Goal: Task Accomplishment & Management: Manage account settings

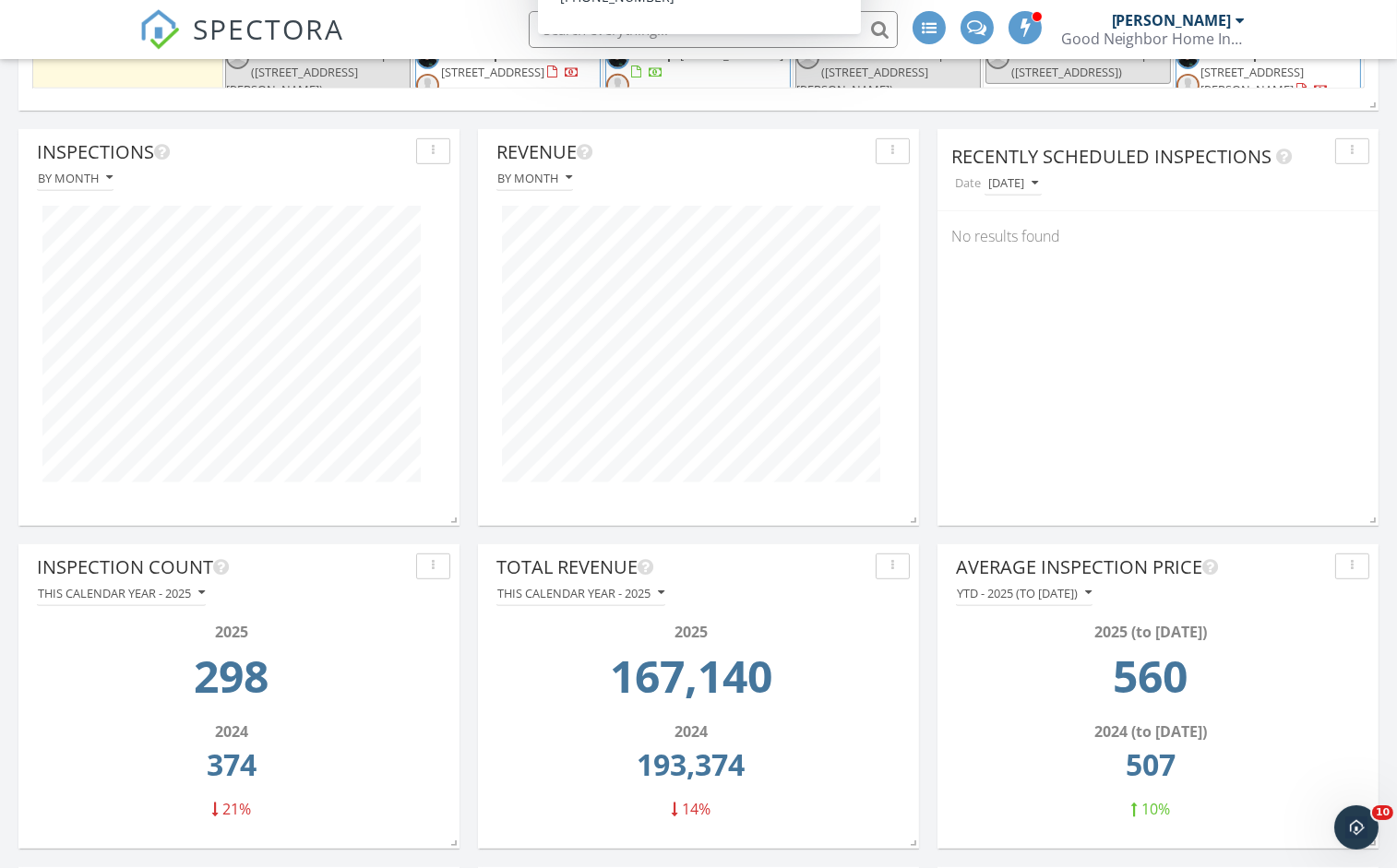
scroll to position [1828, 0]
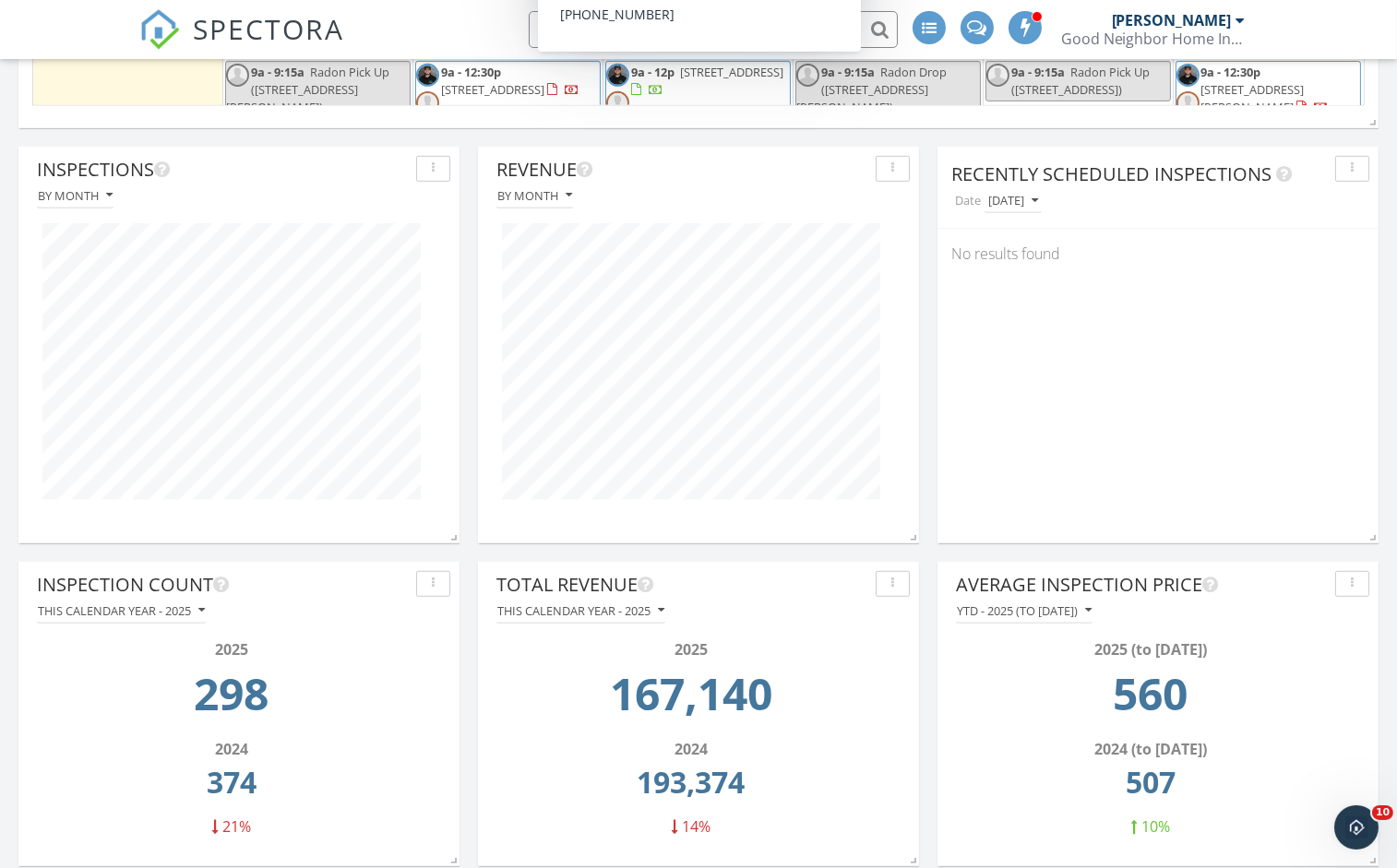
click at [109, 189] on icon "button" at bounding box center [109, 195] width 6 height 13
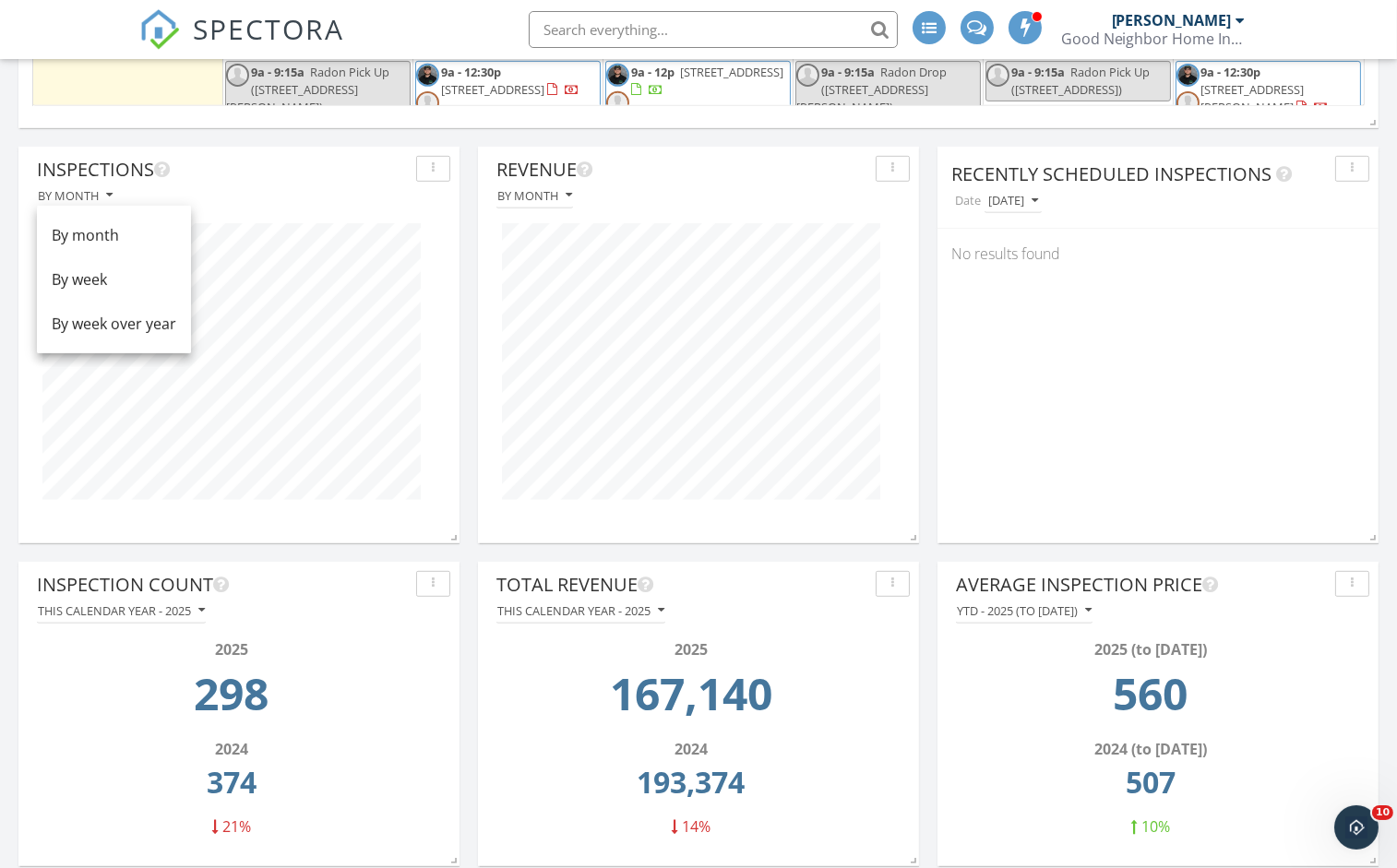
click at [424, 168] on div "button" at bounding box center [432, 168] width 18 height 13
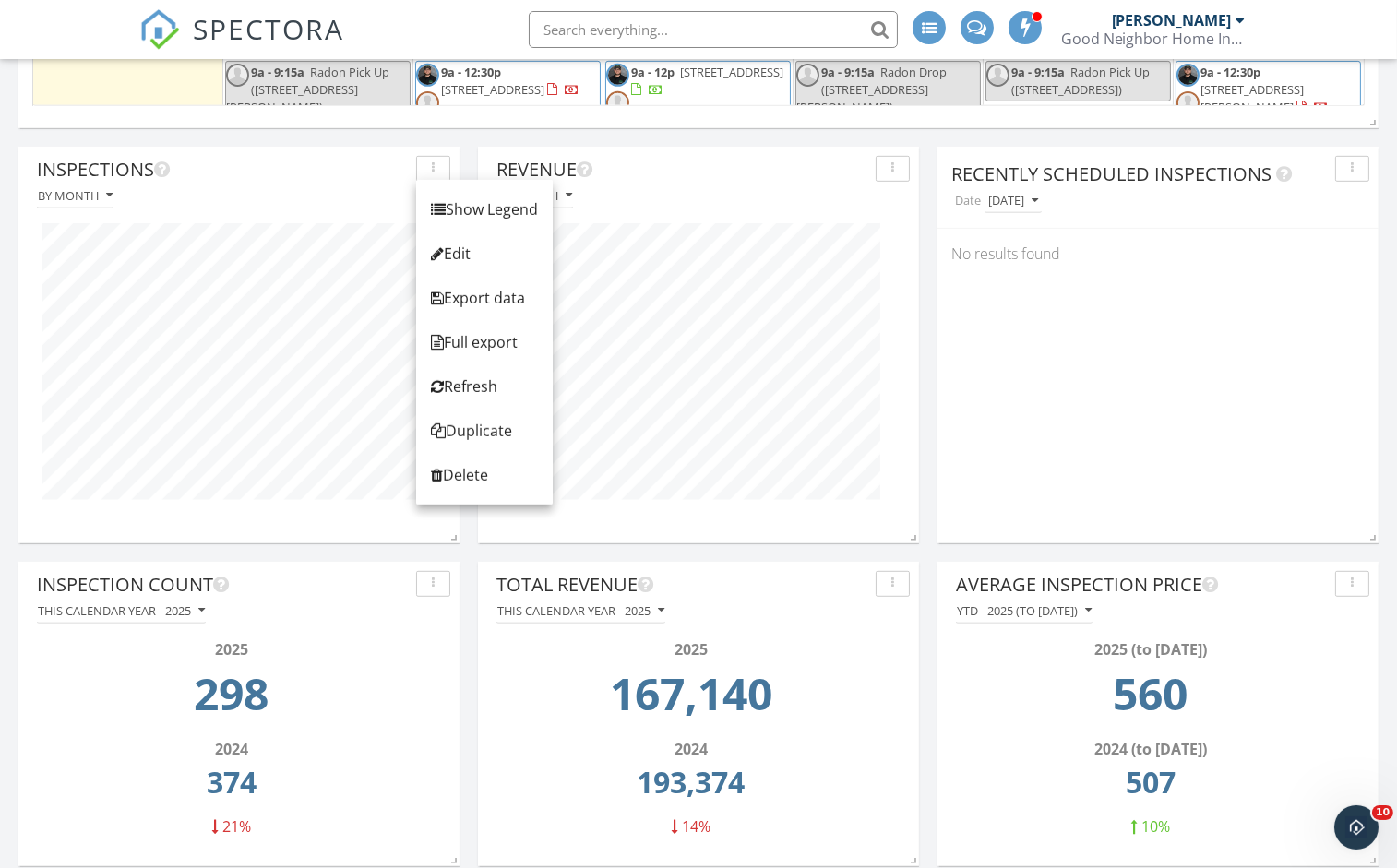
click at [83, 192] on div "By month" at bounding box center [75, 195] width 75 height 13
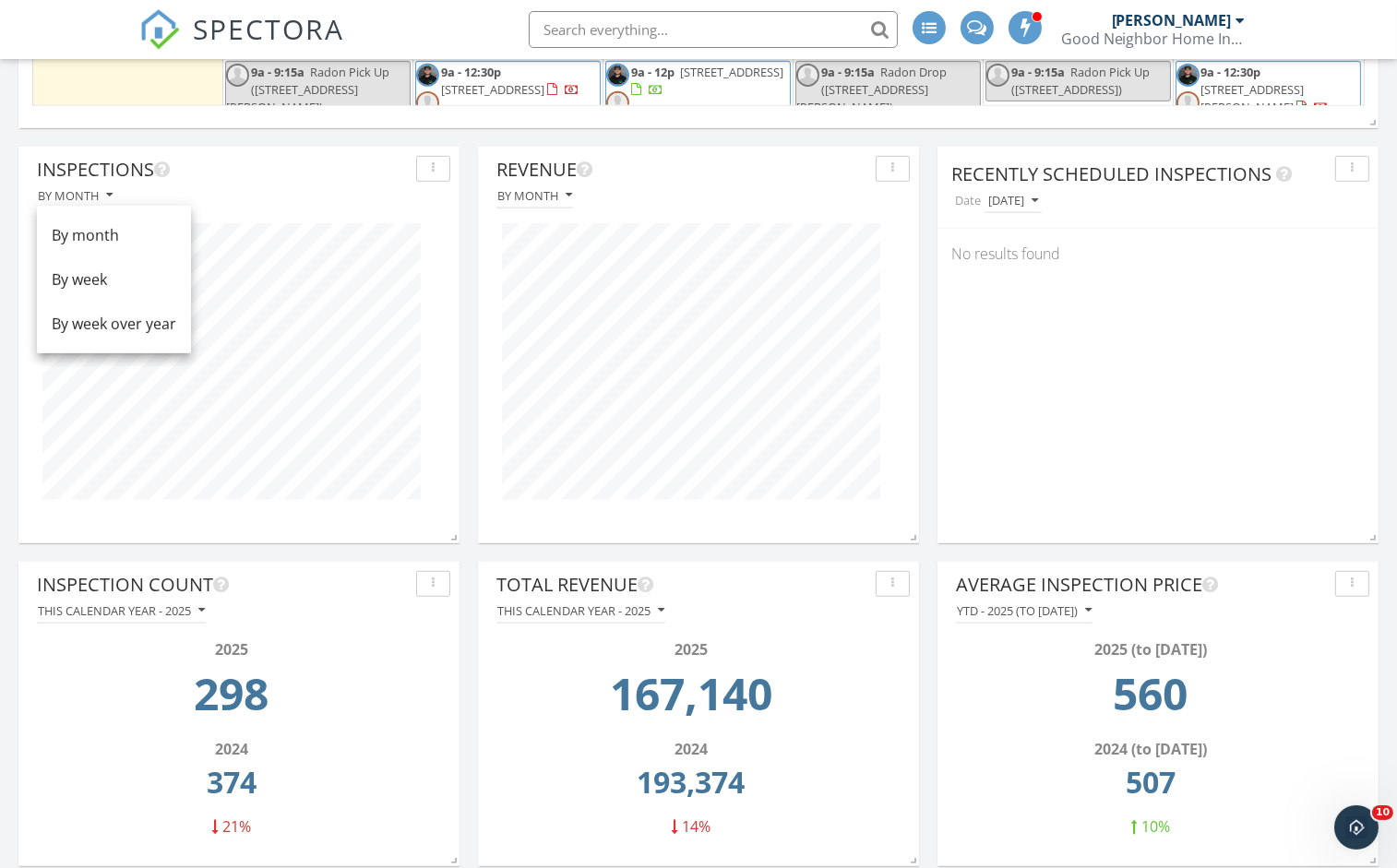
click at [393, 638] on div "2025" at bounding box center [231, 649] width 379 height 22
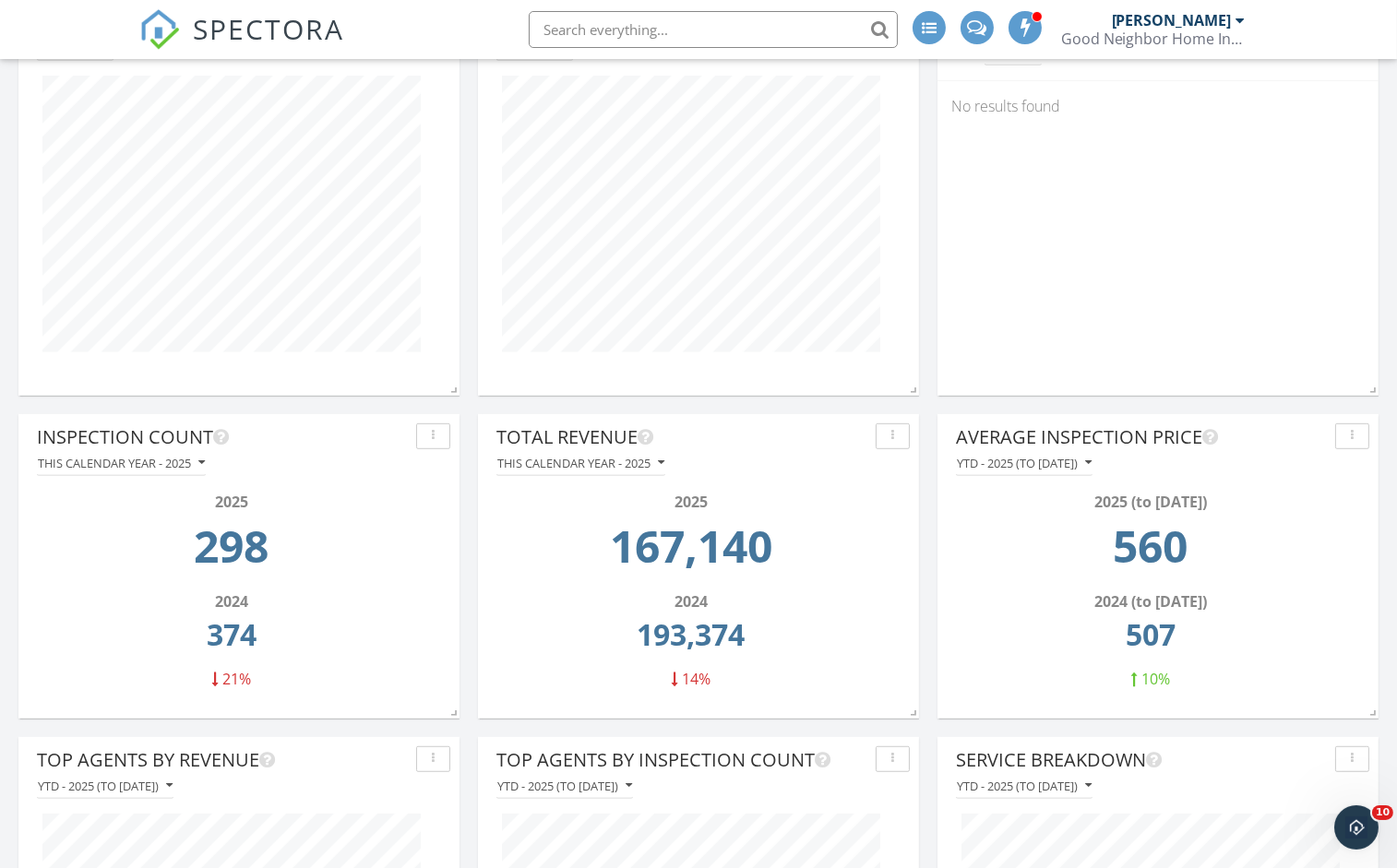
scroll to position [1977, 0]
click at [205, 454] on icon "button" at bounding box center [201, 461] width 6 height 13
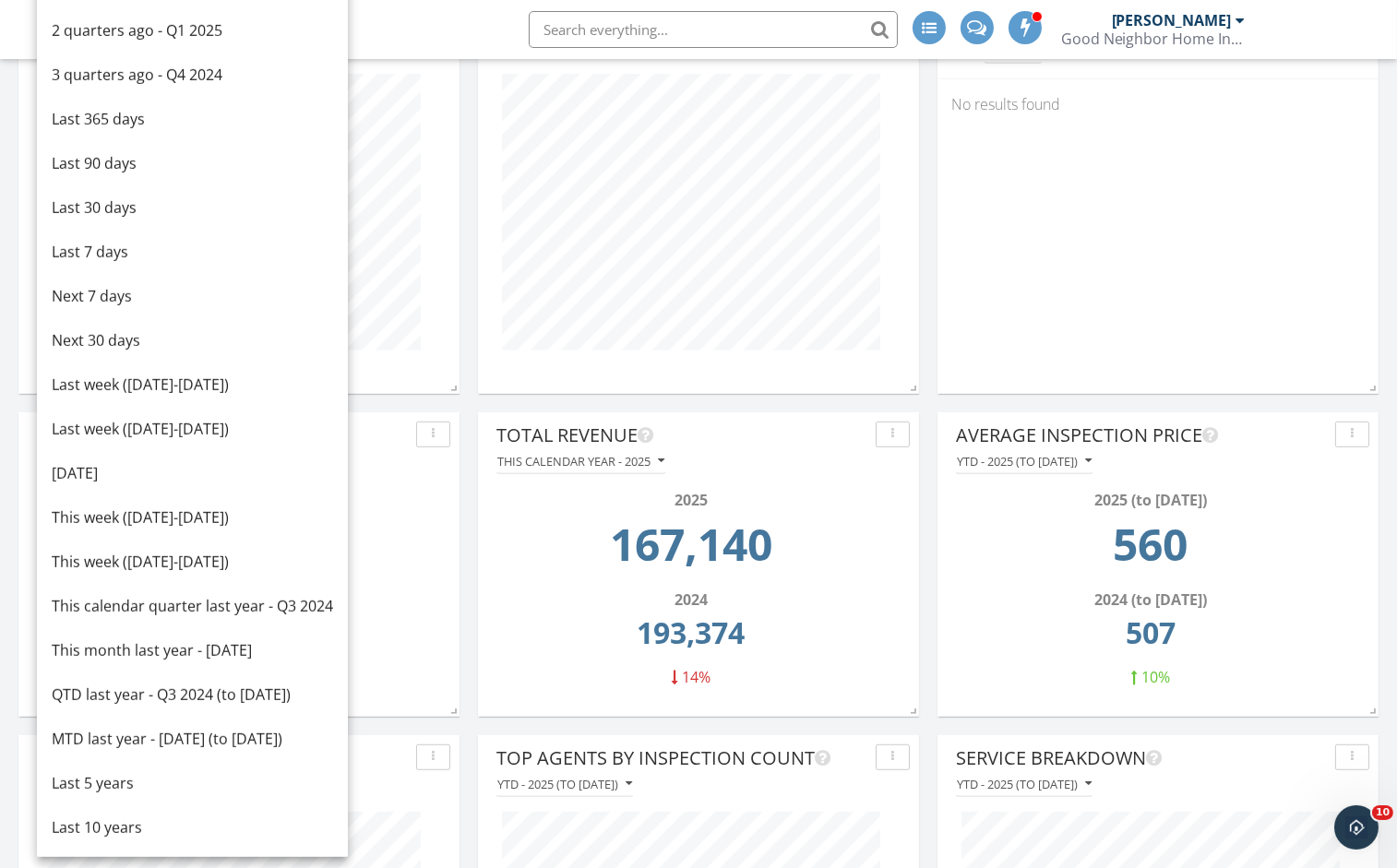
click at [397, 365] on div "Inspections By month" at bounding box center [239, 186] width 441 height 378
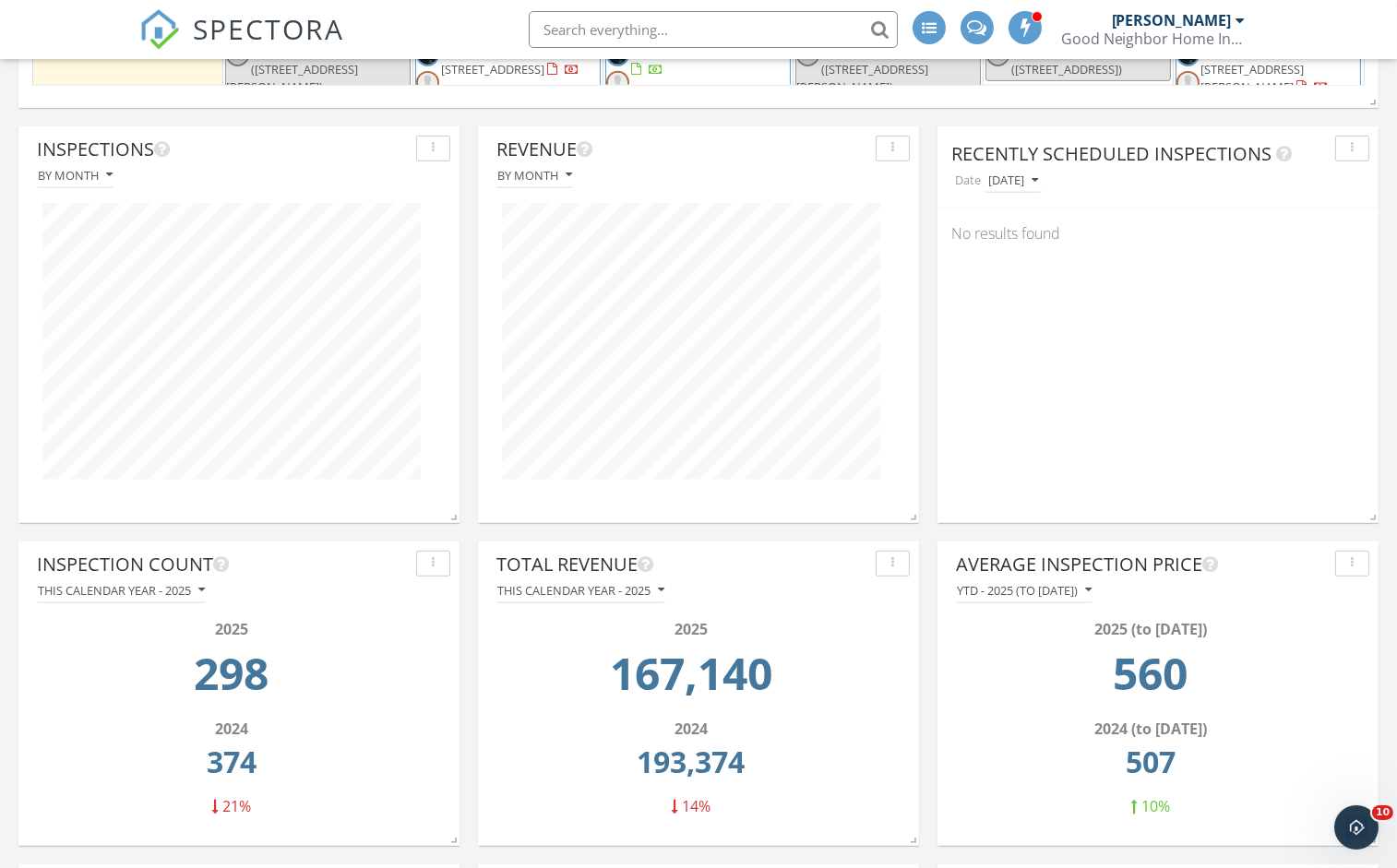
click at [95, 179] on div "By month" at bounding box center [75, 175] width 75 height 13
click at [76, 275] on link "By week" at bounding box center [114, 259] width 154 height 44
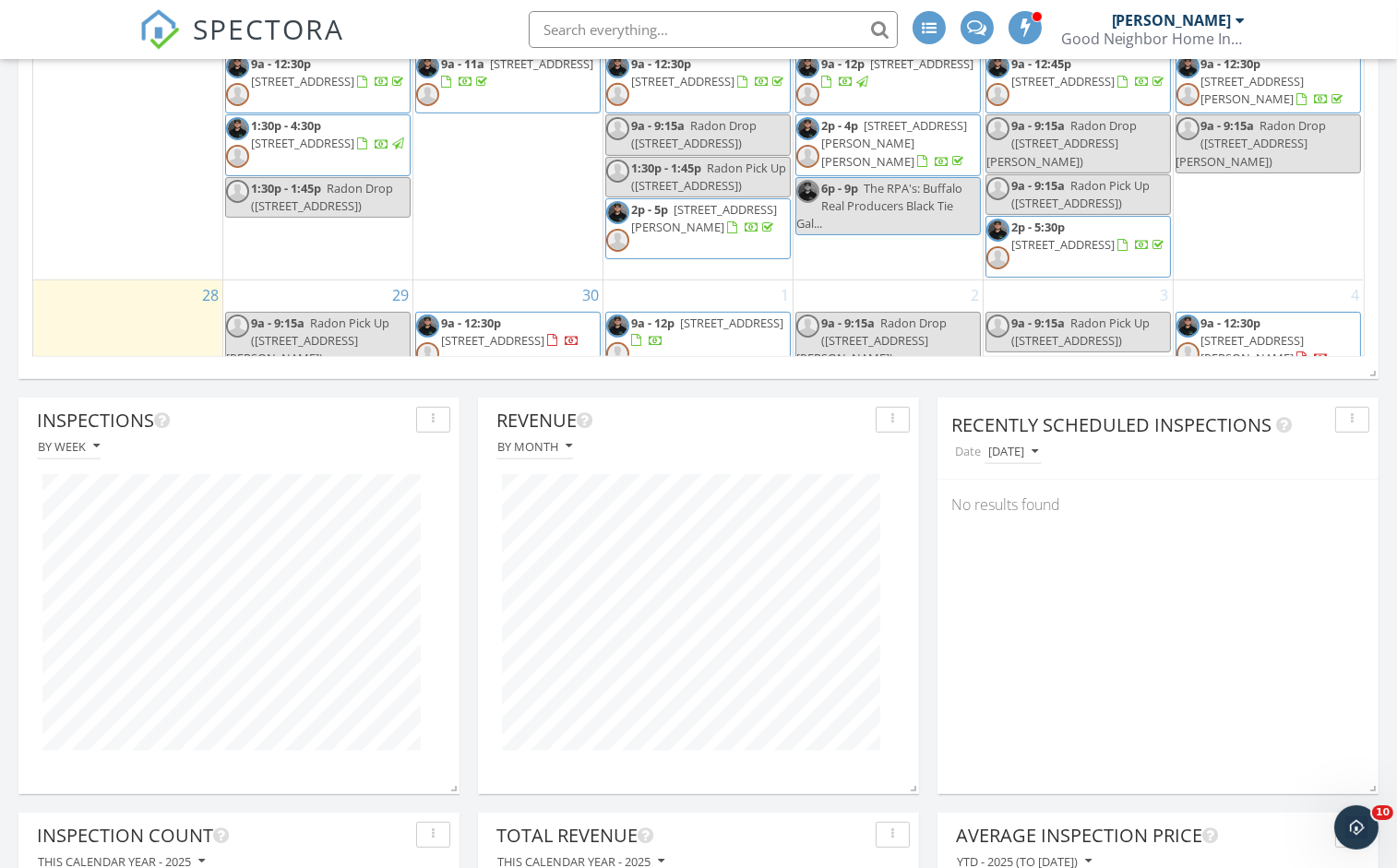
scroll to position [1447, 0]
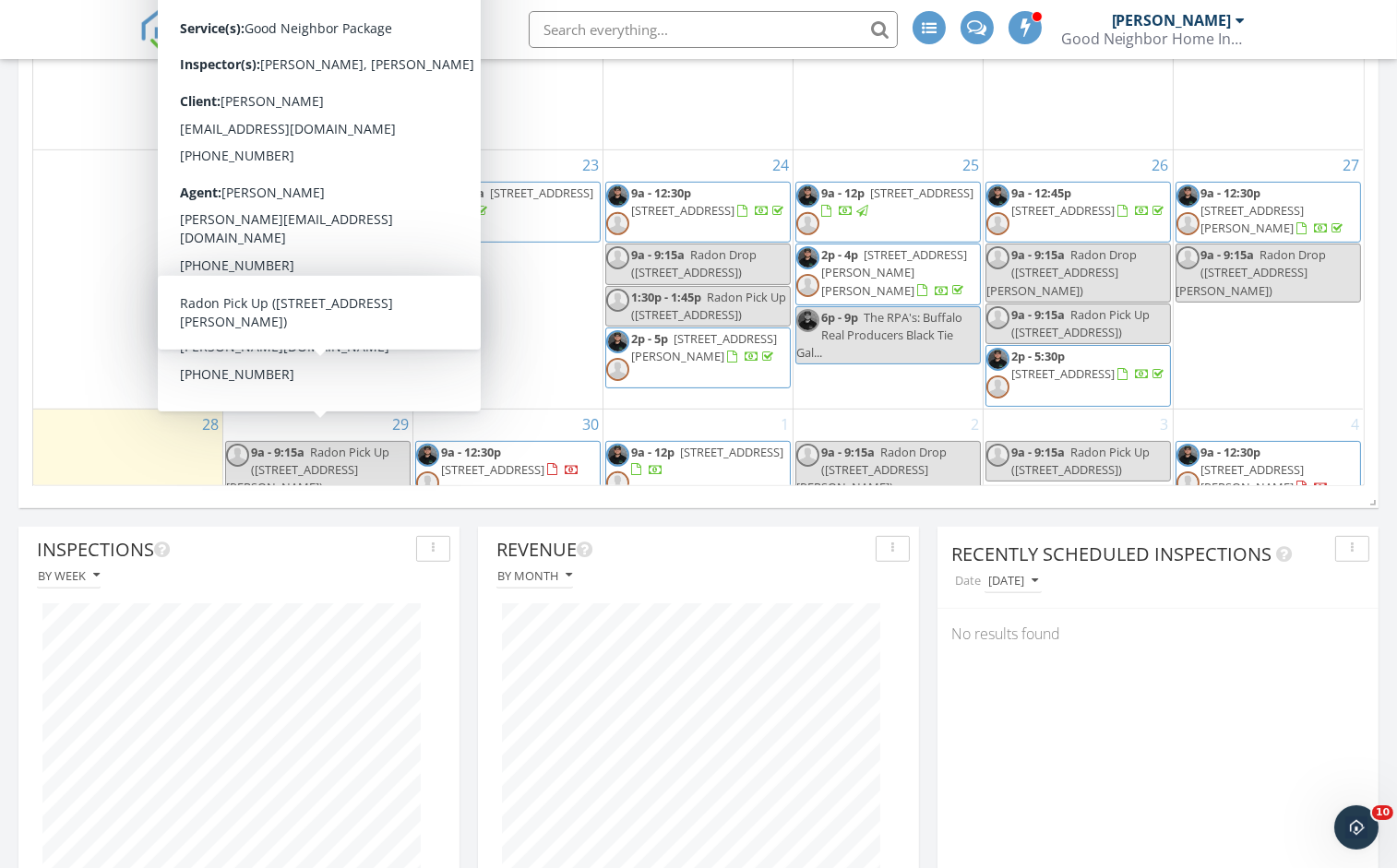
click at [69, 573] on div "By week" at bounding box center [69, 576] width 62 height 13
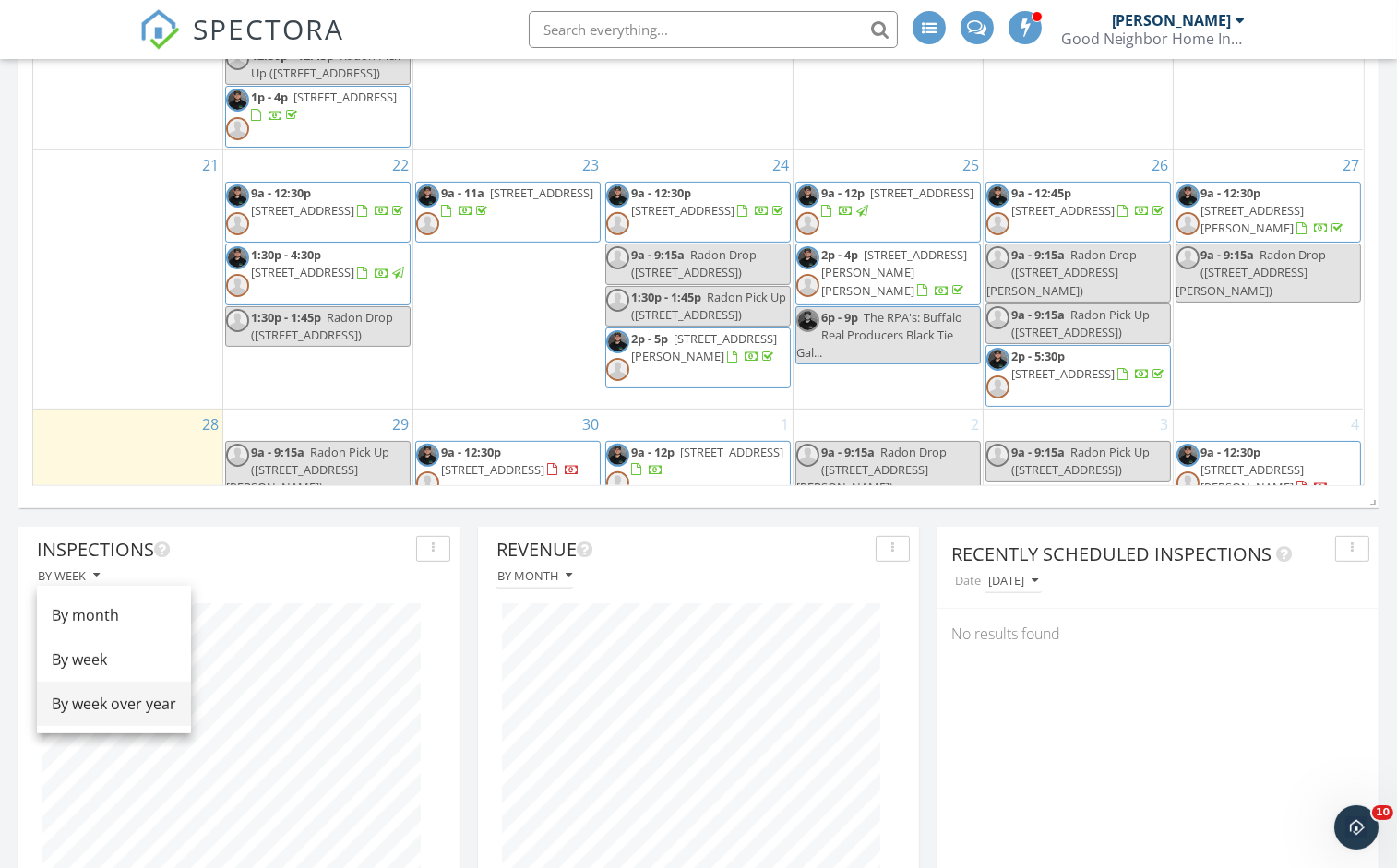
click at [136, 708] on div "By week over year" at bounding box center [114, 703] width 125 height 22
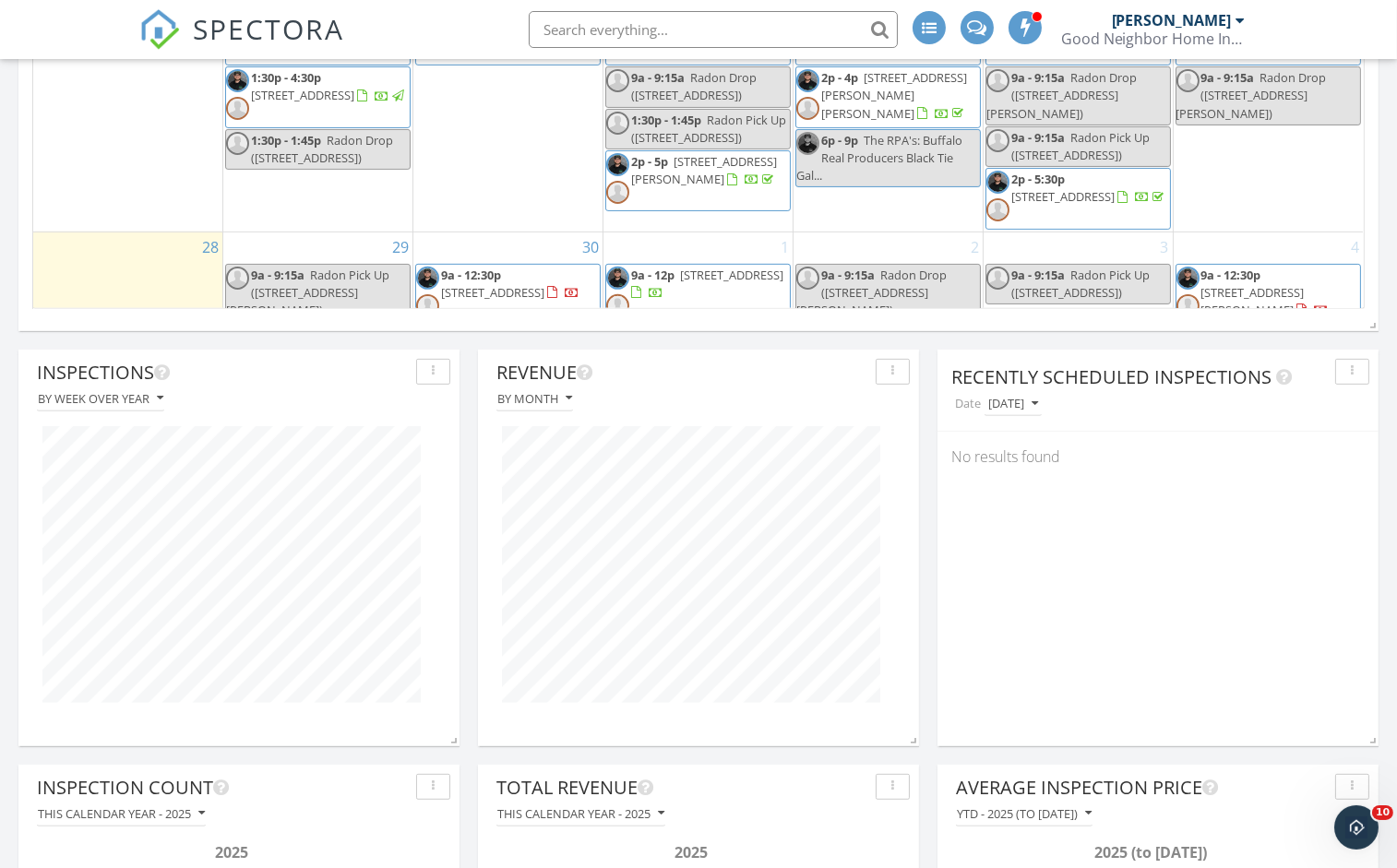
scroll to position [1625, 0]
click at [145, 396] on div "By week over year" at bounding box center [101, 398] width 126 height 13
click at [121, 428] on div "By month" at bounding box center [114, 438] width 125 height 22
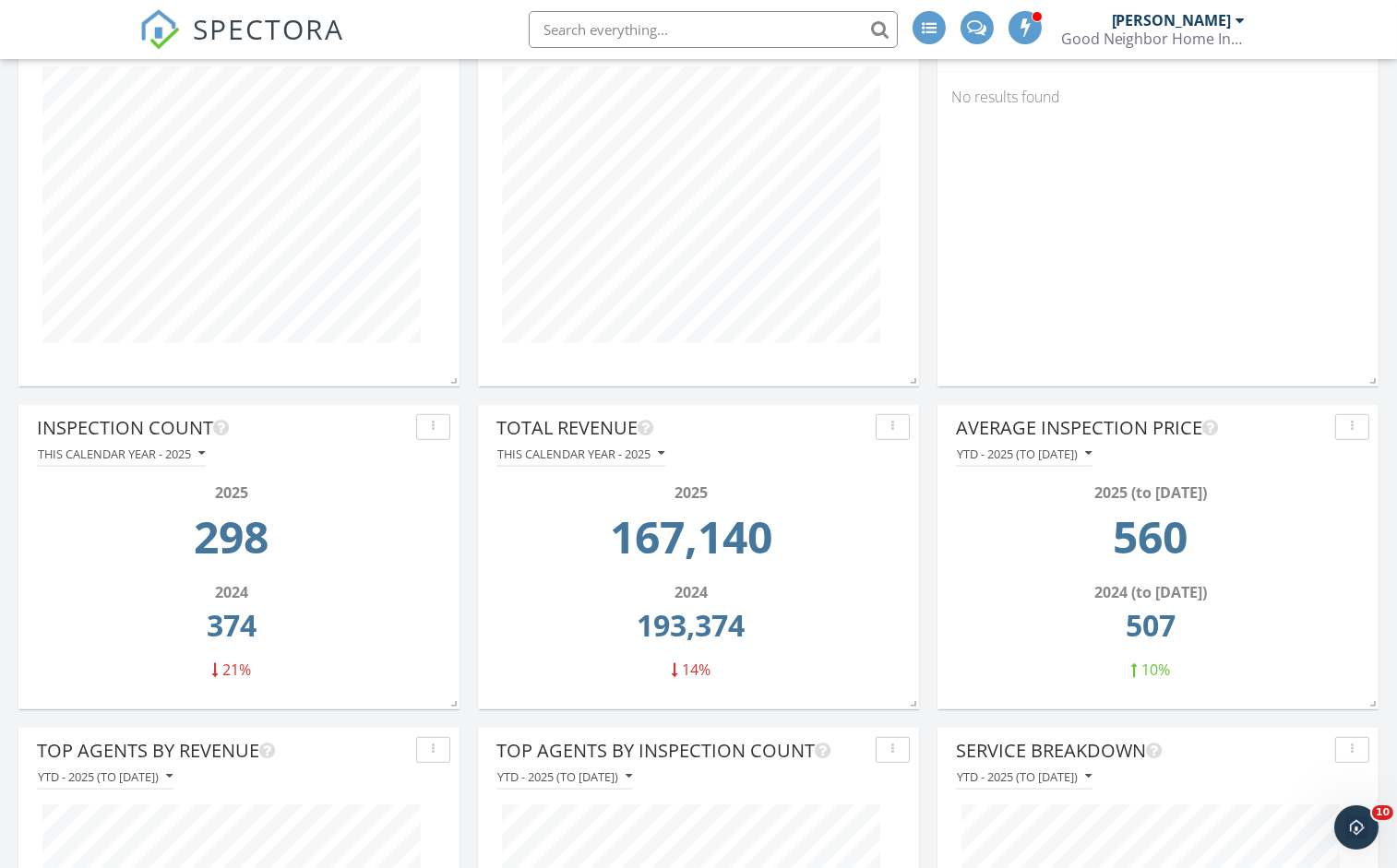
scroll to position [1975, 0]
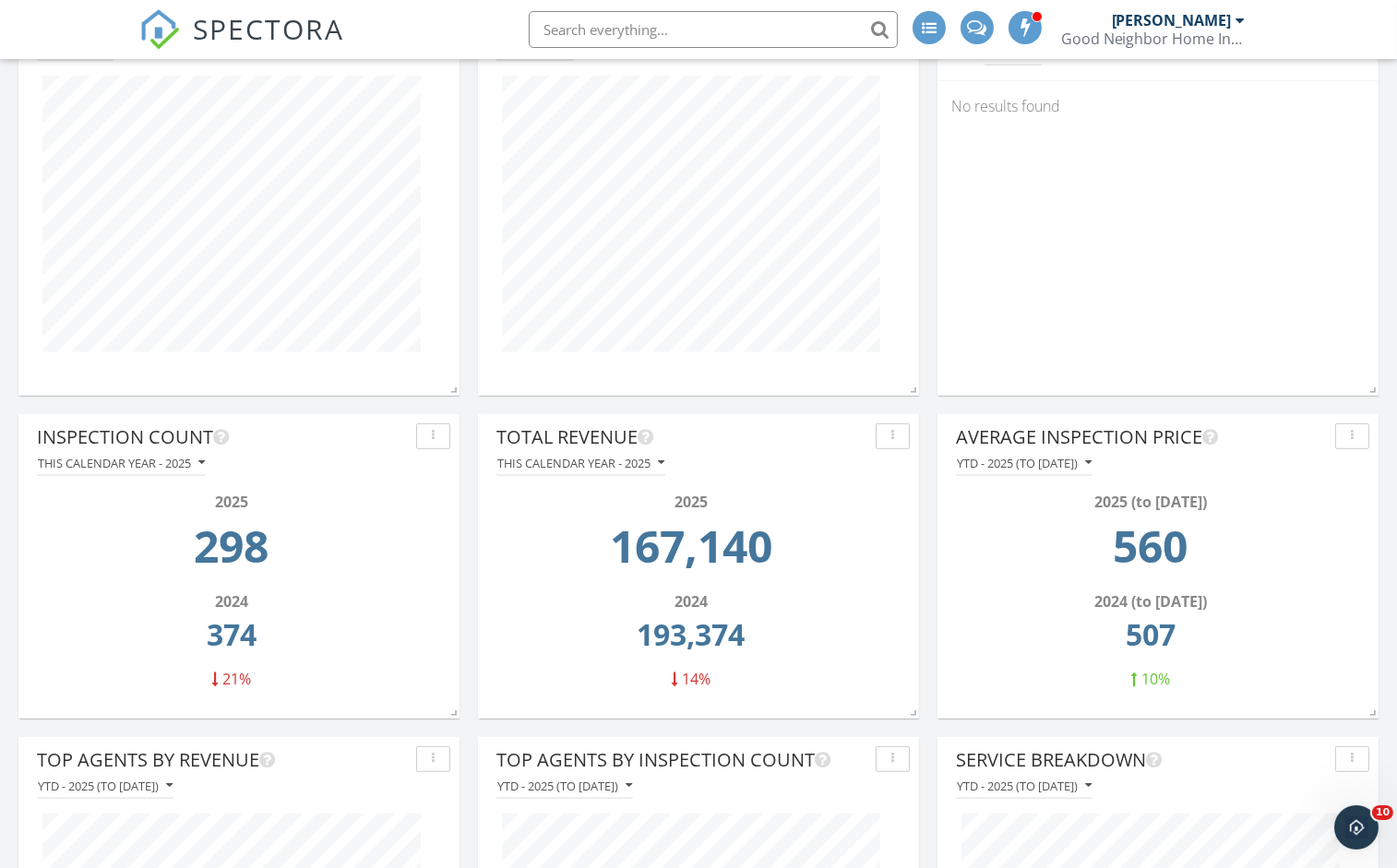
click at [191, 467] on div "This calendar year - 2025" at bounding box center [121, 463] width 167 height 13
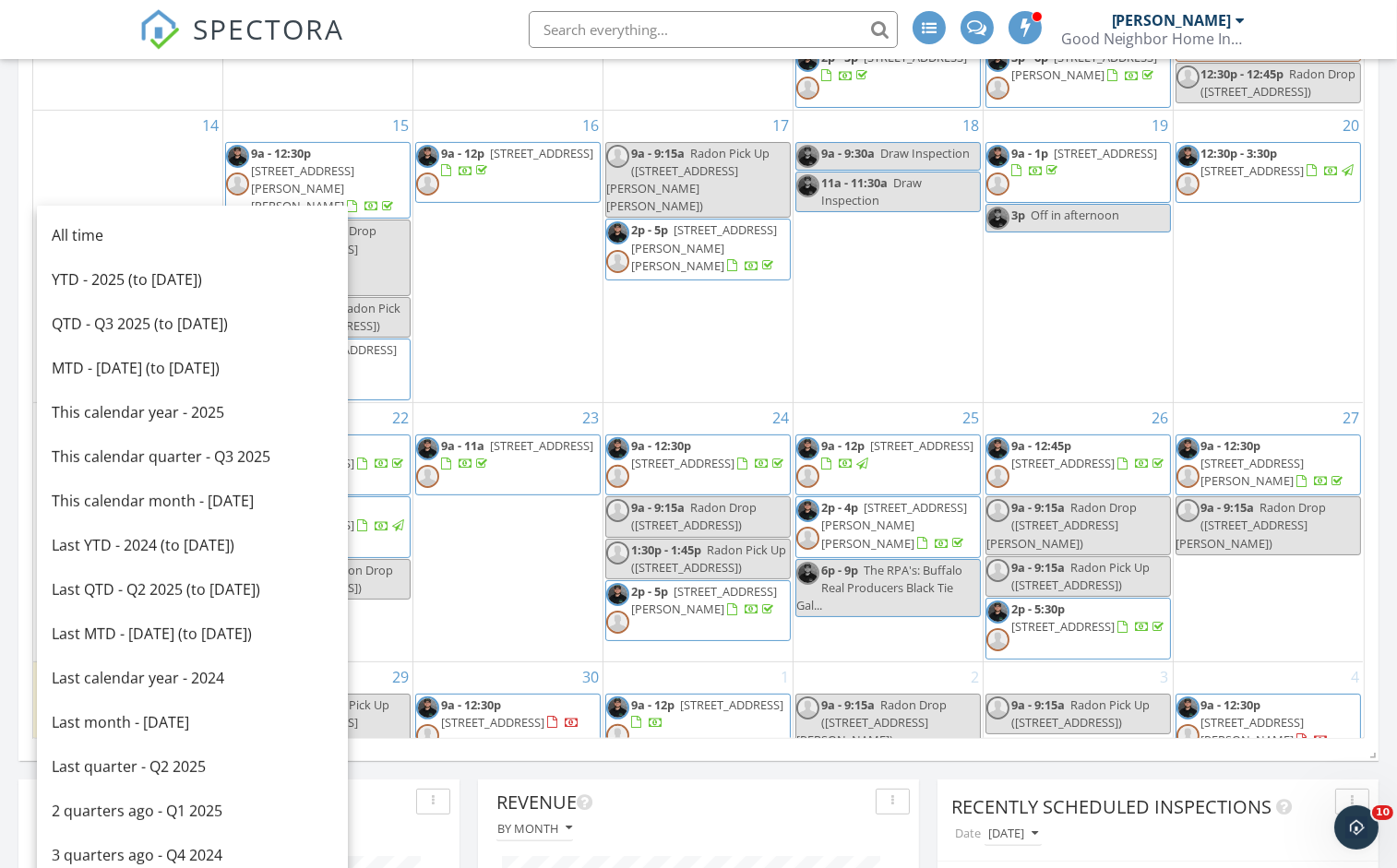
scroll to position [1194, 0]
click at [684, 814] on div "Revenue" at bounding box center [682, 803] width 372 height 28
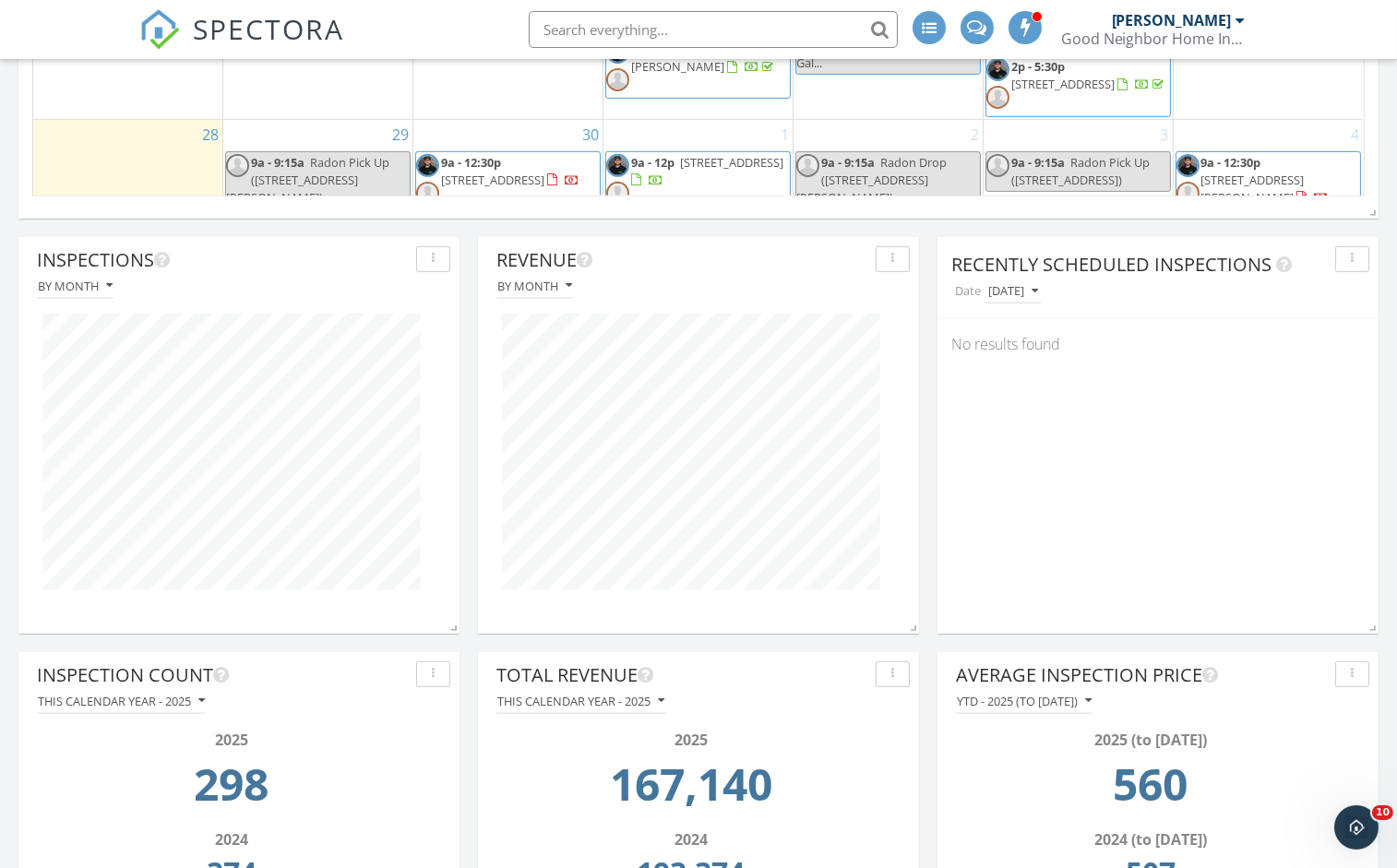
scroll to position [1740, 0]
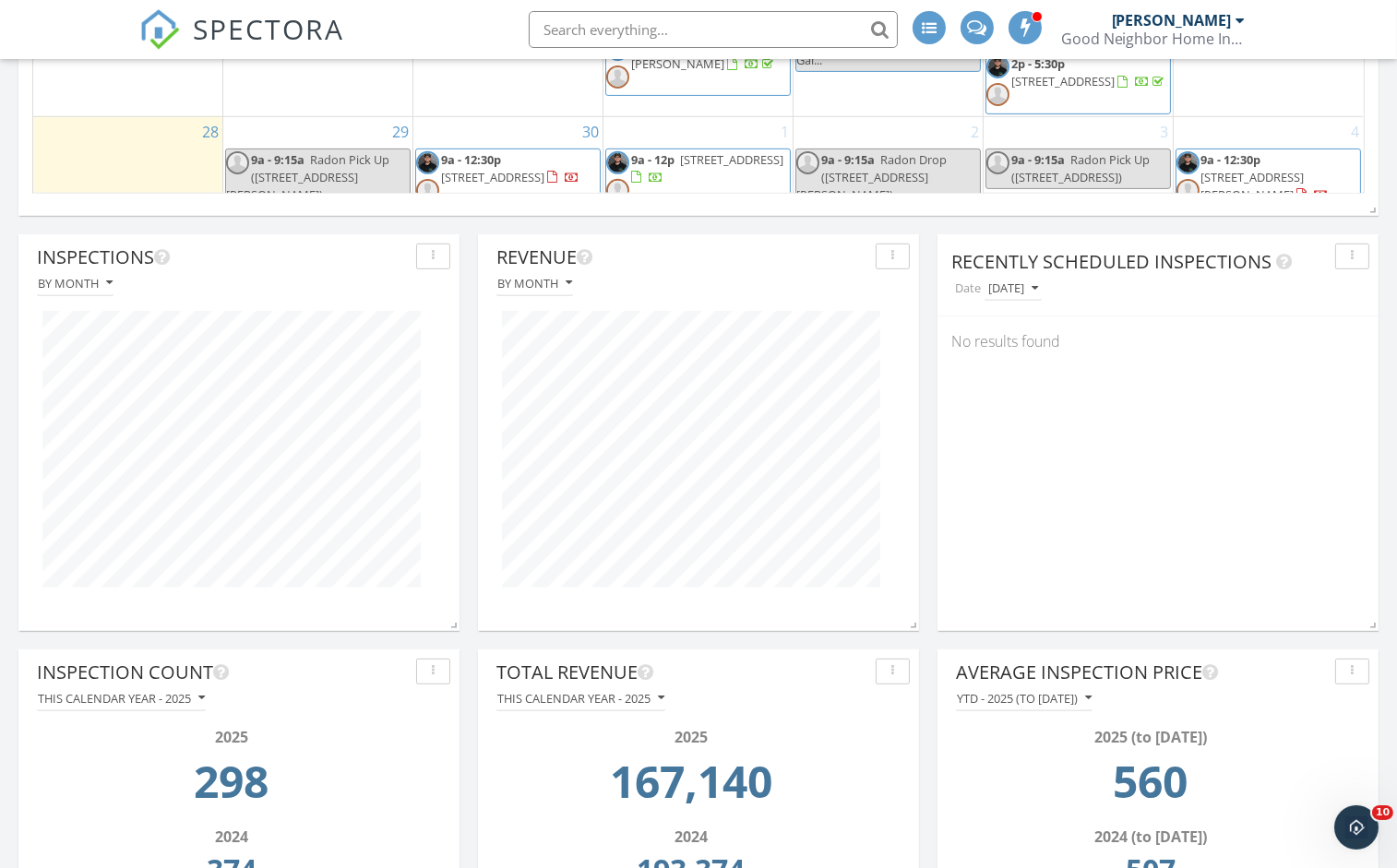
click at [205, 701] on icon "button" at bounding box center [201, 698] width 6 height 13
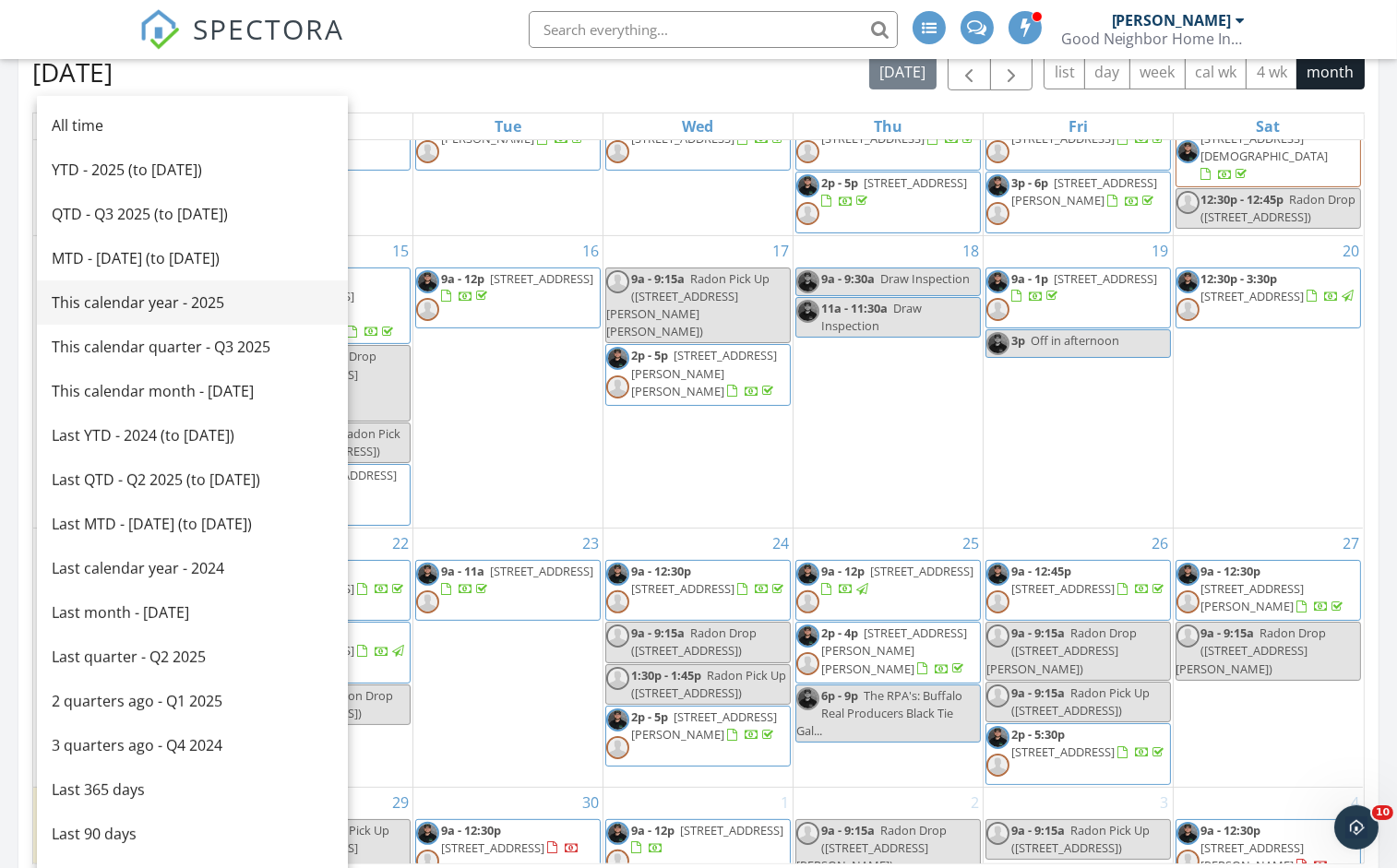
scroll to position [1067, 0]
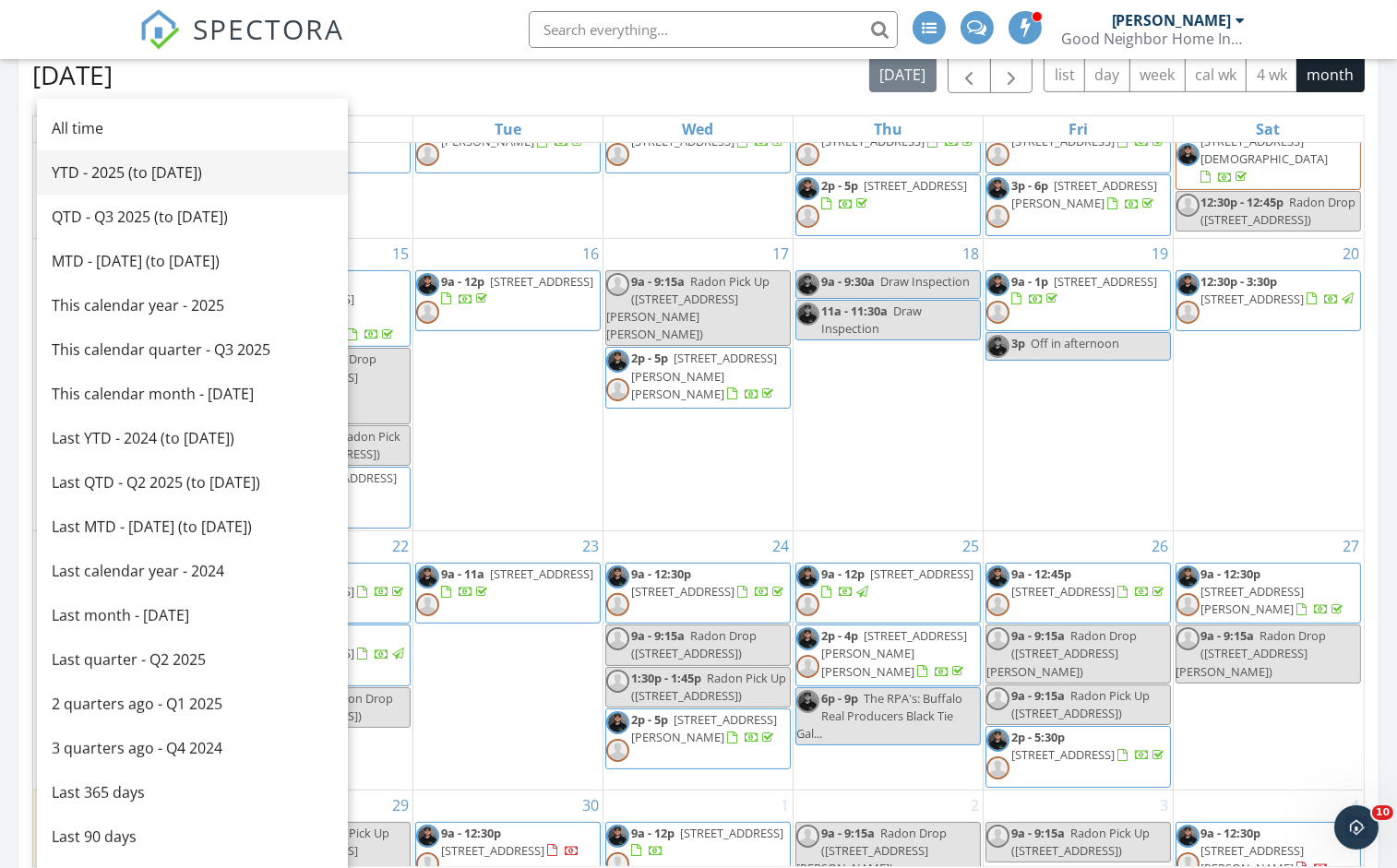
click at [124, 169] on div "YTD - 2025 (to Sep 28th)" at bounding box center [193, 172] width 281 height 22
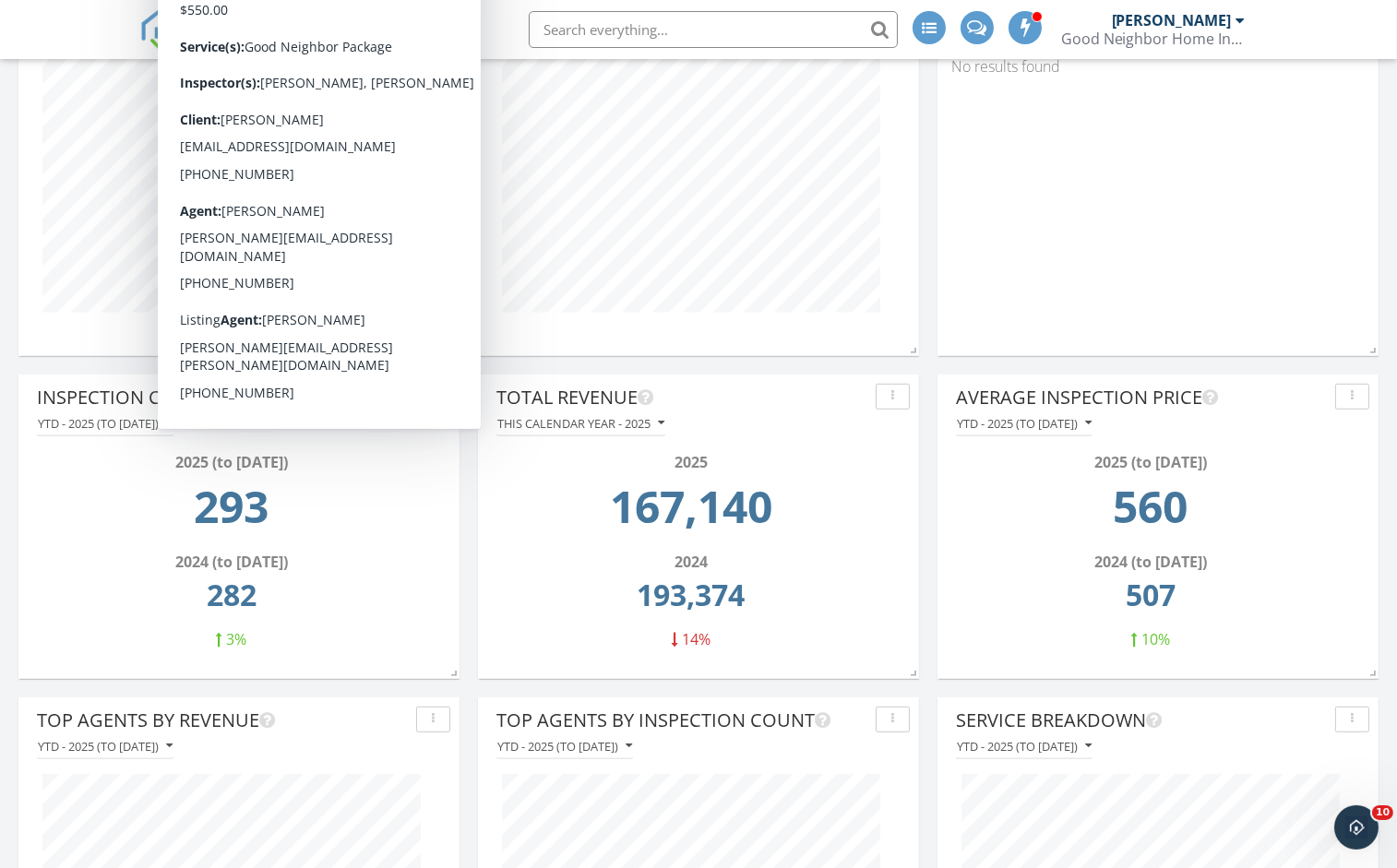
scroll to position [2020, 0]
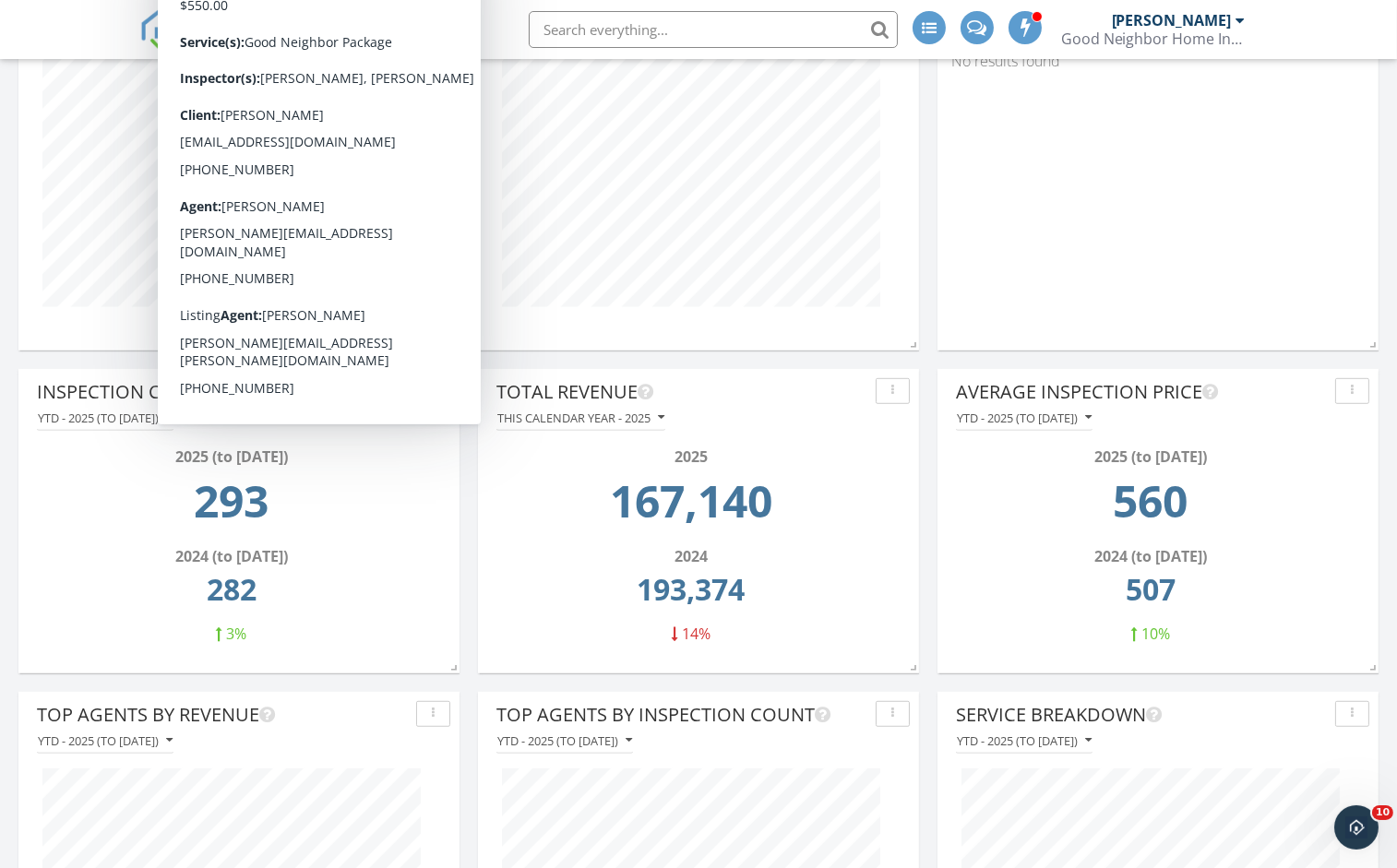
click at [595, 374] on div "Total Revenue This calendar year - 2025 2025 167,140 2024 193,374 14%" at bounding box center [698, 521] width 441 height 304
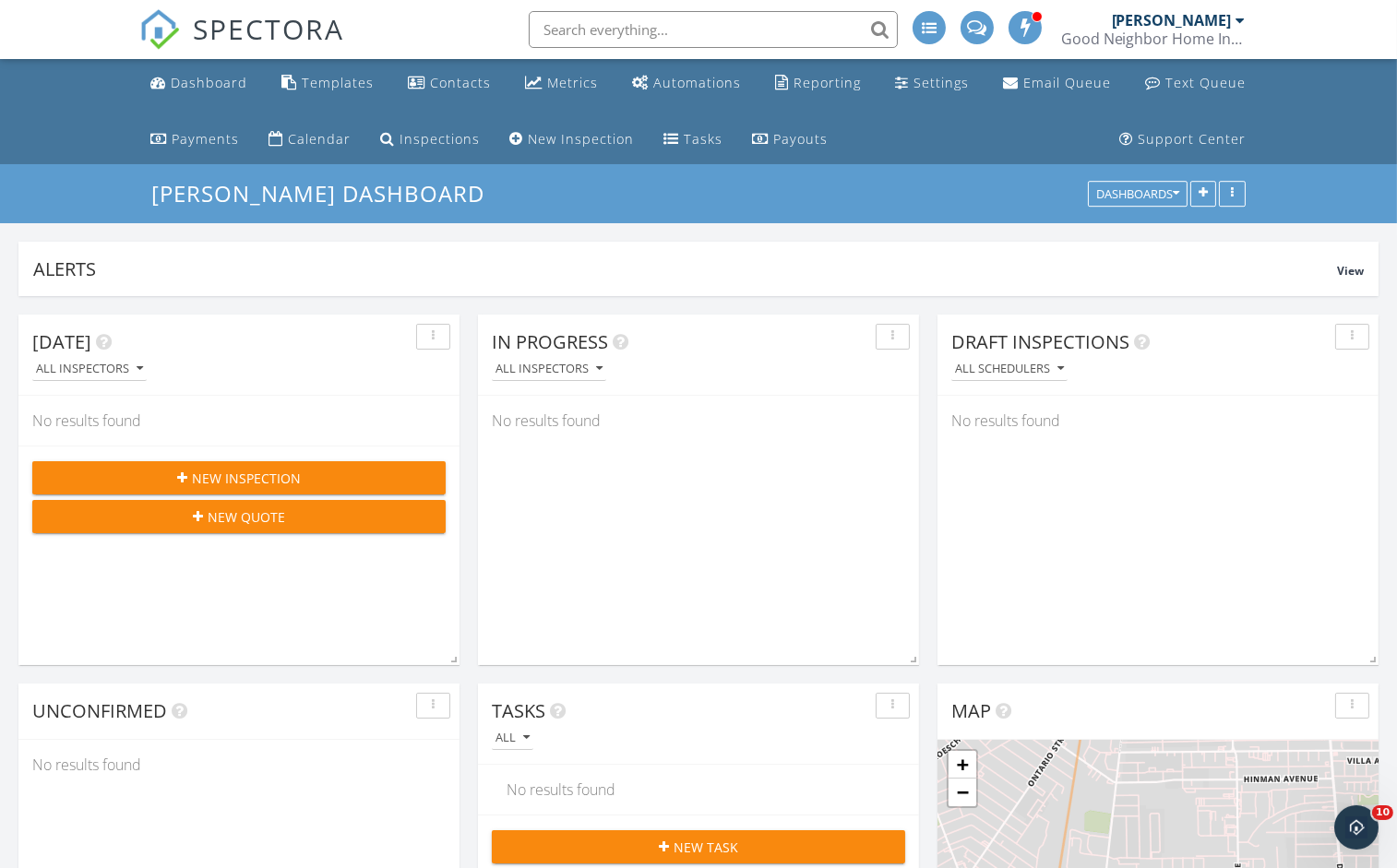
scroll to position [0, 0]
click at [303, 130] on div "Calendar" at bounding box center [319, 138] width 63 height 18
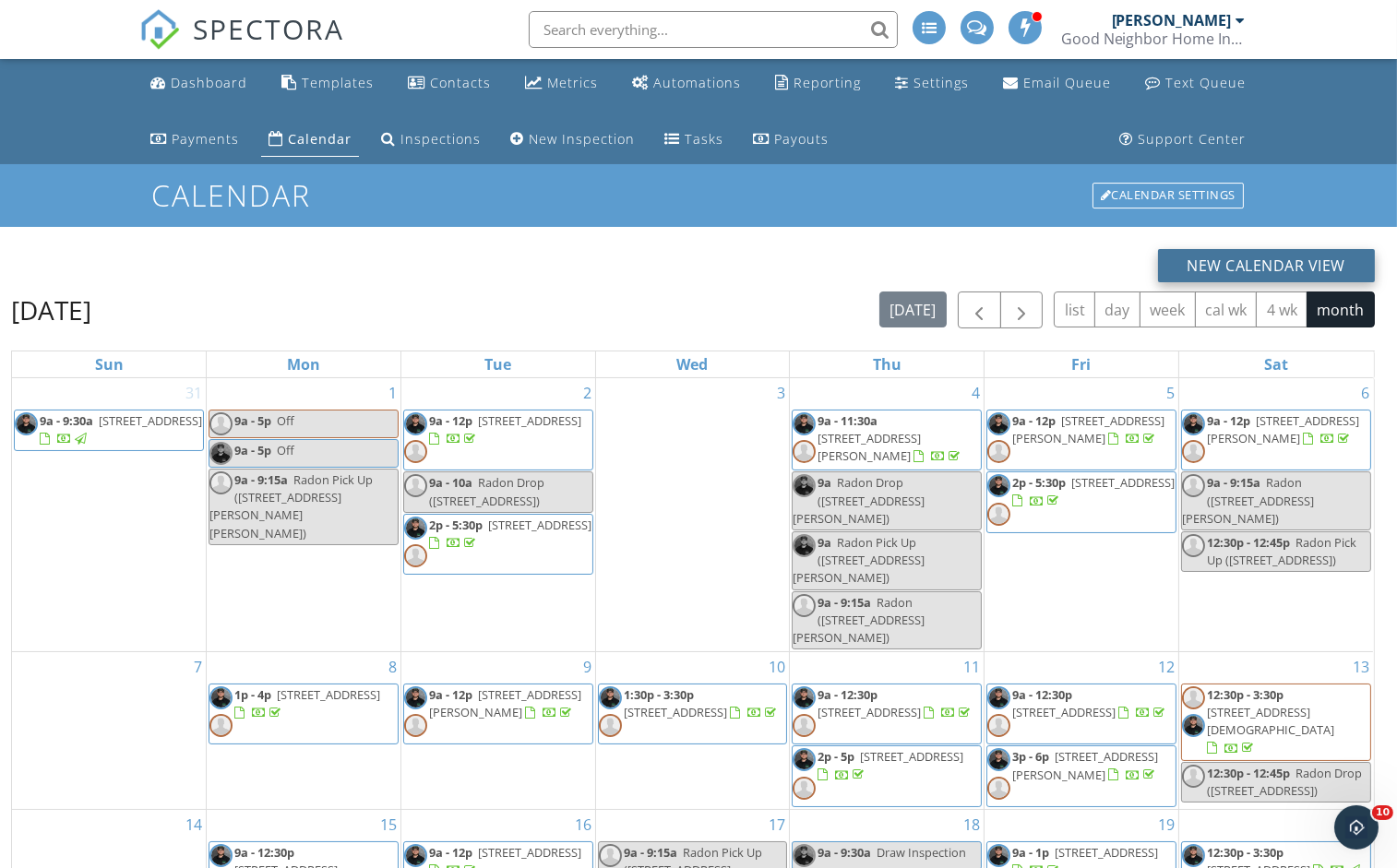
click at [1244, 261] on button "New Calendar View" at bounding box center [1266, 266] width 218 height 33
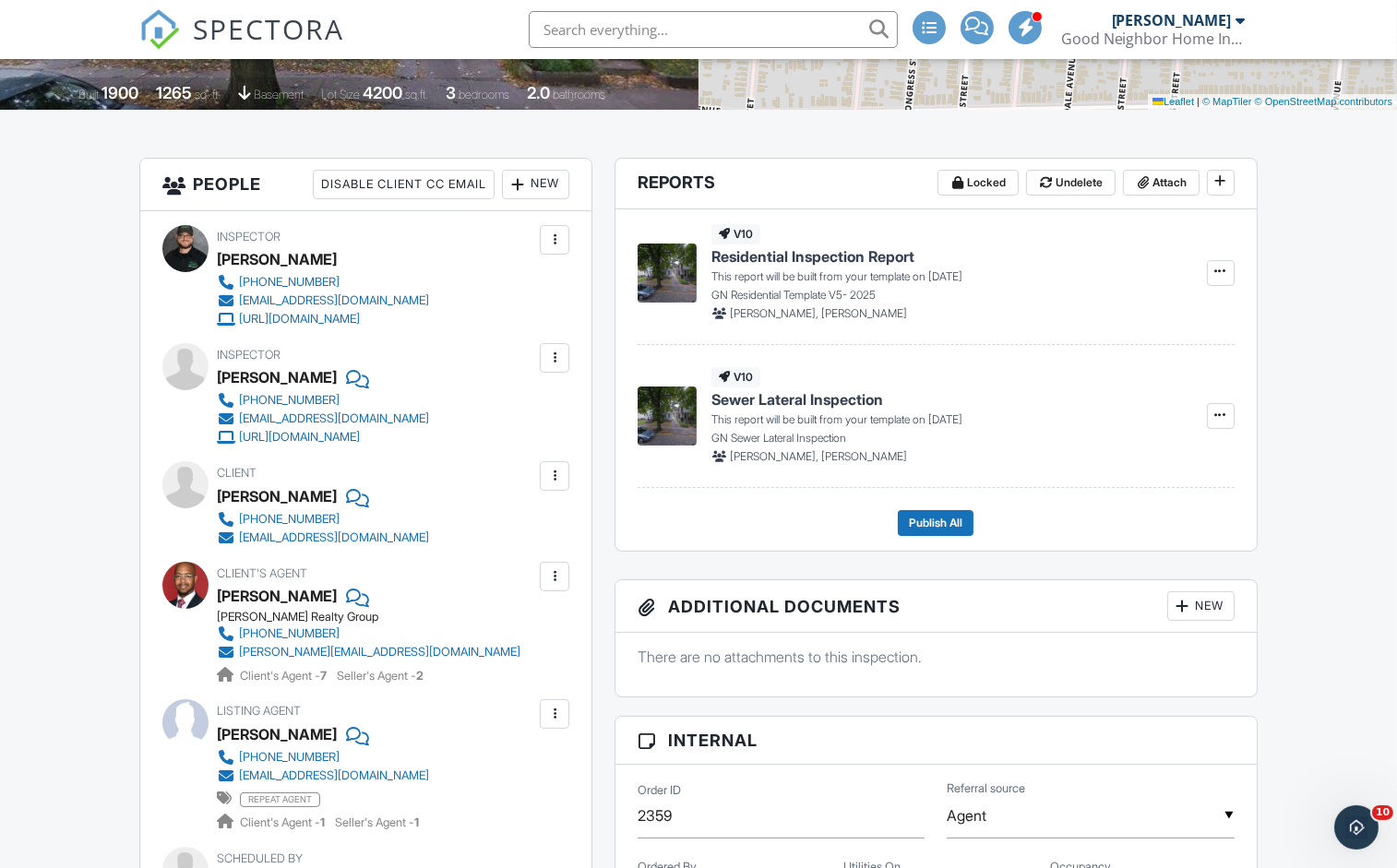
scroll to position [437, 0]
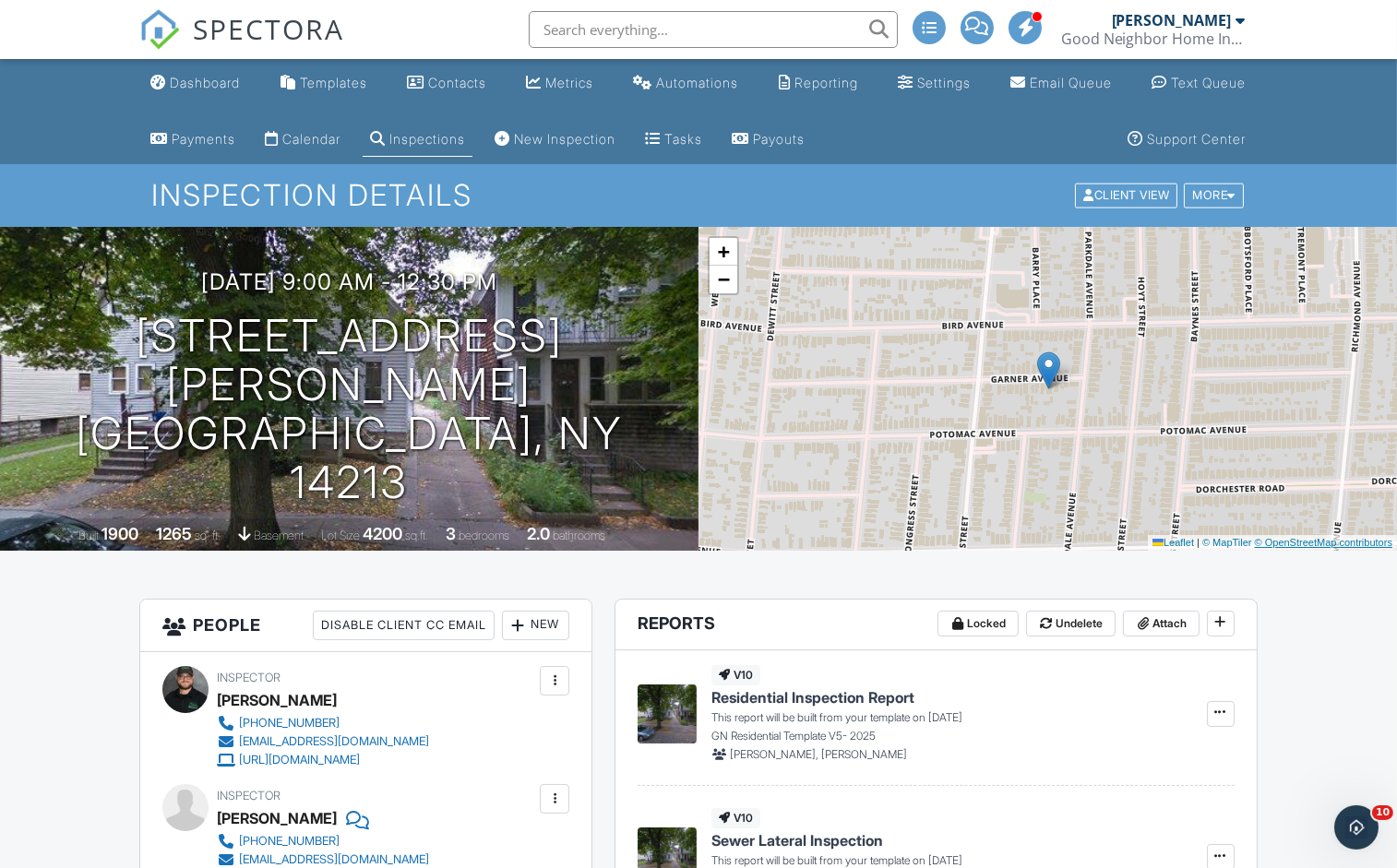
scroll to position [0, 0]
click at [520, 308] on div at bounding box center [503, 291] width 35 height 34
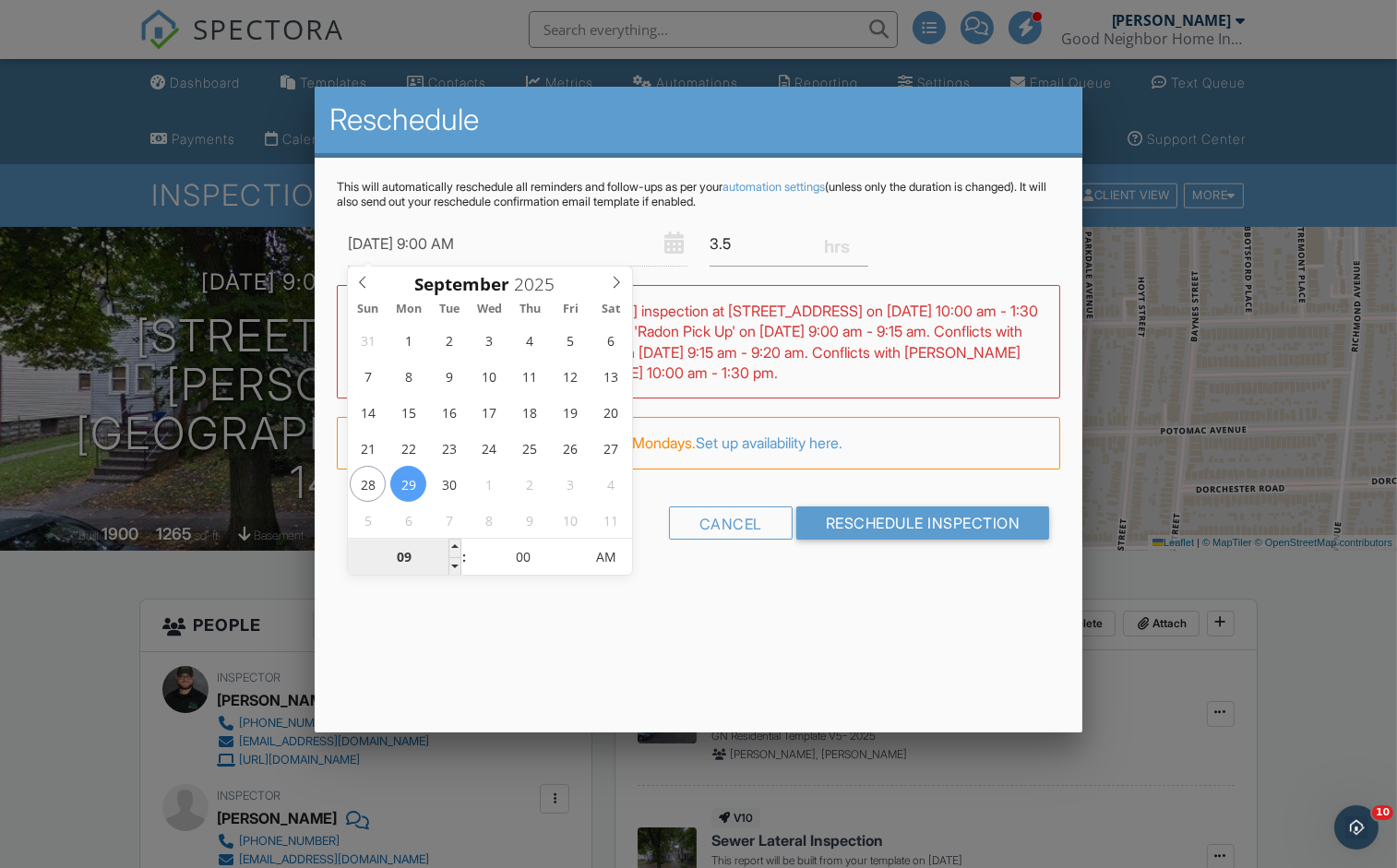
type input "09/29/2025 2:00 AM"
type input "02"
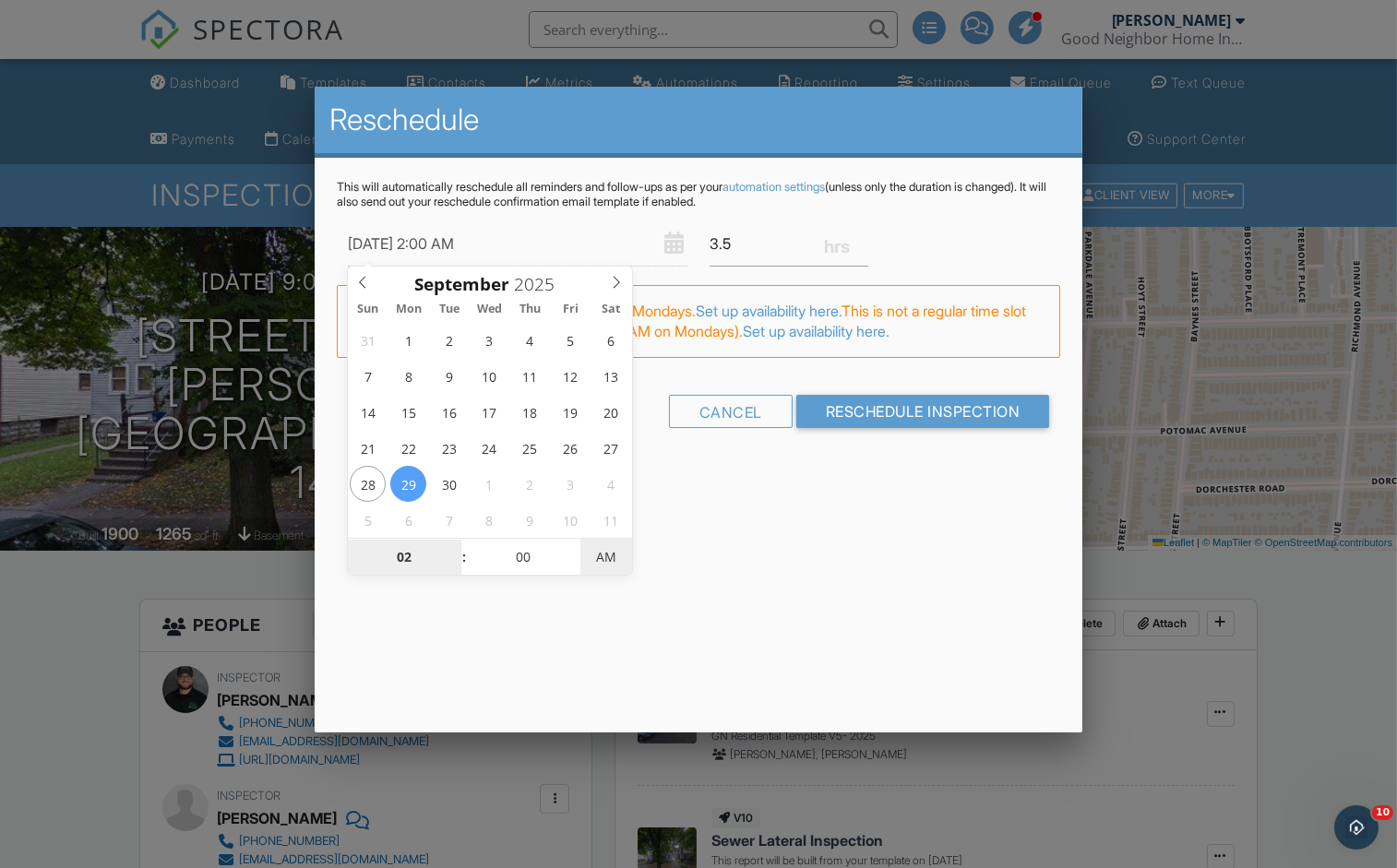
type input "[DATE] 2:00 PM"
click at [622, 555] on span "AM" at bounding box center [605, 557] width 51 height 37
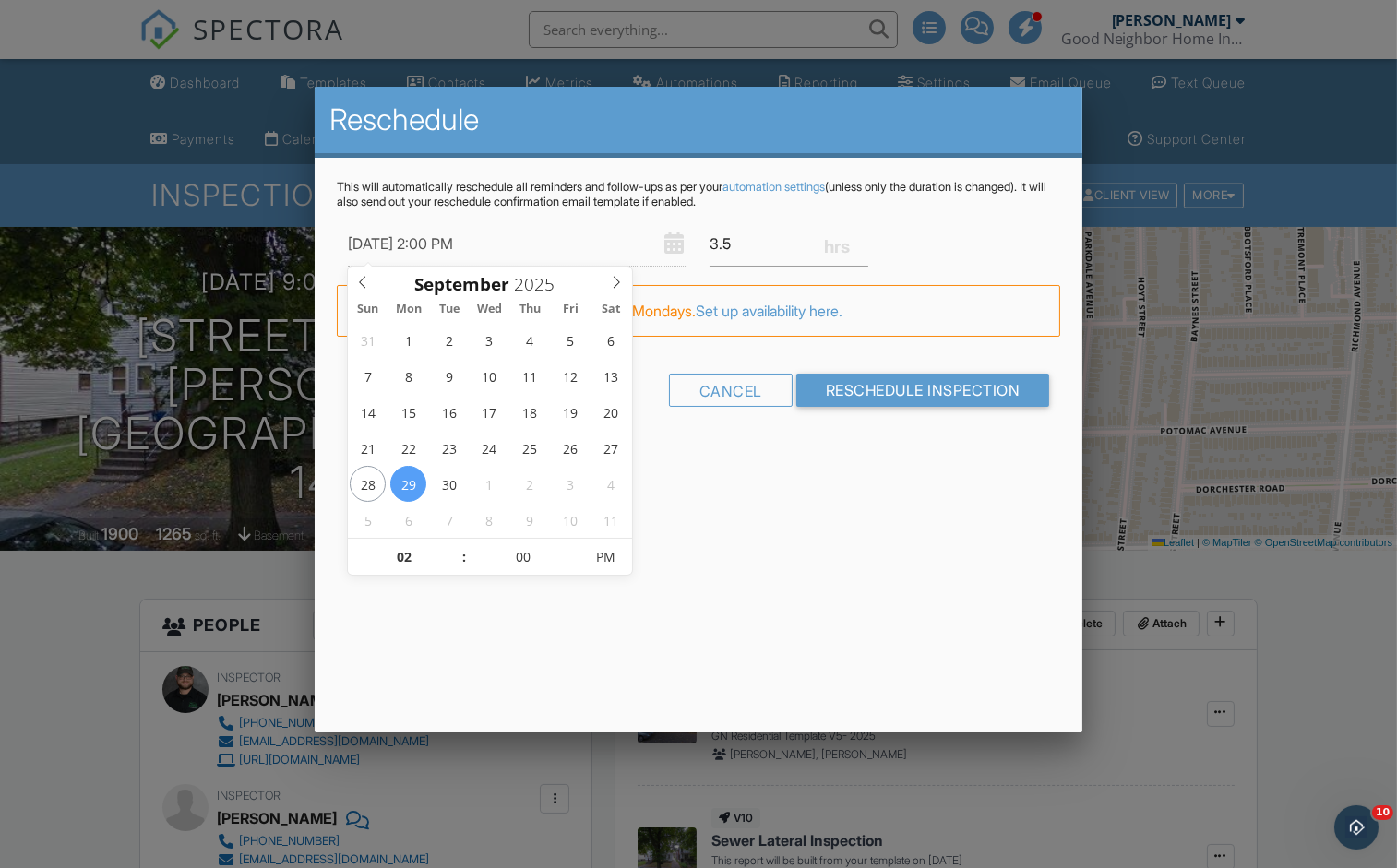
click at [723, 493] on div "Reschedule This will automatically reschedule all reminders and follow-ups as p…" at bounding box center [699, 409] width 768 height 645
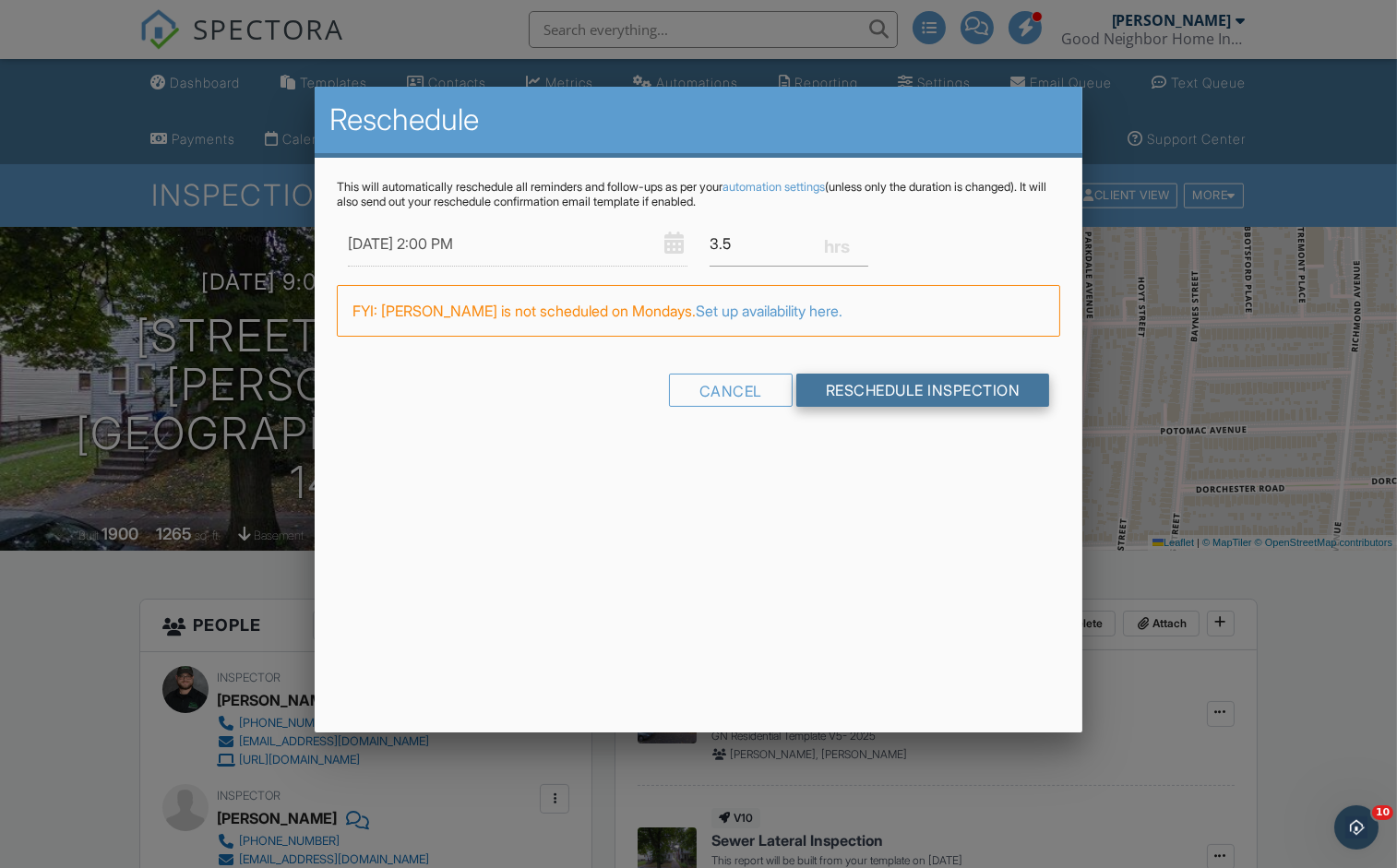
click at [825, 389] on input "Reschedule Inspection" at bounding box center [923, 391] width 254 height 33
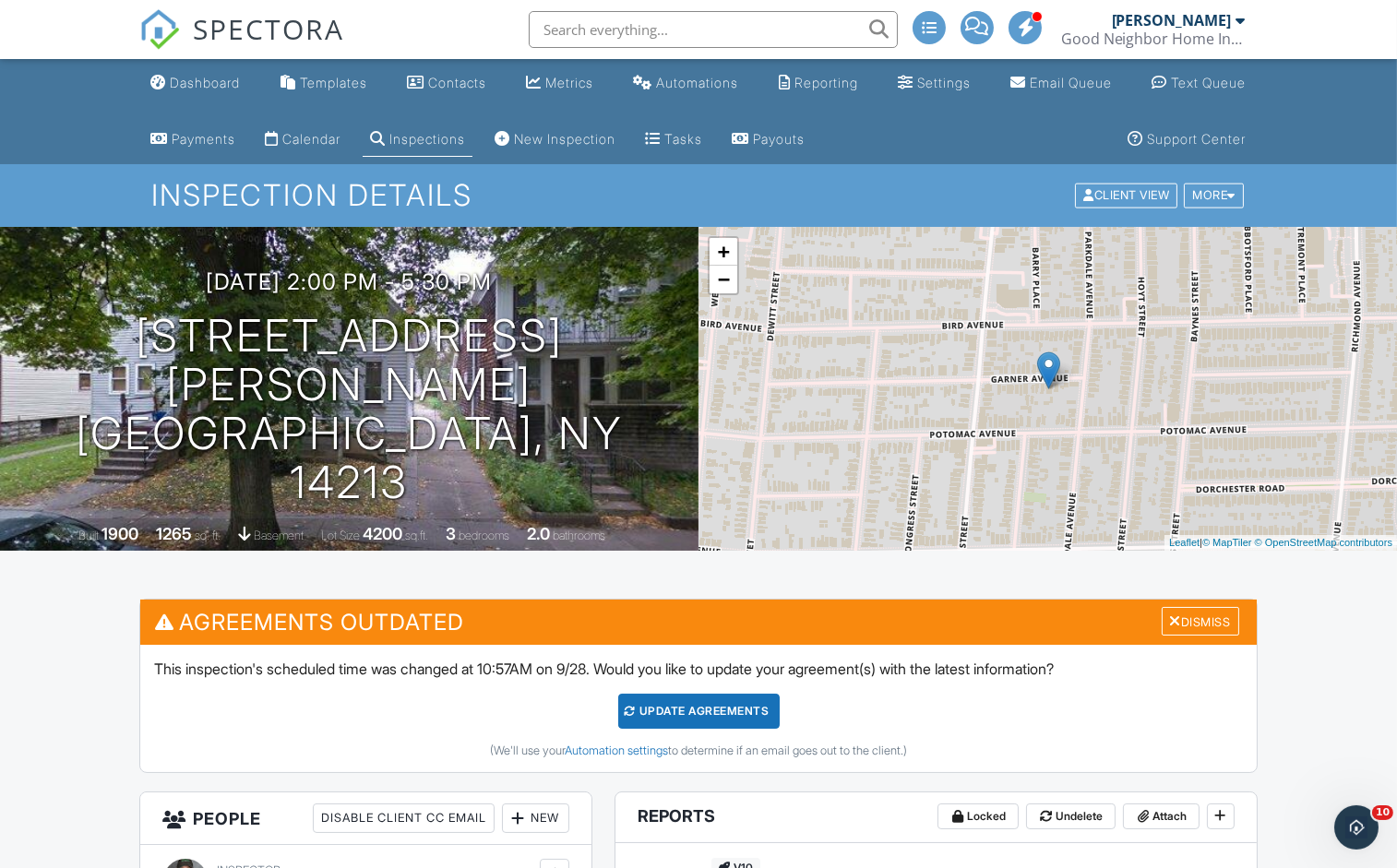
click at [673, 720] on div "Update Agreements" at bounding box center [699, 711] width 161 height 35
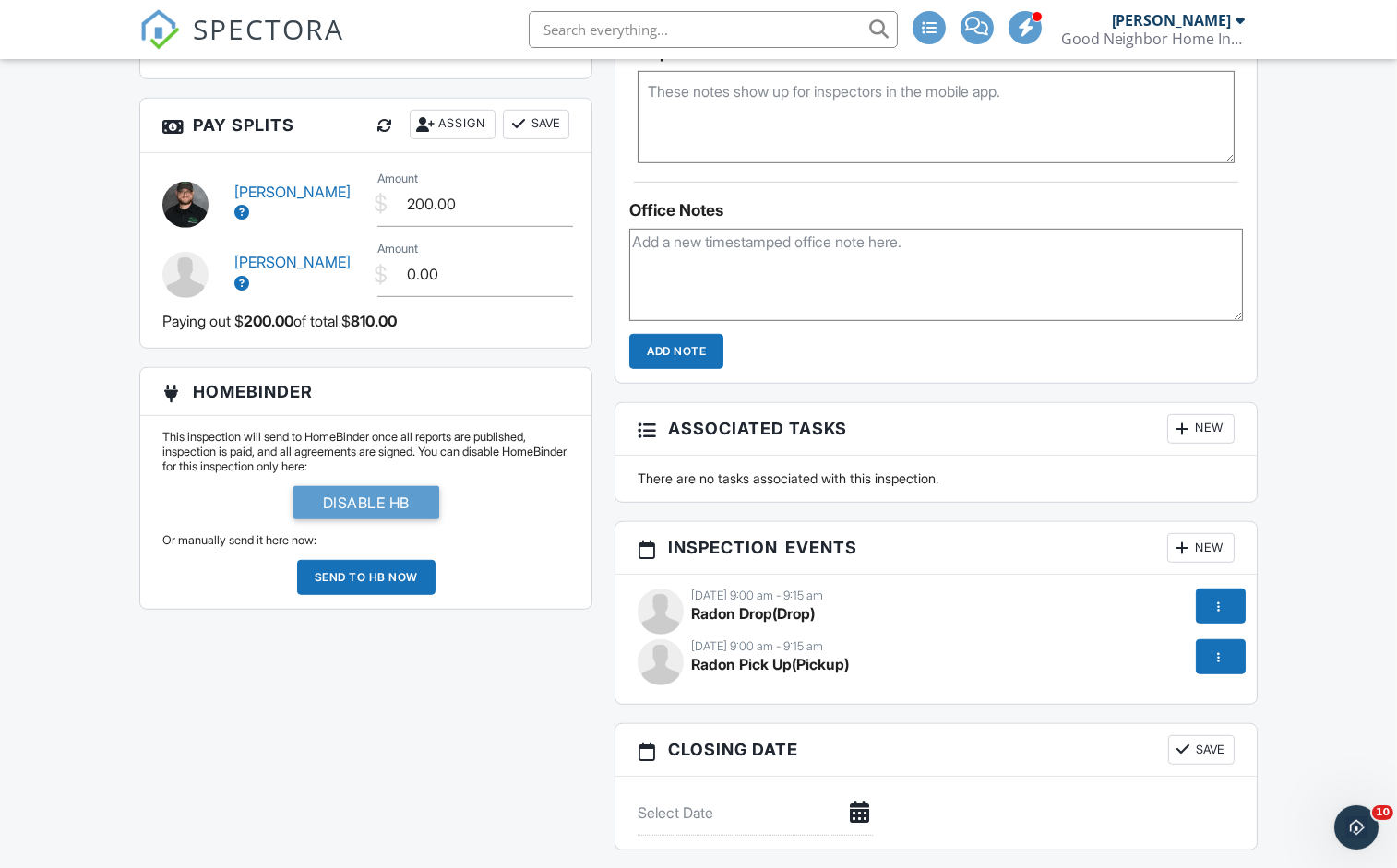
scroll to position [2063, 0]
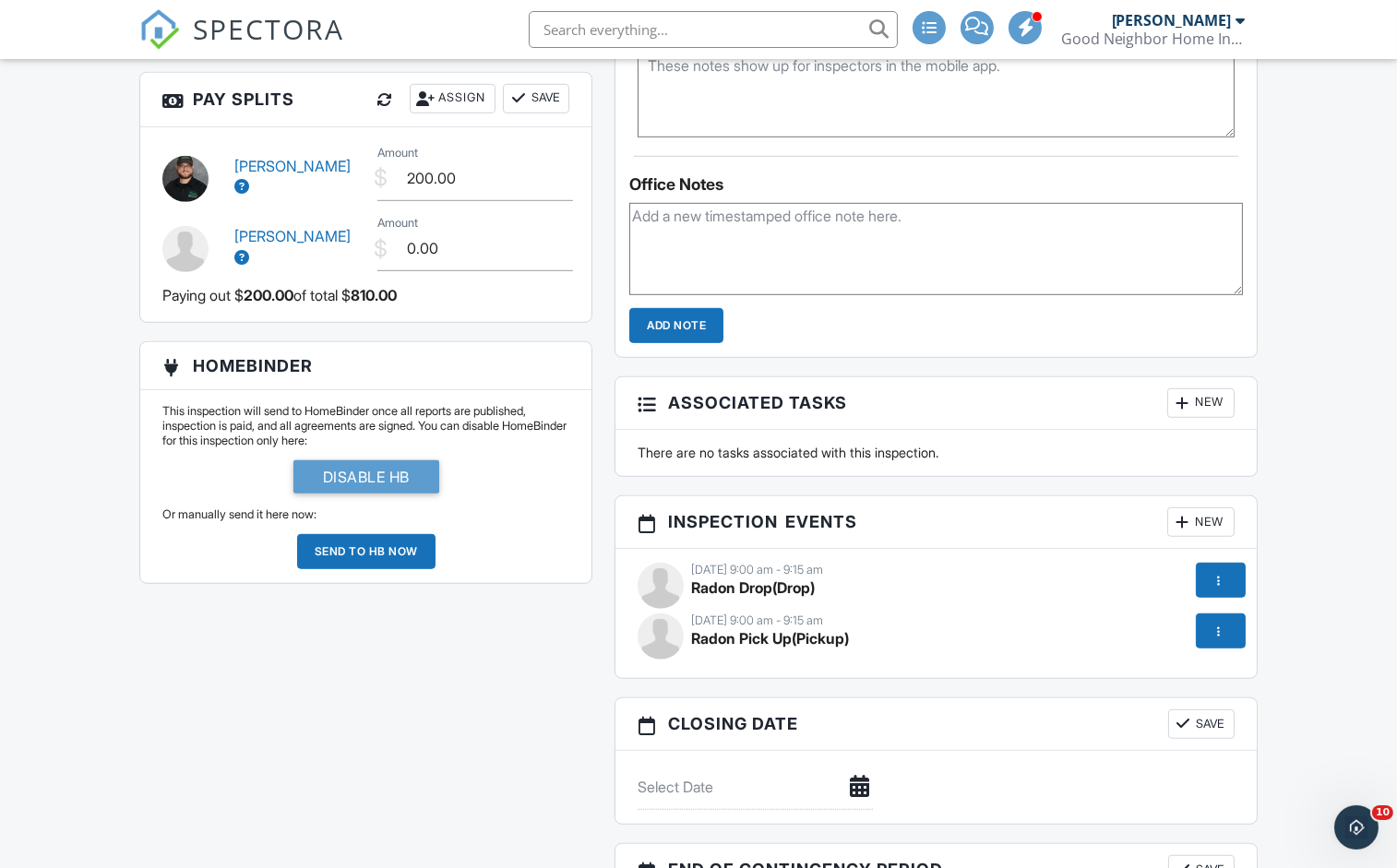
click at [705, 577] on div "[DATE] 9:00 am - 9:15 am" at bounding box center [935, 570] width 597 height 15
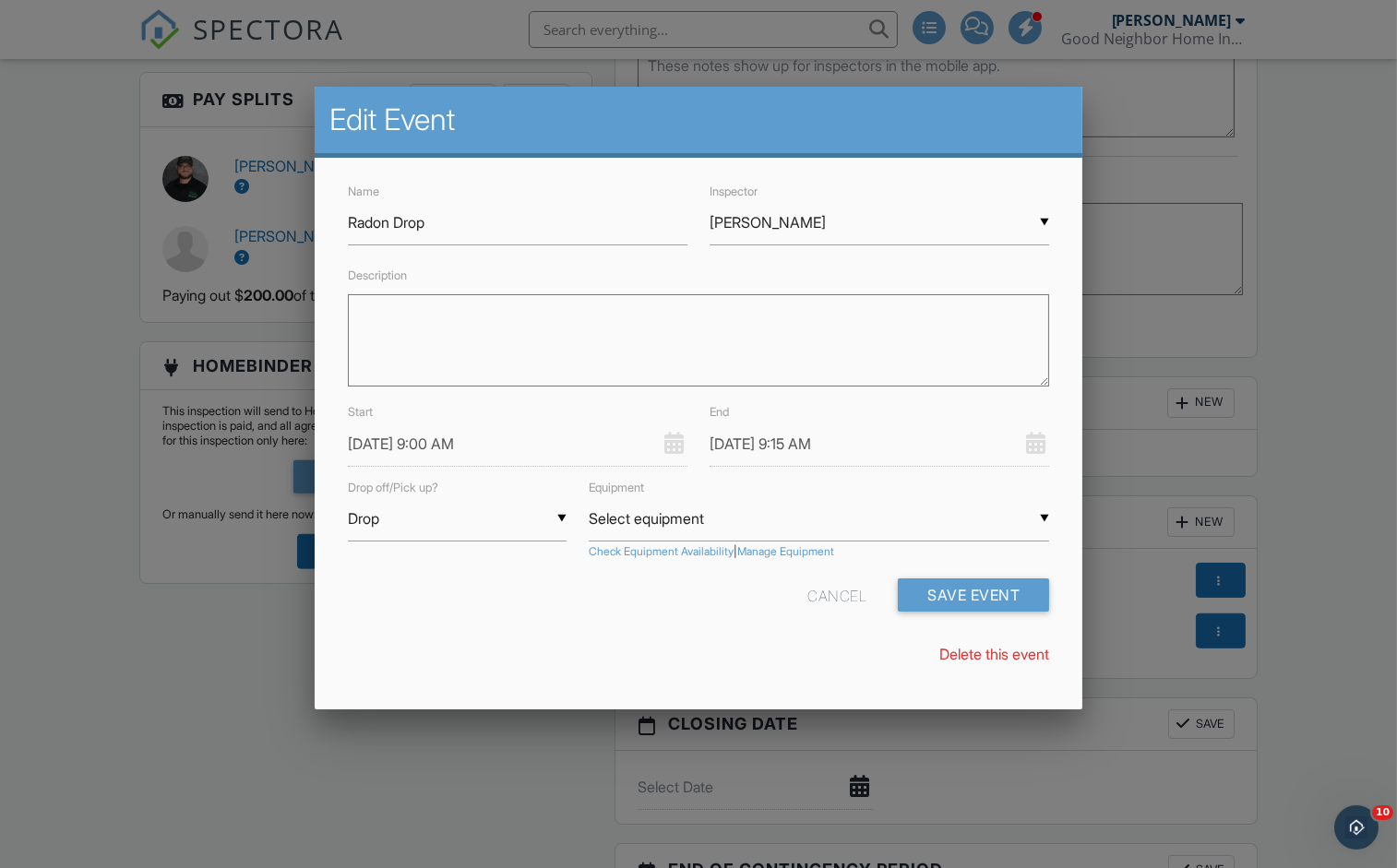
click at [440, 438] on input "10/02/2025 9:00 AM" at bounding box center [518, 443] width 340 height 45
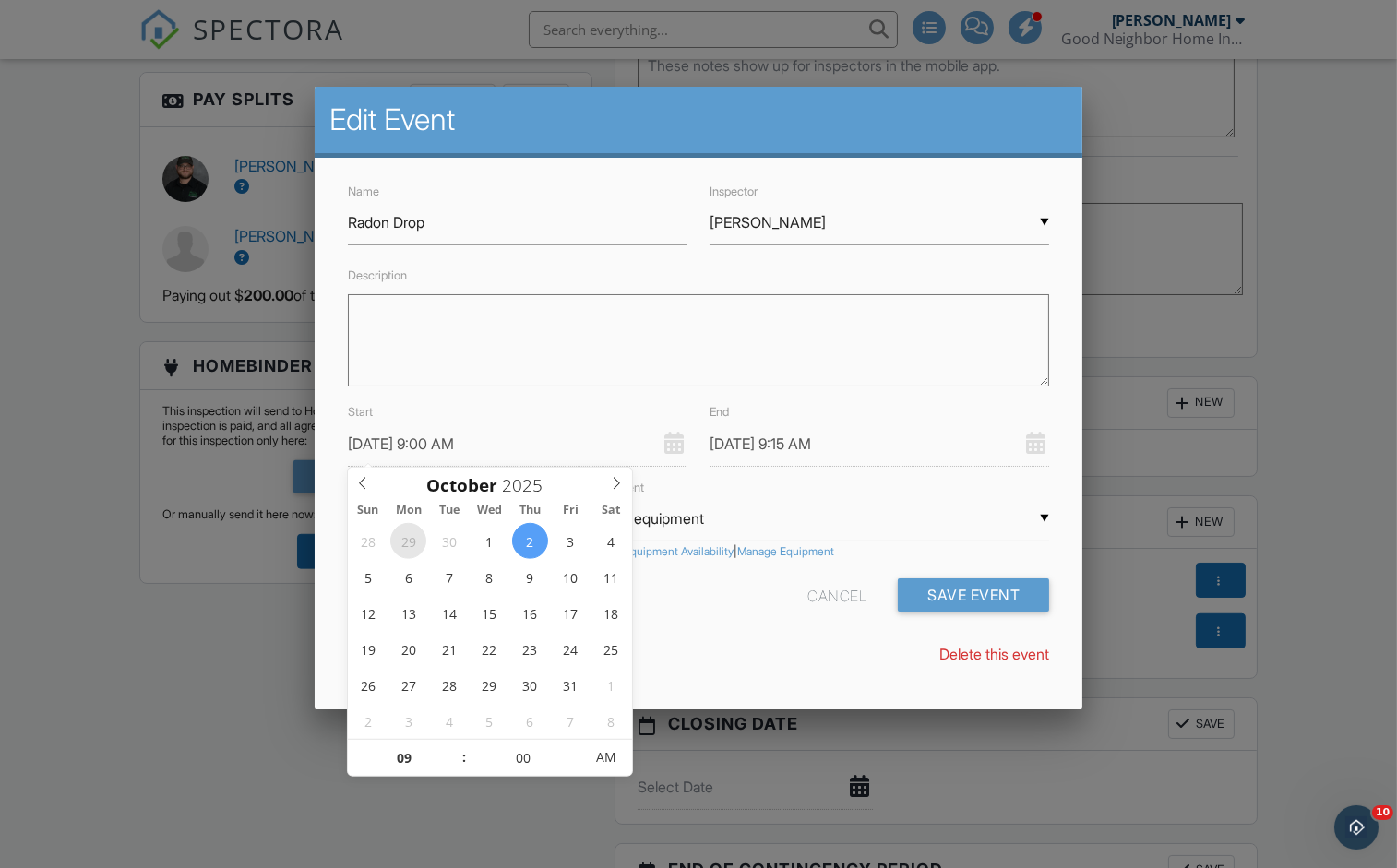
type input "09/29/2025 9:00 AM"
type input "09/29/2025 9:15 AM"
click at [792, 634] on div "Name Radon Drop Inspector ▼ Mollie Binder Ryan Thomas Mollie Binder Ryan Thomas…" at bounding box center [699, 430] width 768 height 547
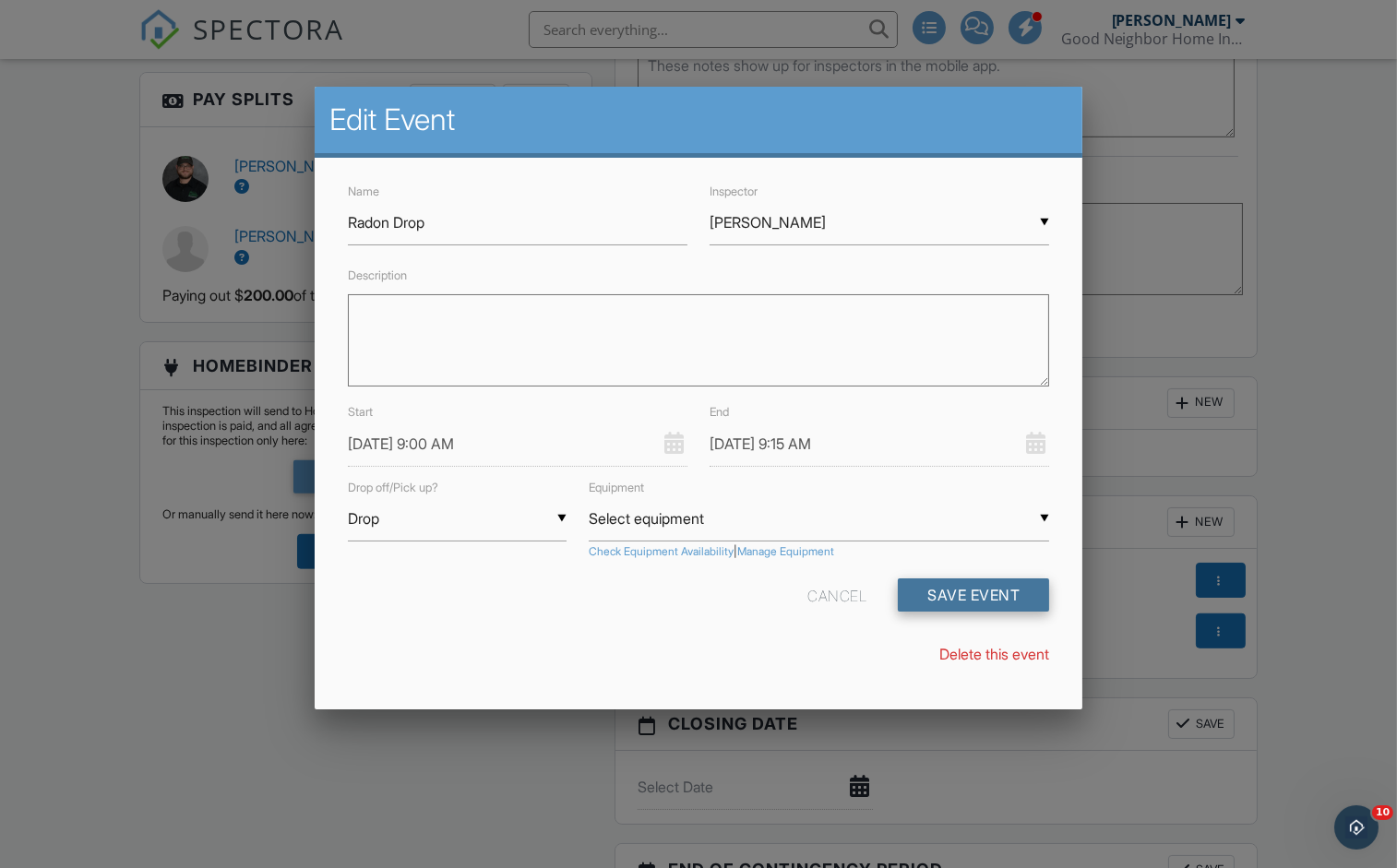
click at [979, 595] on button "Save Event" at bounding box center [972, 595] width 151 height 33
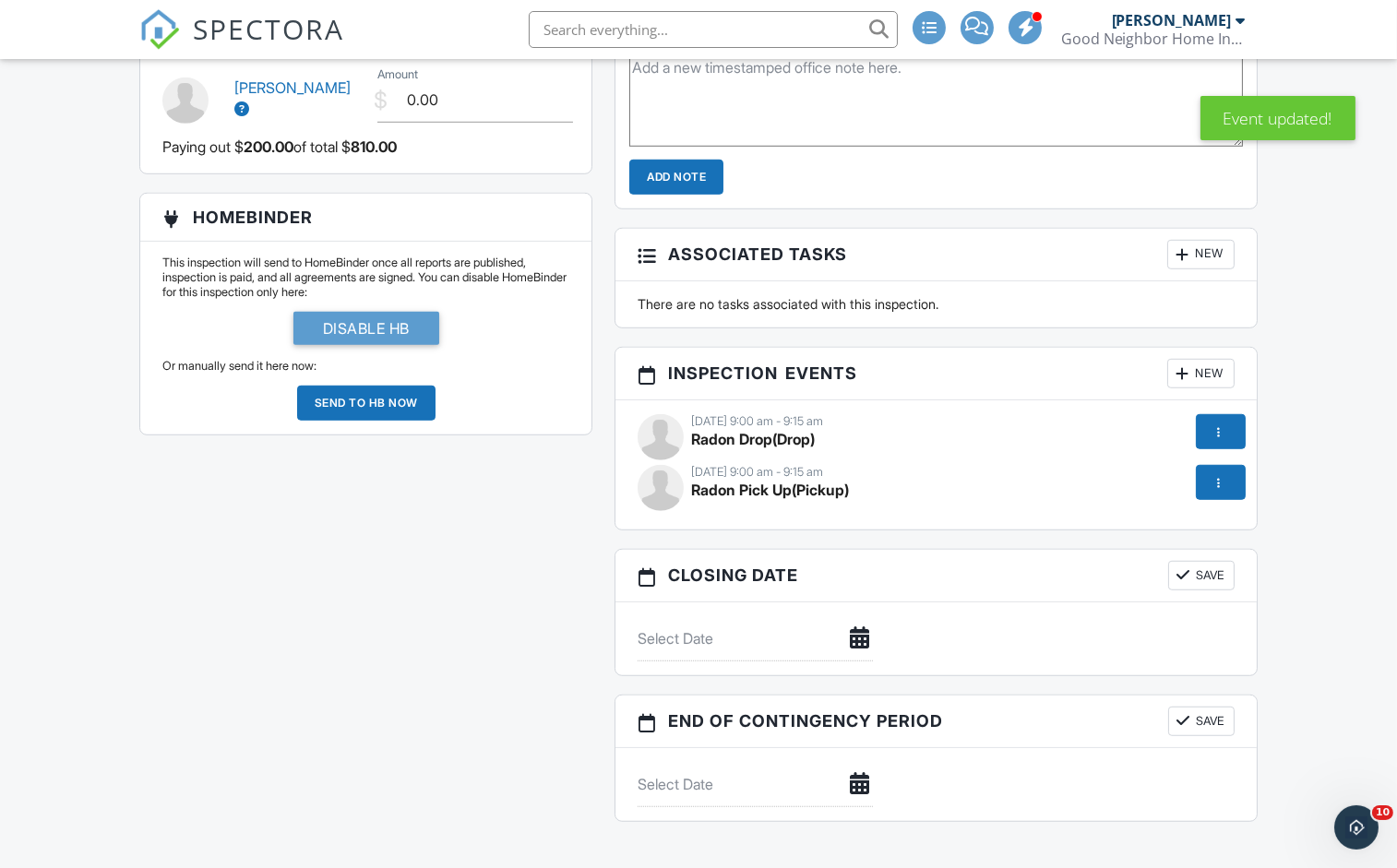
click at [708, 499] on span "Radon Pick Up" at bounding box center [741, 490] width 101 height 19
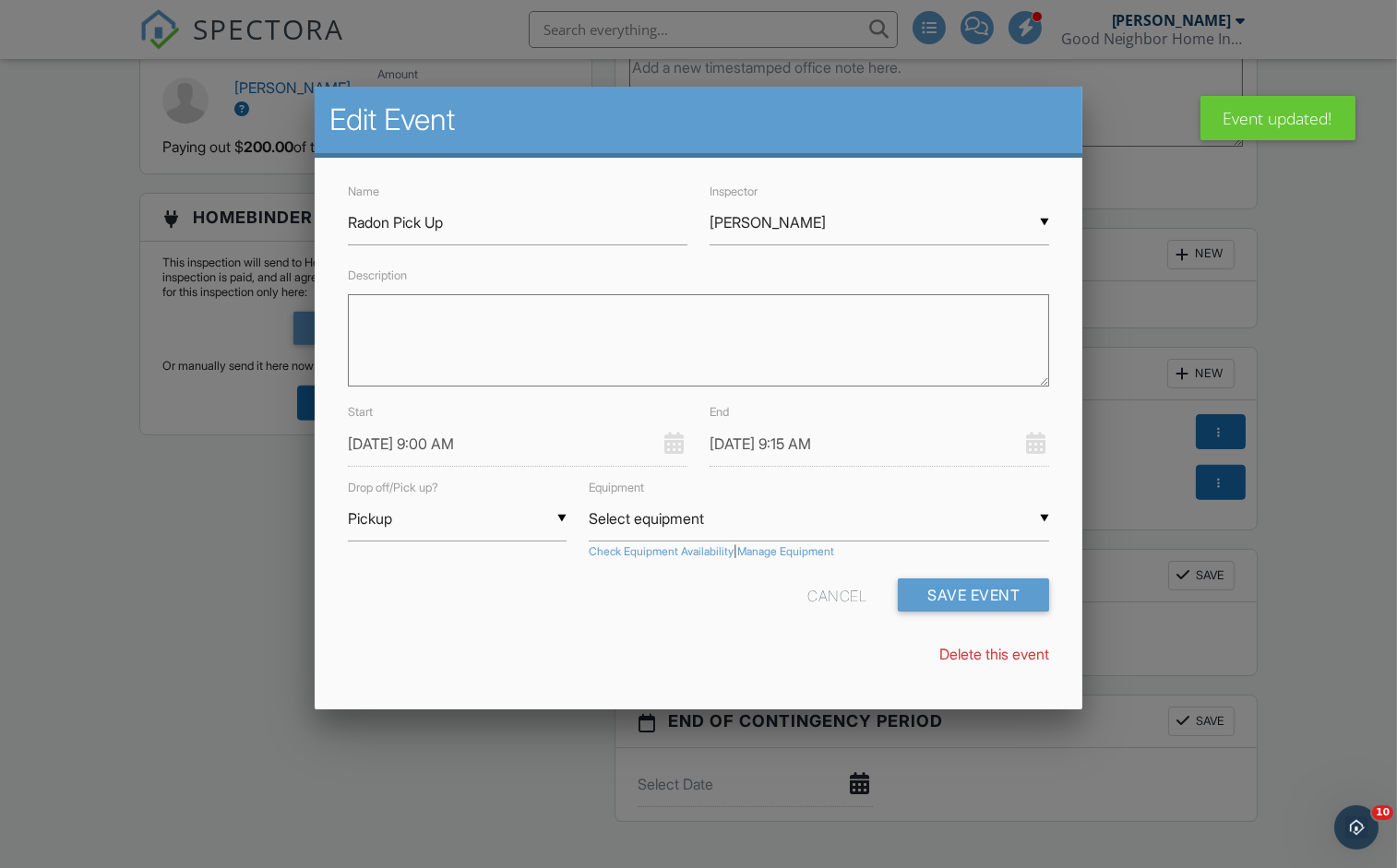
click at [432, 518] on input "Pickup" at bounding box center [457, 518] width 219 height 45
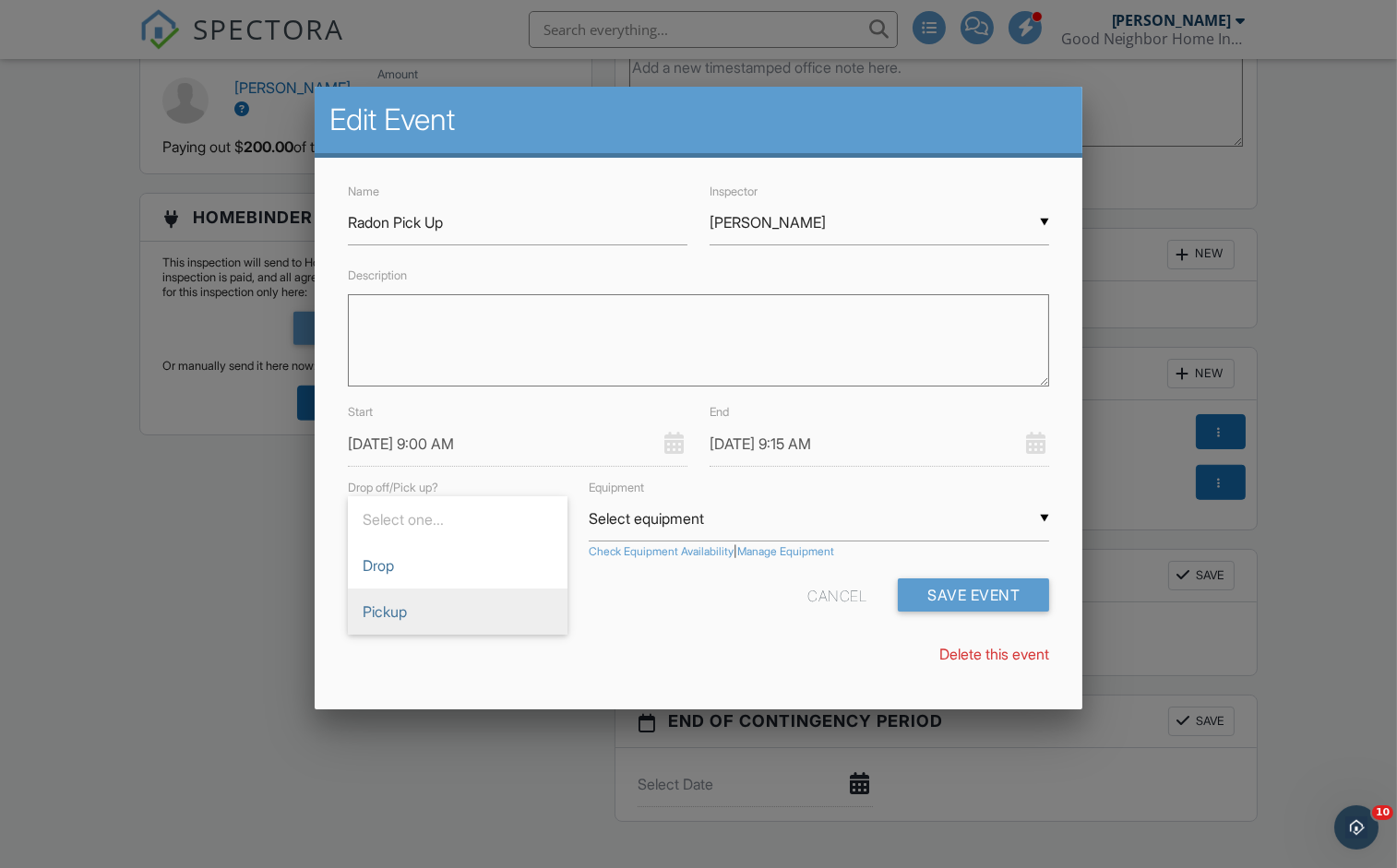
click at [493, 438] on input "[DATE] 9:00 AM" at bounding box center [518, 443] width 340 height 45
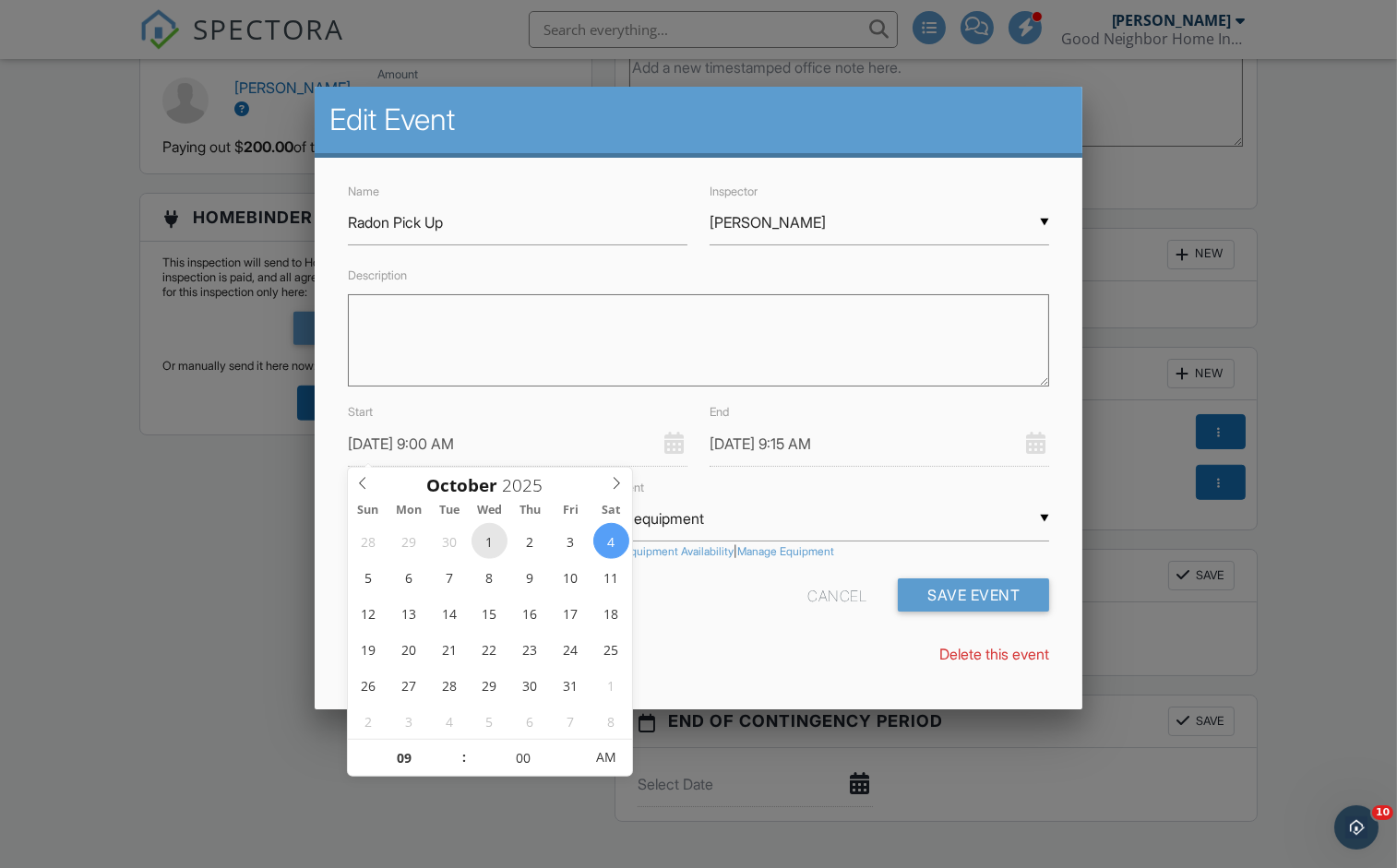
type input "10/01/2025 9:00 AM"
type input "10/01/2025 9:15 AM"
click at [101, 554] on div at bounding box center [698, 450] width 1397 height 1085
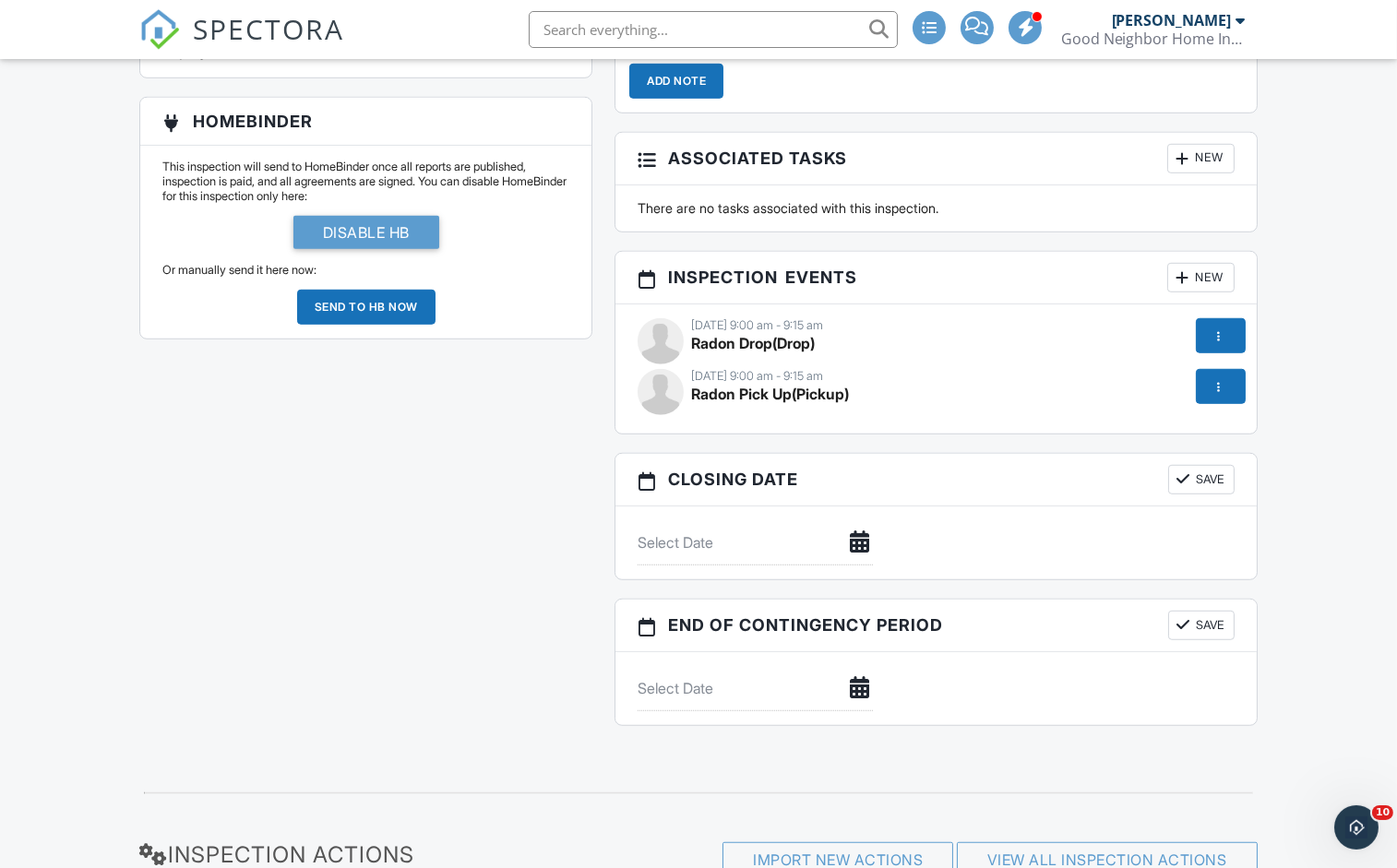
scroll to position [2309, 0]
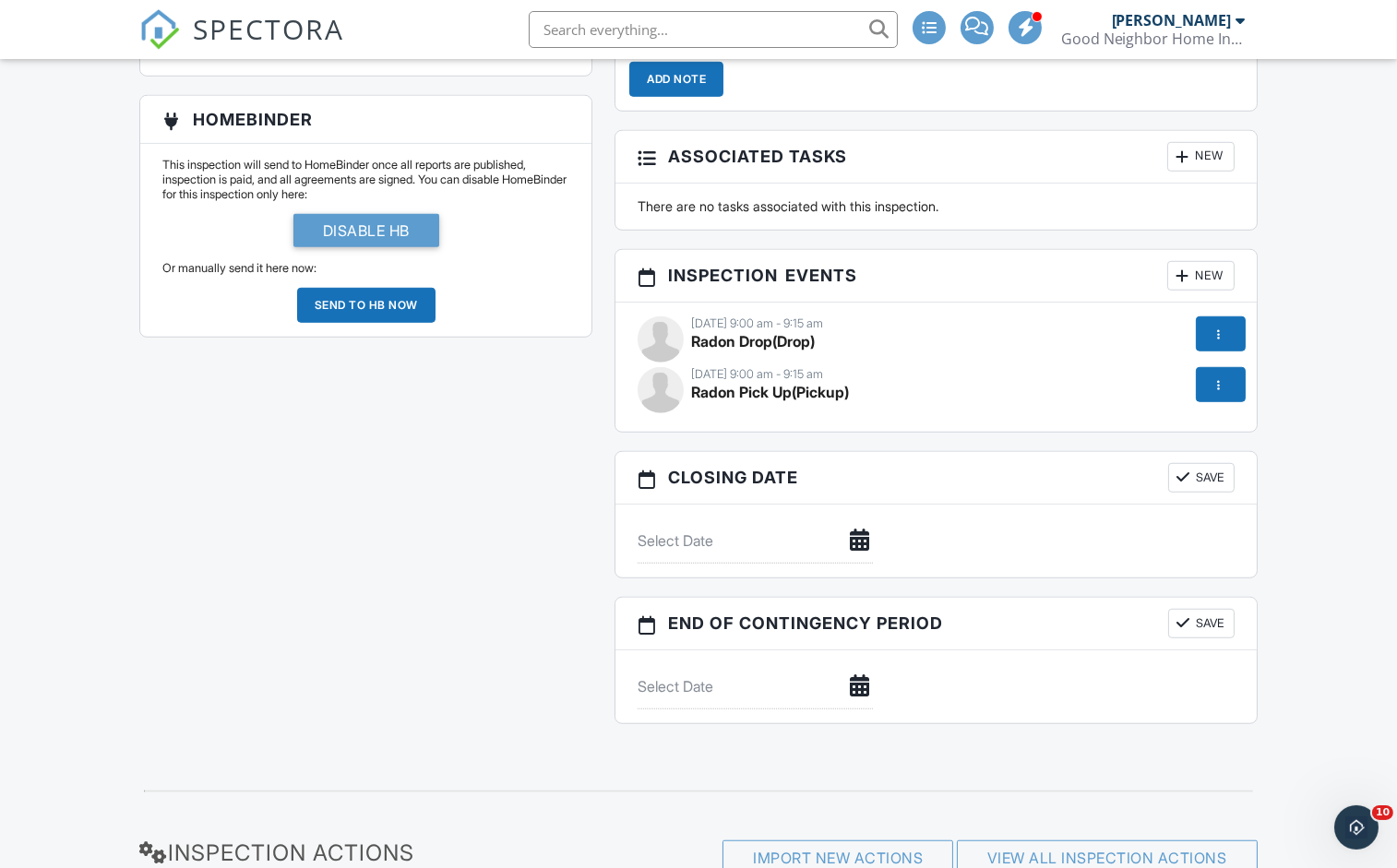
click at [736, 401] on span "Radon Pick Up" at bounding box center [741, 391] width 101 height 19
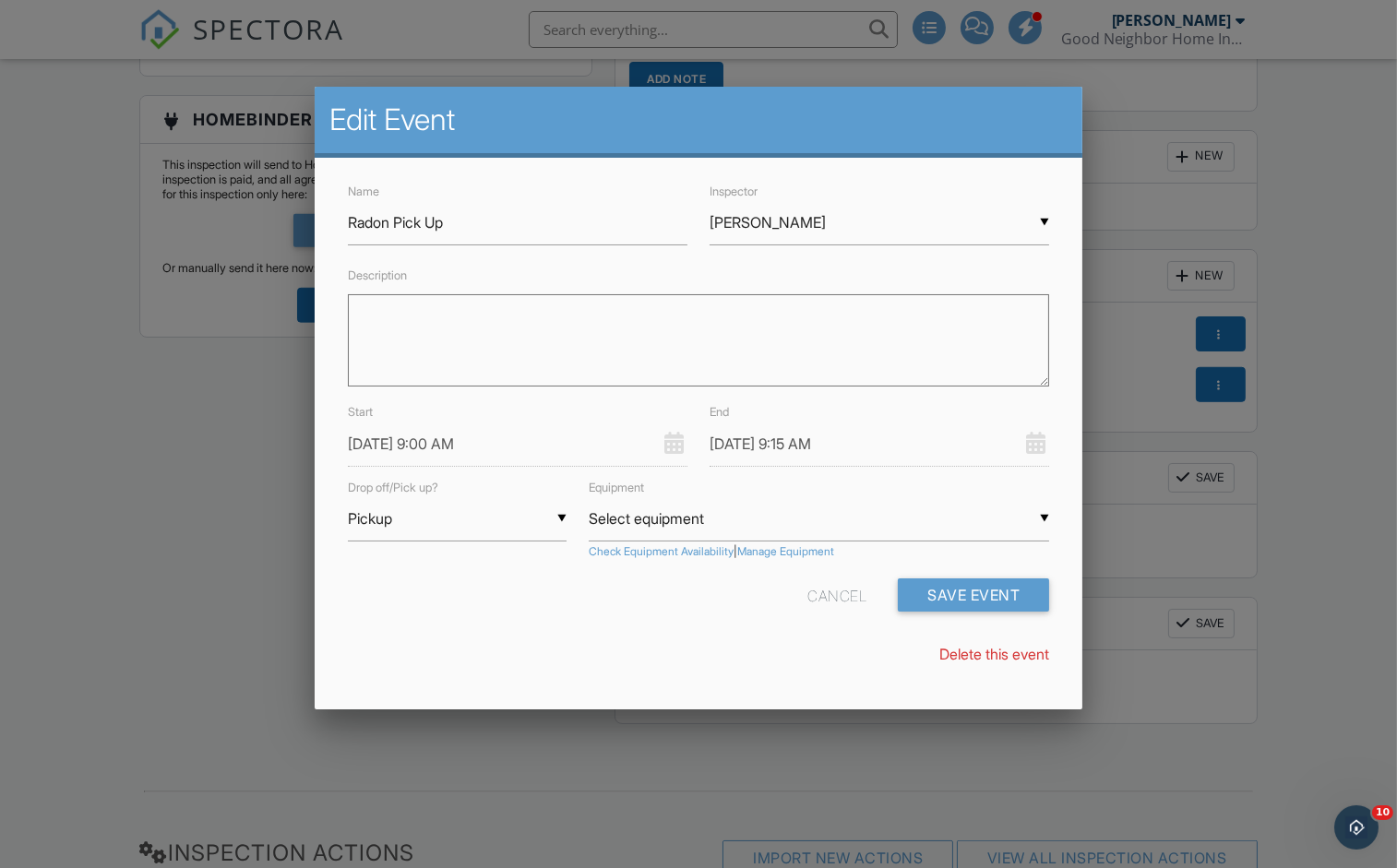
click at [396, 437] on input "10/01/2025 9:00 AM" at bounding box center [518, 443] width 340 height 45
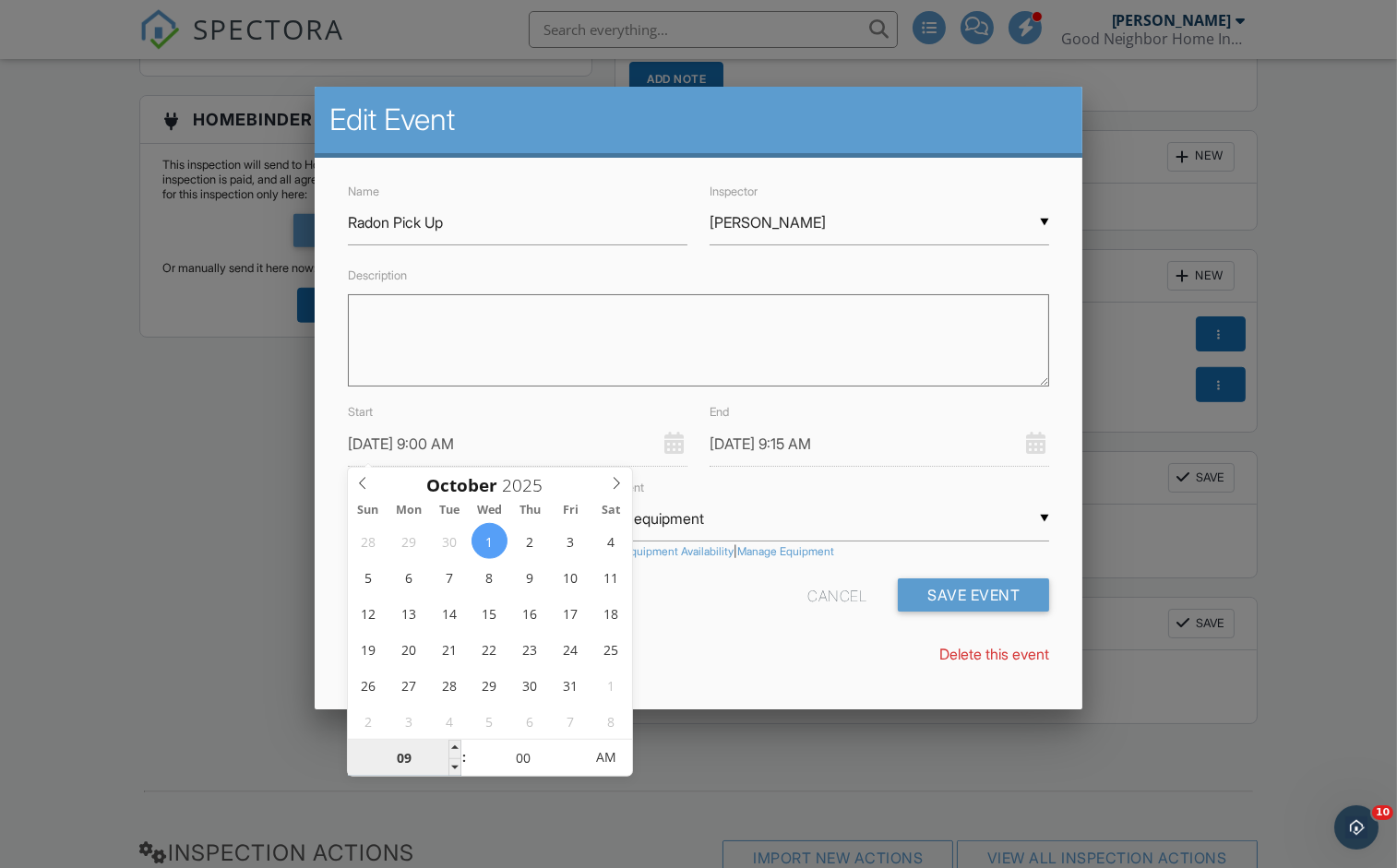
click at [409, 761] on input "09" at bounding box center [405, 758] width 114 height 37
type input "10/01/2025 1:00 AM"
type input "10/01/2025 1:15 AM"
type input "01"
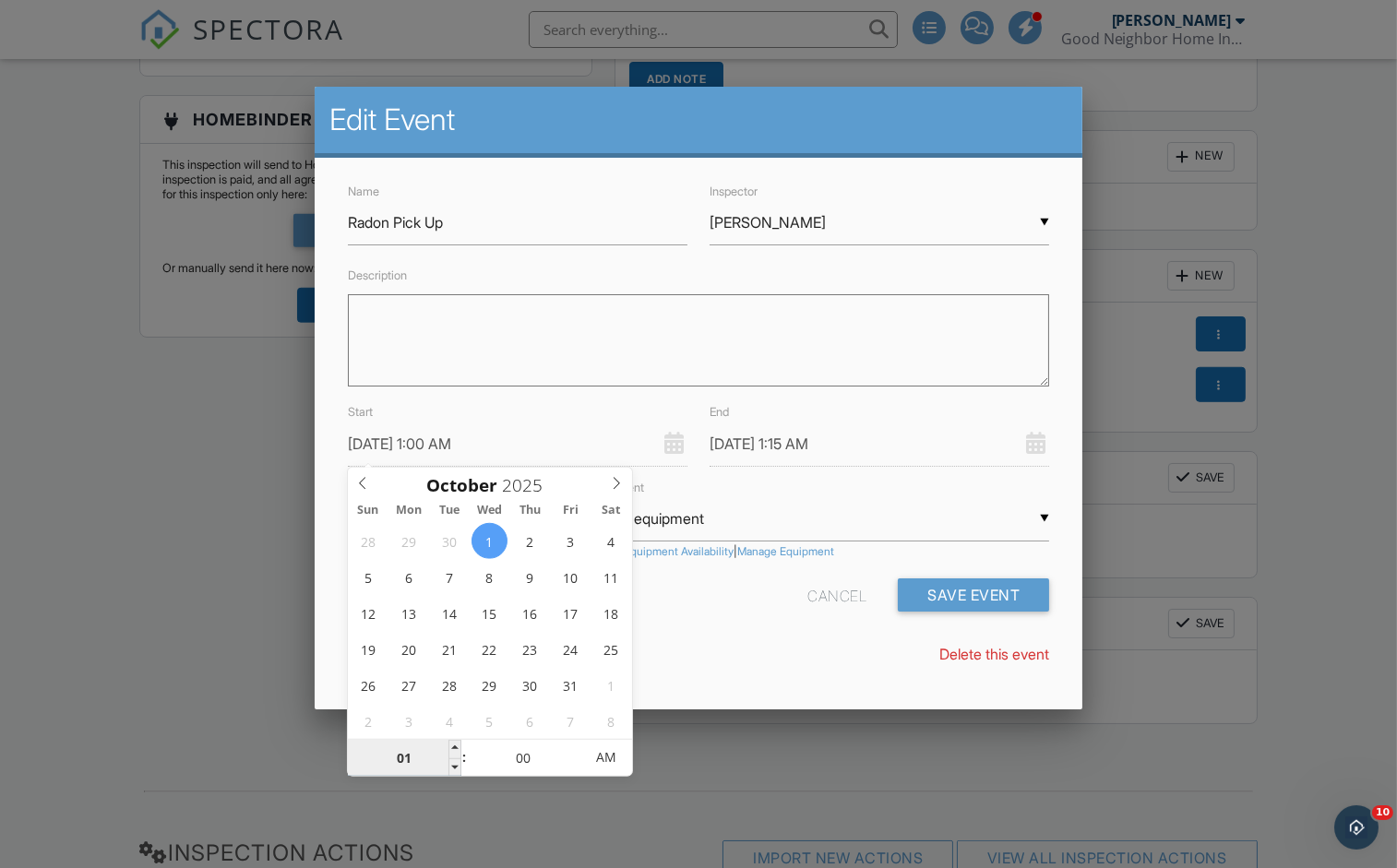
type input "10/01/2025 11:00 AM"
type input "10/01/2025 11:15 AM"
type input "11"
click at [508, 754] on input "00" at bounding box center [523, 758] width 114 height 37
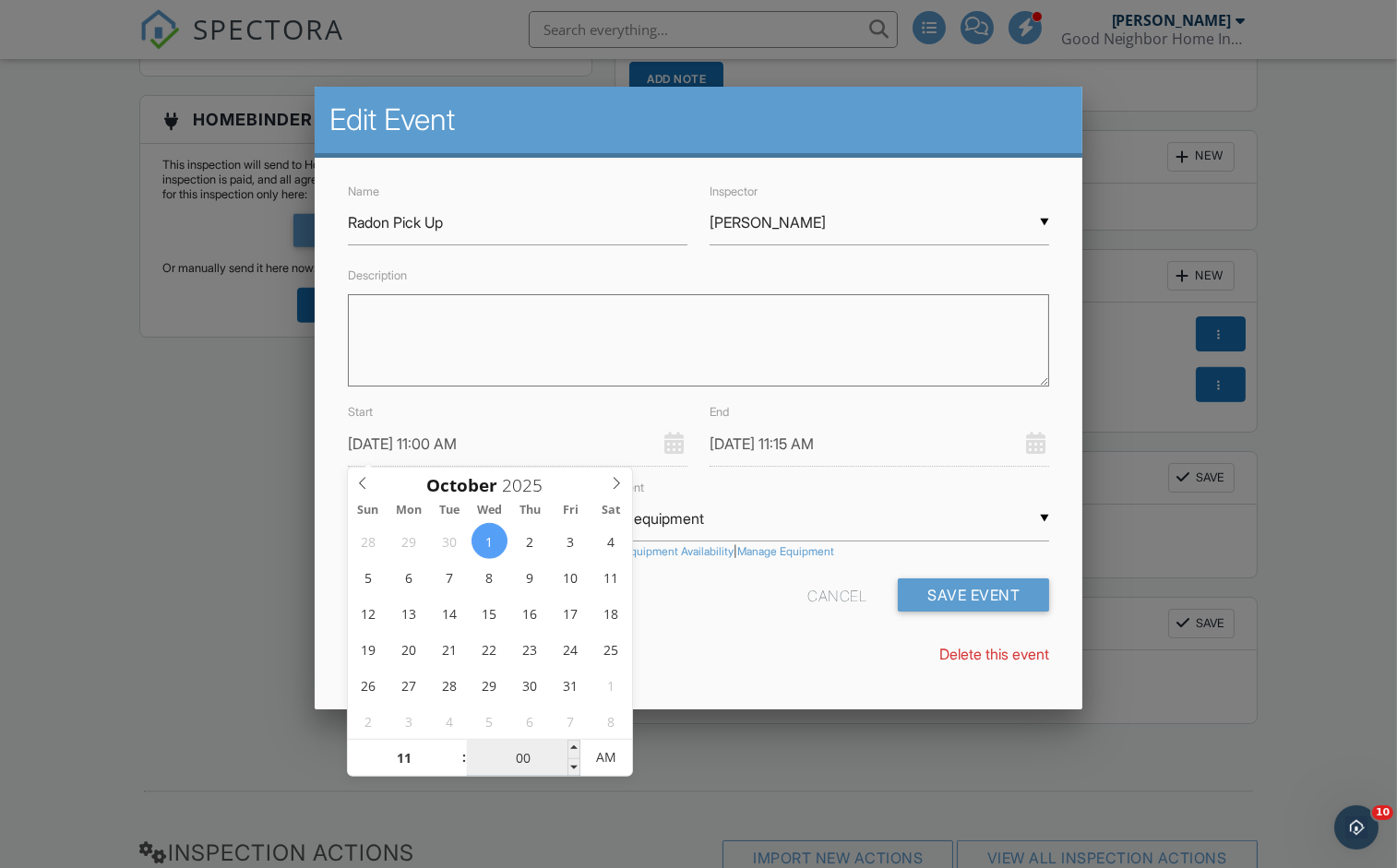
click at [508, 754] on input "00" at bounding box center [523, 758] width 114 height 37
type input "10/01/2025 11:01 AM"
type input "10/01/2025 11:16 AM"
type input "01"
type input "10/01/2025 11:15 AM"
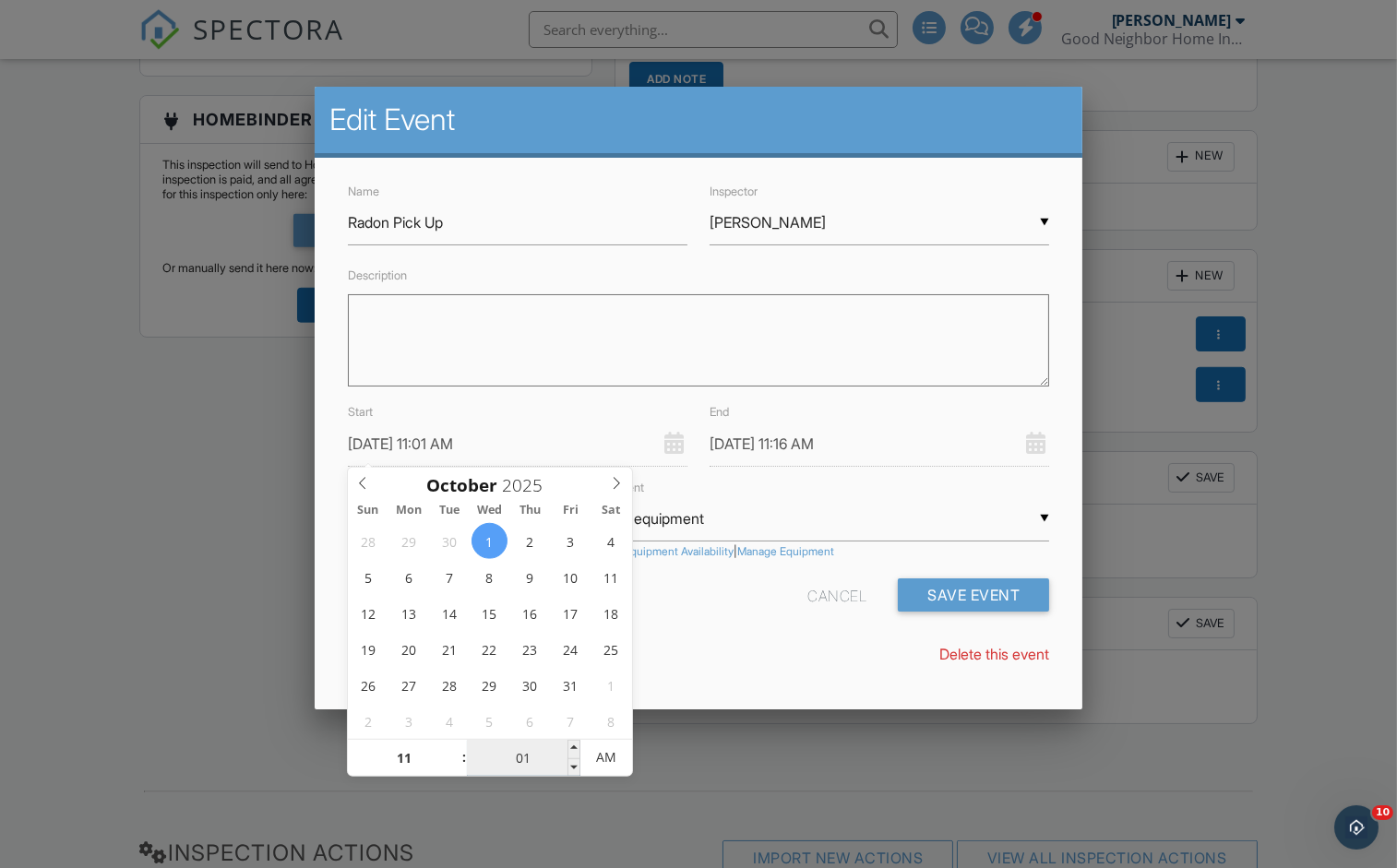
type input "10/01/2025 11:30 AM"
type input "15"
click at [760, 654] on div "Delete this event" at bounding box center [699, 653] width 724 height 20
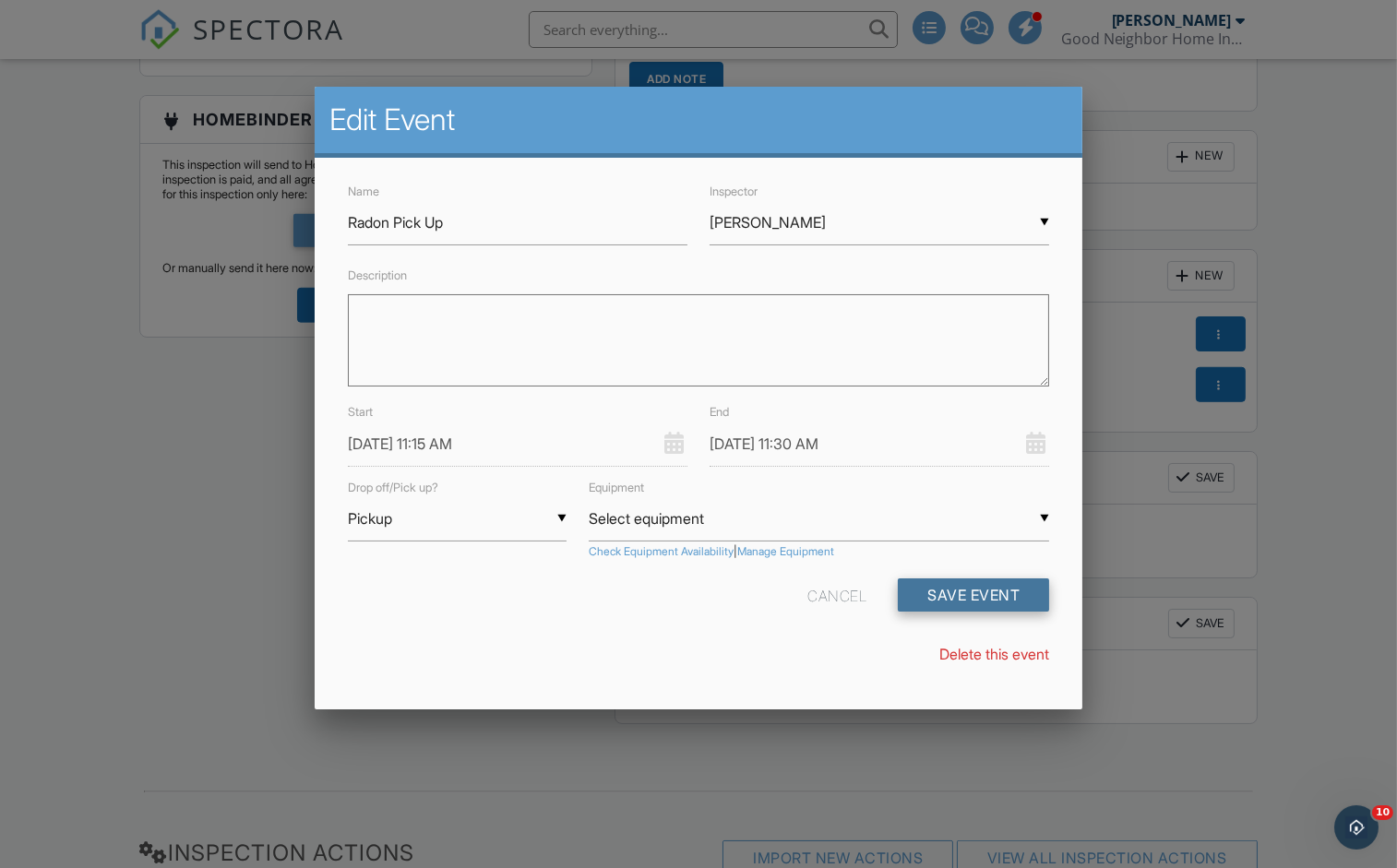
click at [974, 589] on button "Save Event" at bounding box center [972, 595] width 151 height 33
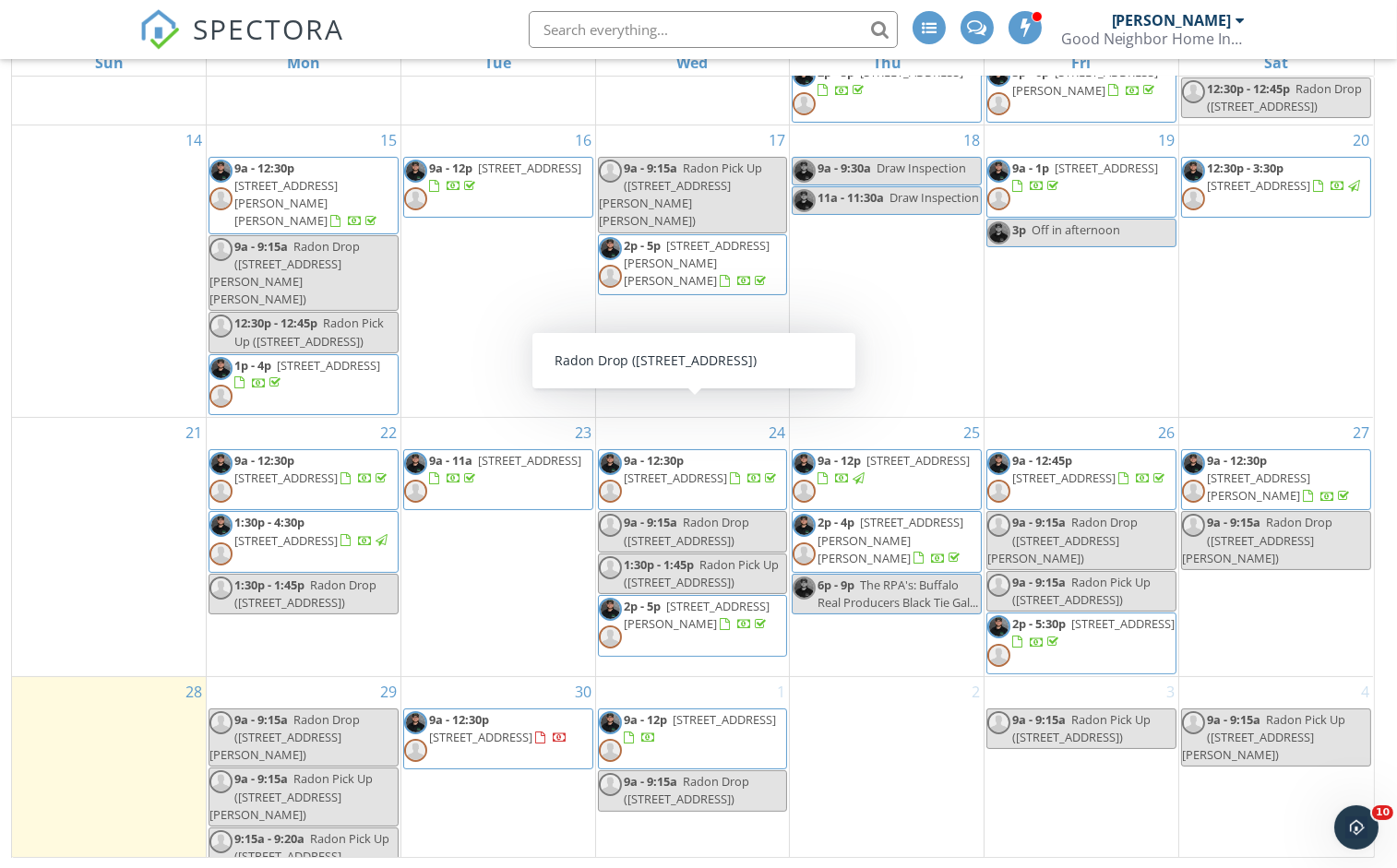
scroll to position [300, 0]
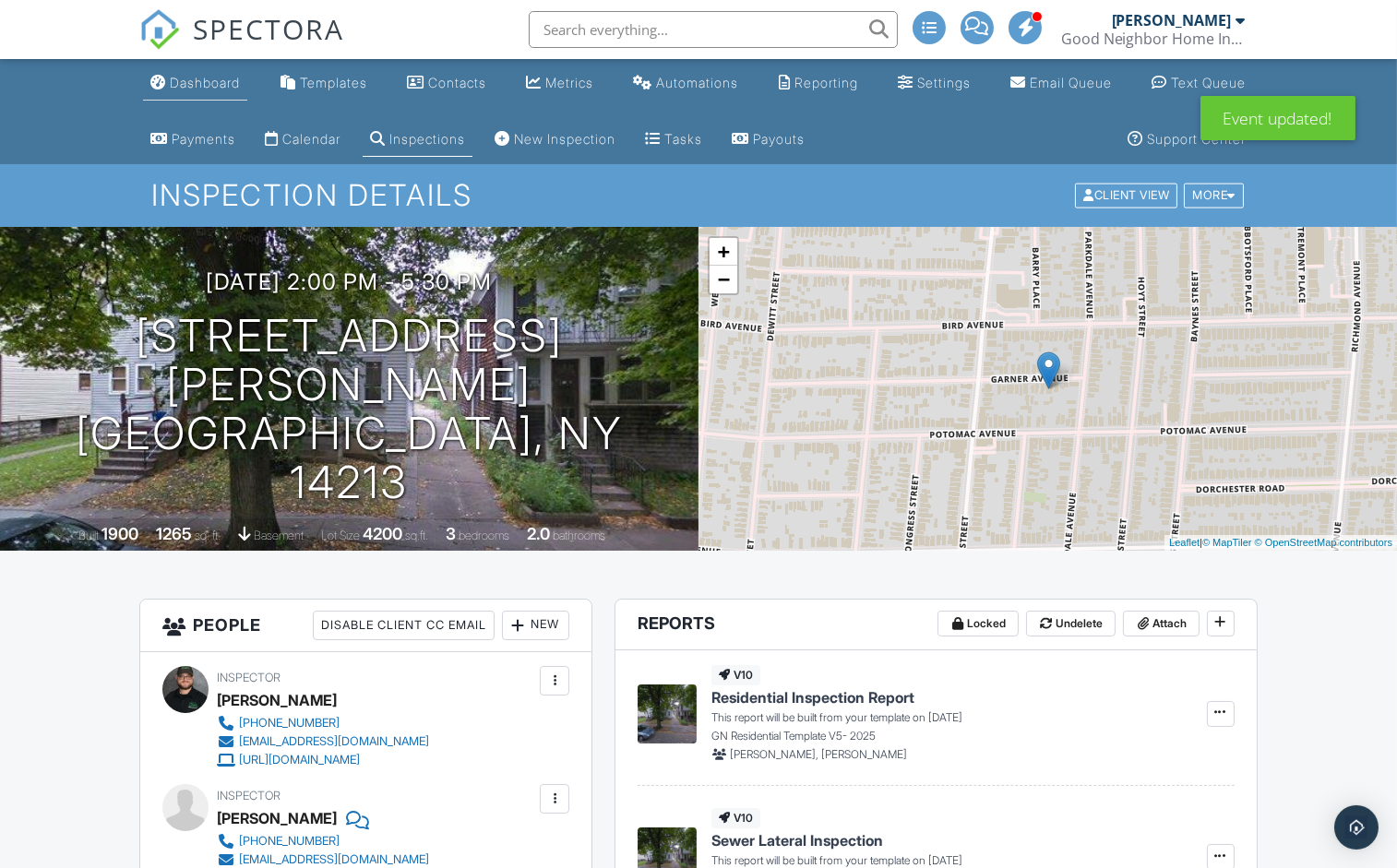
click at [218, 94] on link "Dashboard" at bounding box center [194, 83] width 105 height 34
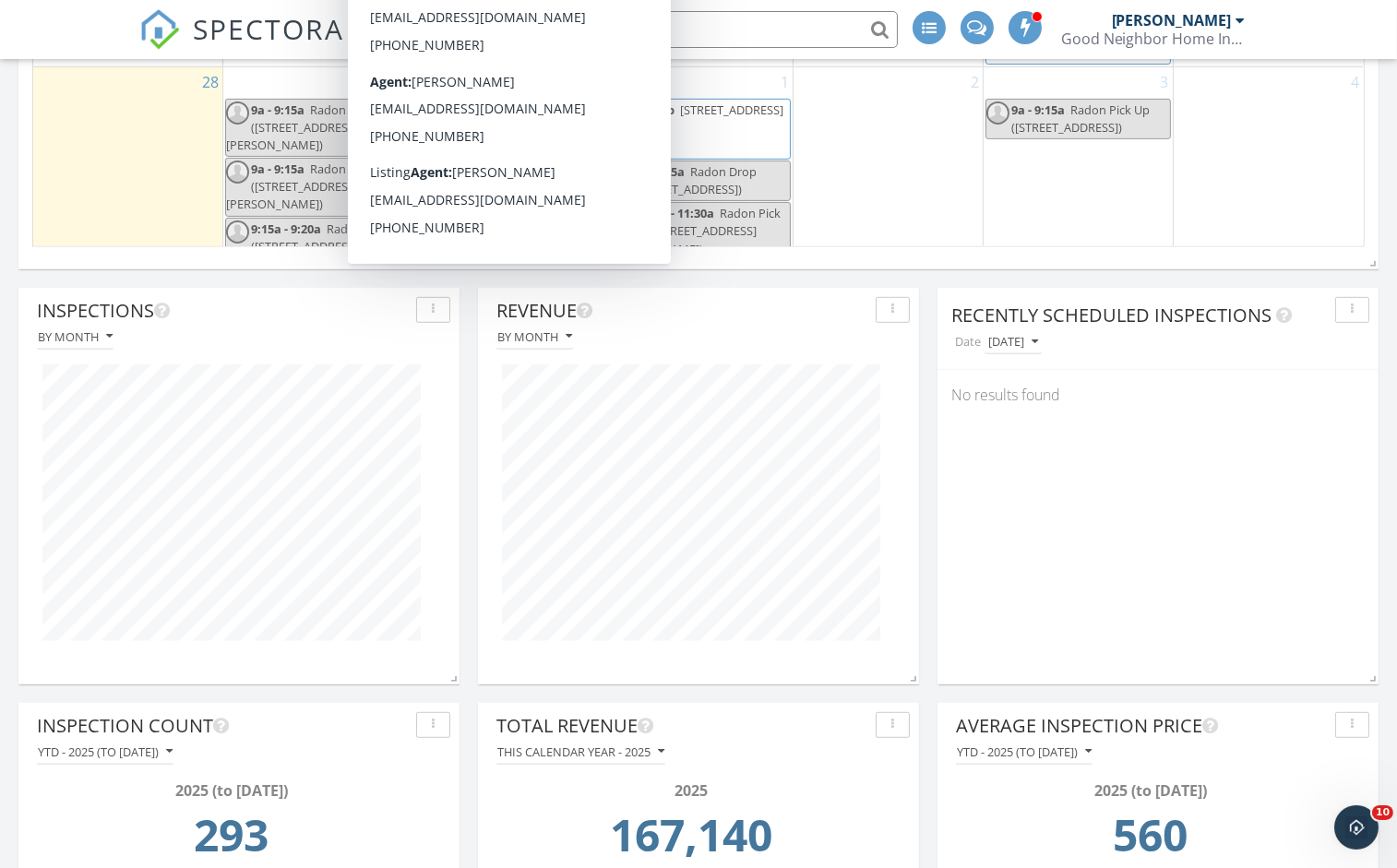
scroll to position [1691, 0]
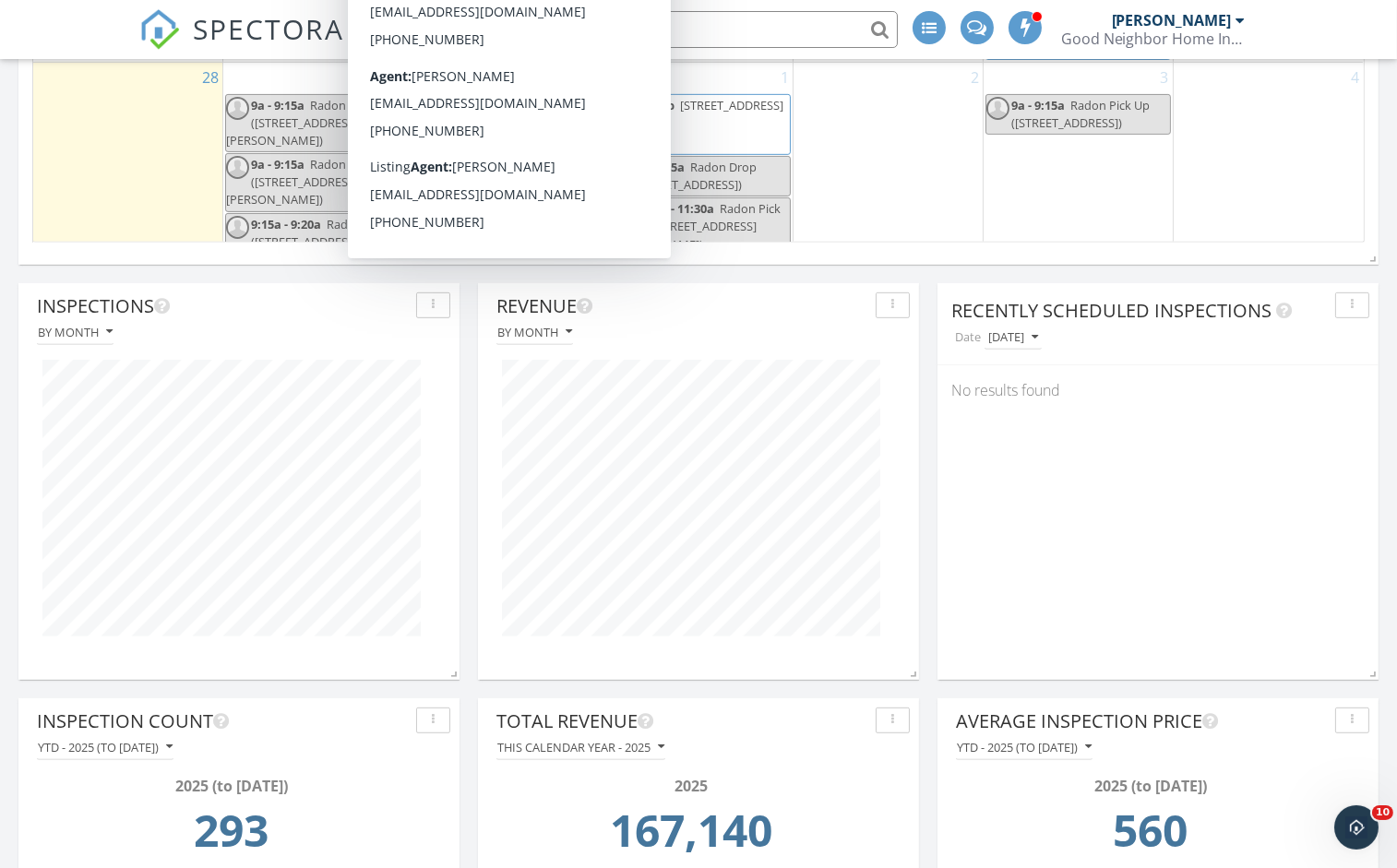
click at [742, 225] on div "1 9a - 12p 7536 Valley Cir Ln , Hamburg 14075 9a - 9:15a Radon Drop (7536 Valle…" at bounding box center [698, 230] width 189 height 335
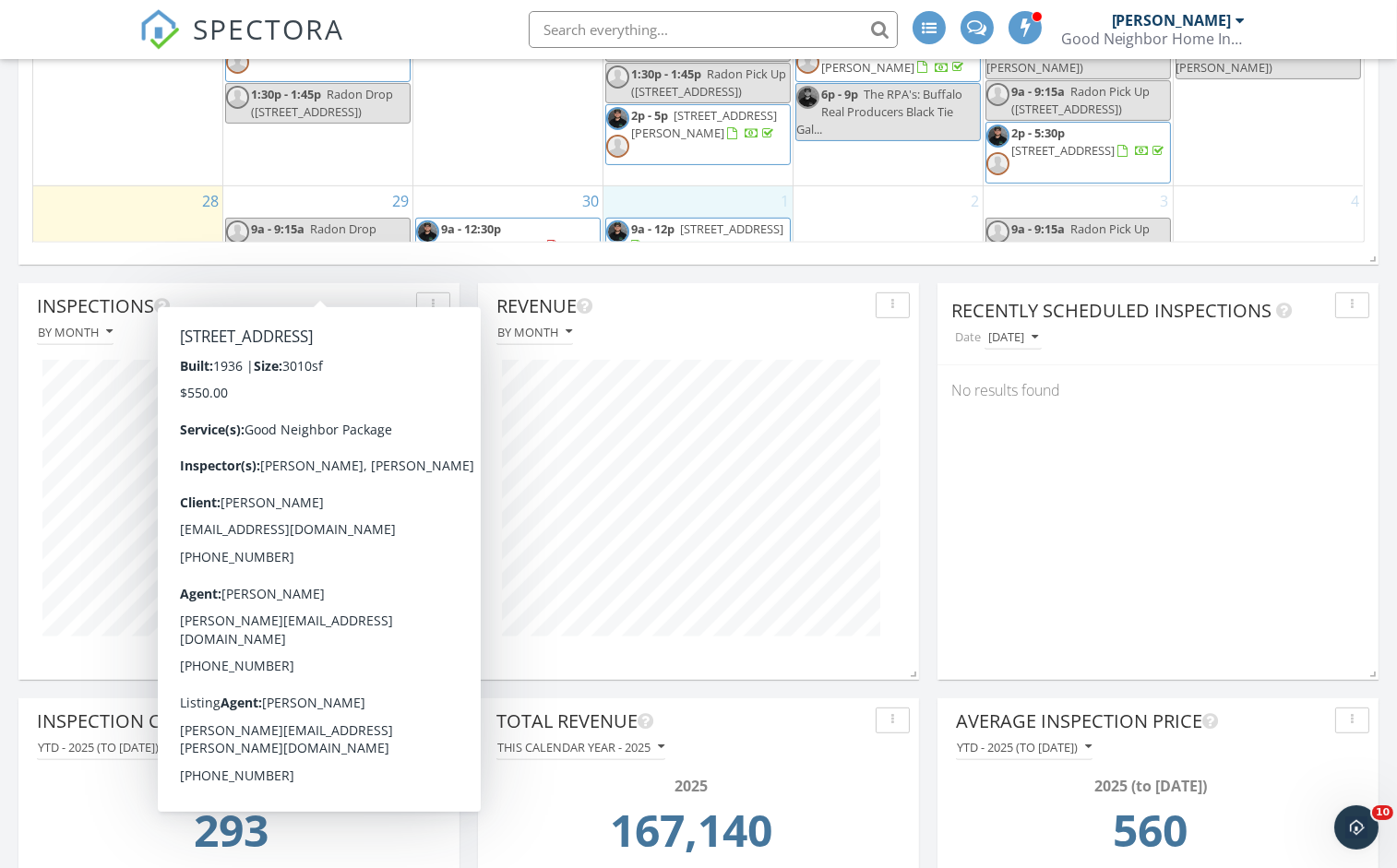
scroll to position [310, 0]
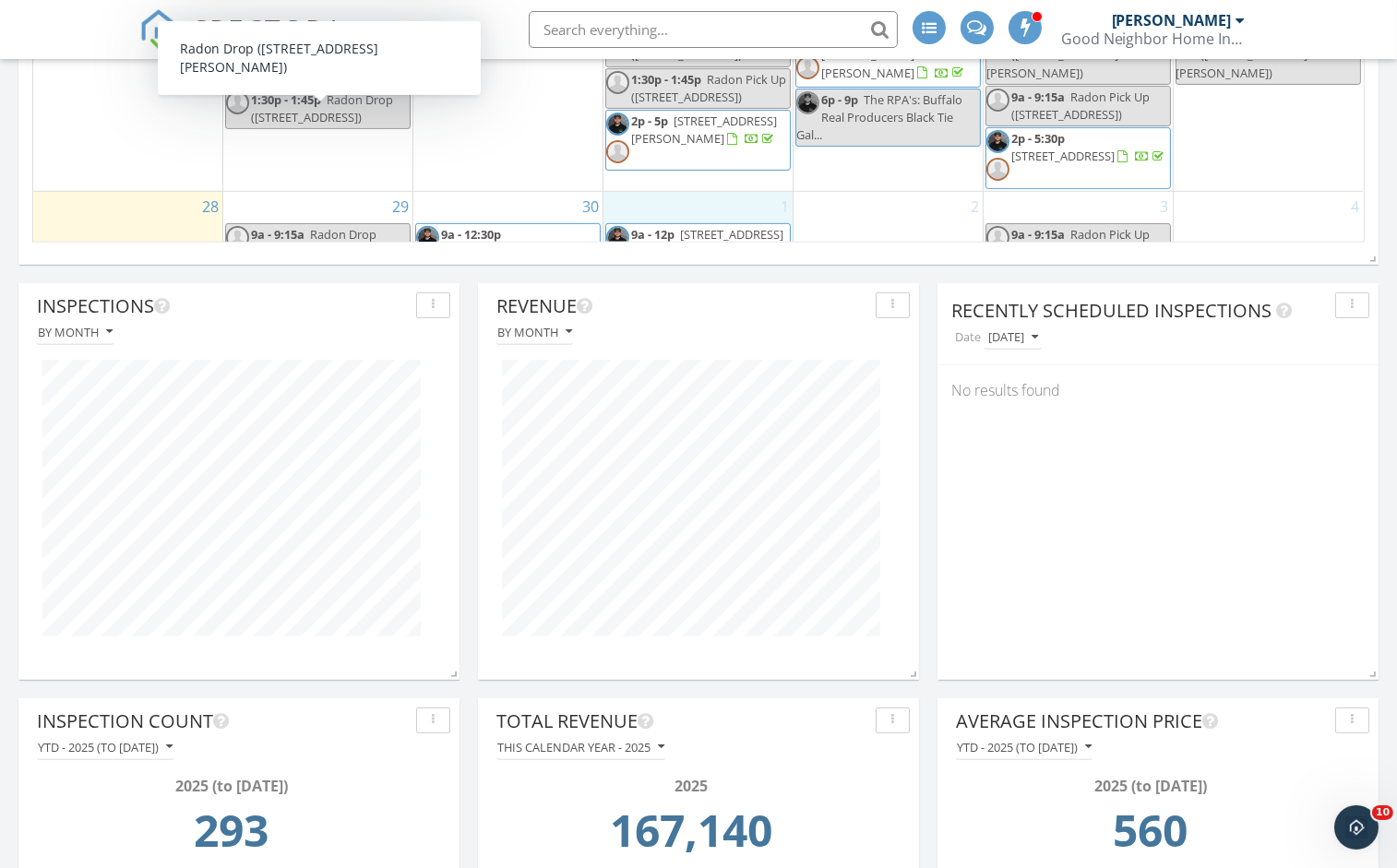
click at [322, 226] on span "Radon Drop ([STREET_ADDRESS][PERSON_NAME])" at bounding box center [301, 252] width 150 height 52
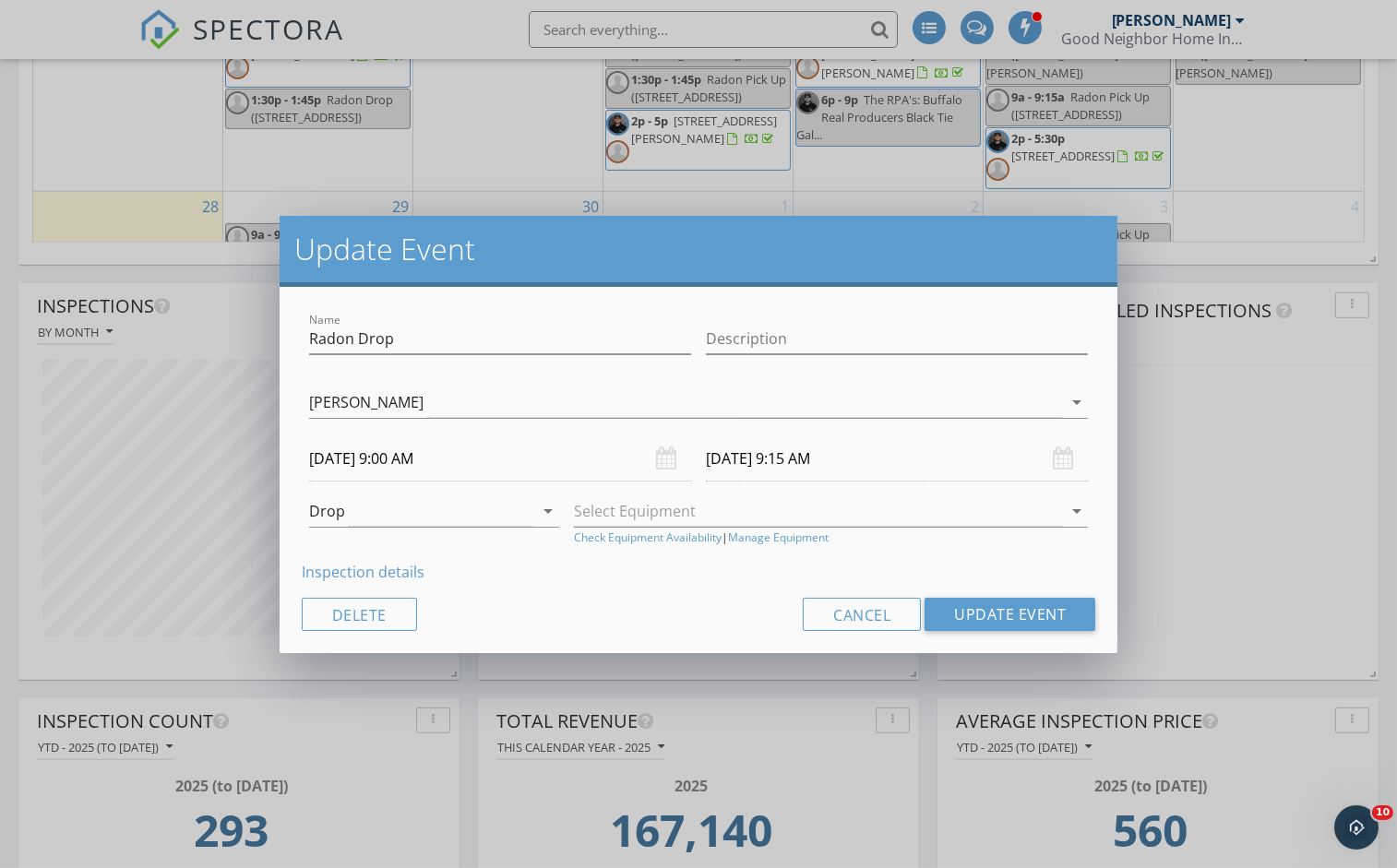
click at [345, 457] on input "[DATE] 9:00 AM" at bounding box center [500, 458] width 381 height 45
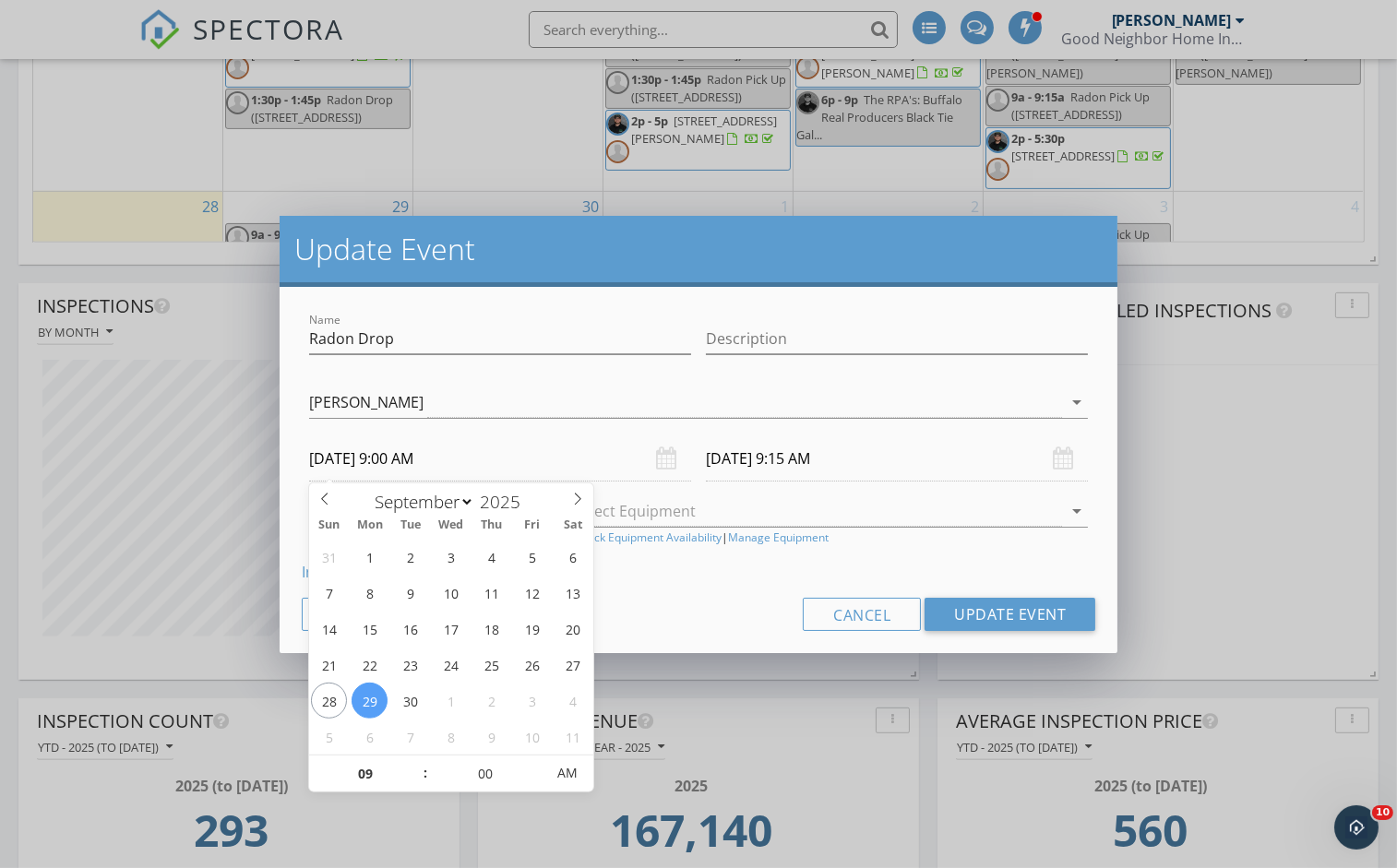
click at [345, 457] on input "[DATE] 9:00 AM" at bounding box center [500, 458] width 381 height 45
click at [376, 773] on input "09" at bounding box center [366, 774] width 114 height 37
type input "2"
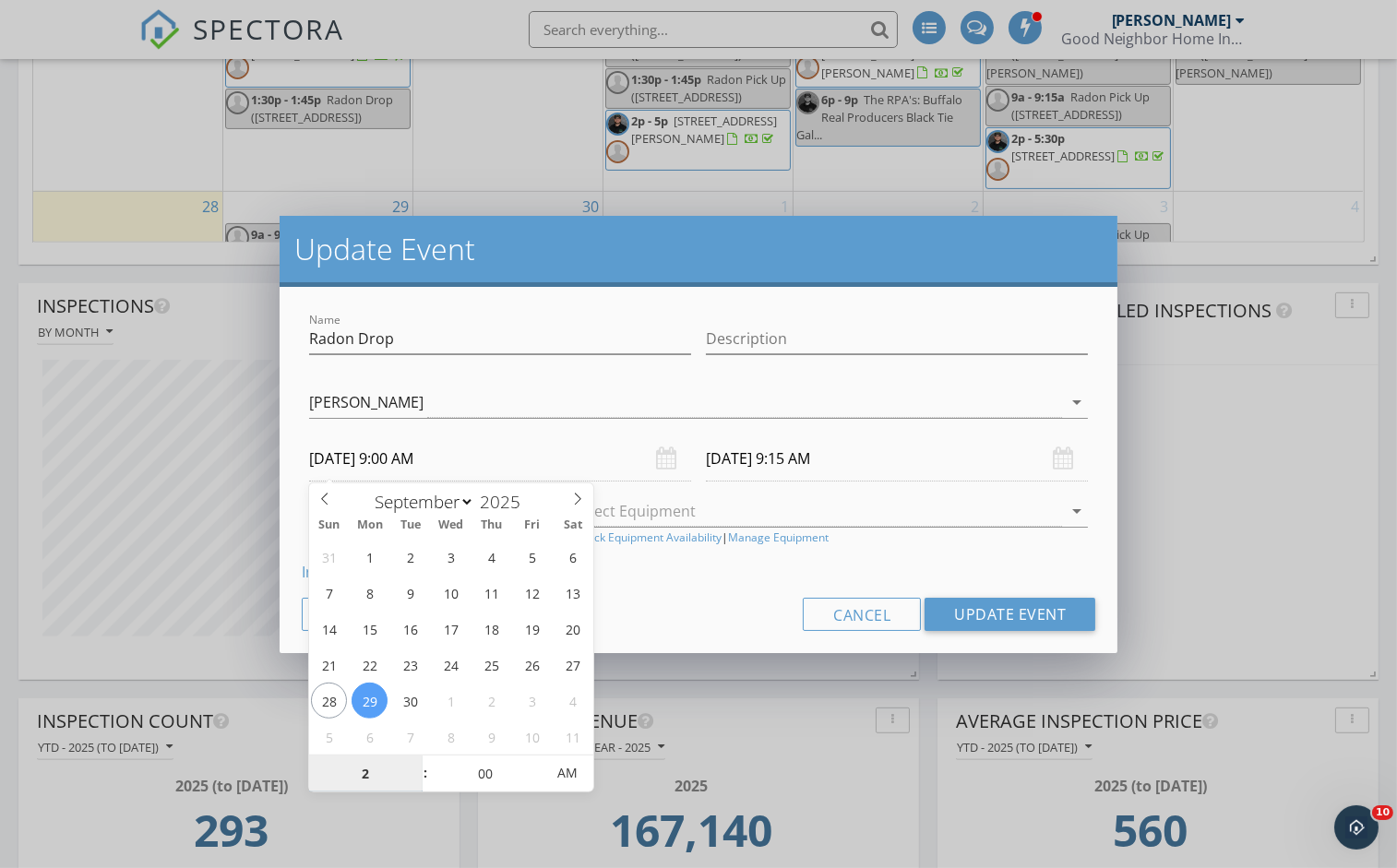
click at [847, 138] on div "Update Event Name Radon Drop Description Mollie Binder Ryan Thomas Mollie Binde…" at bounding box center [698, 434] width 1397 height 868
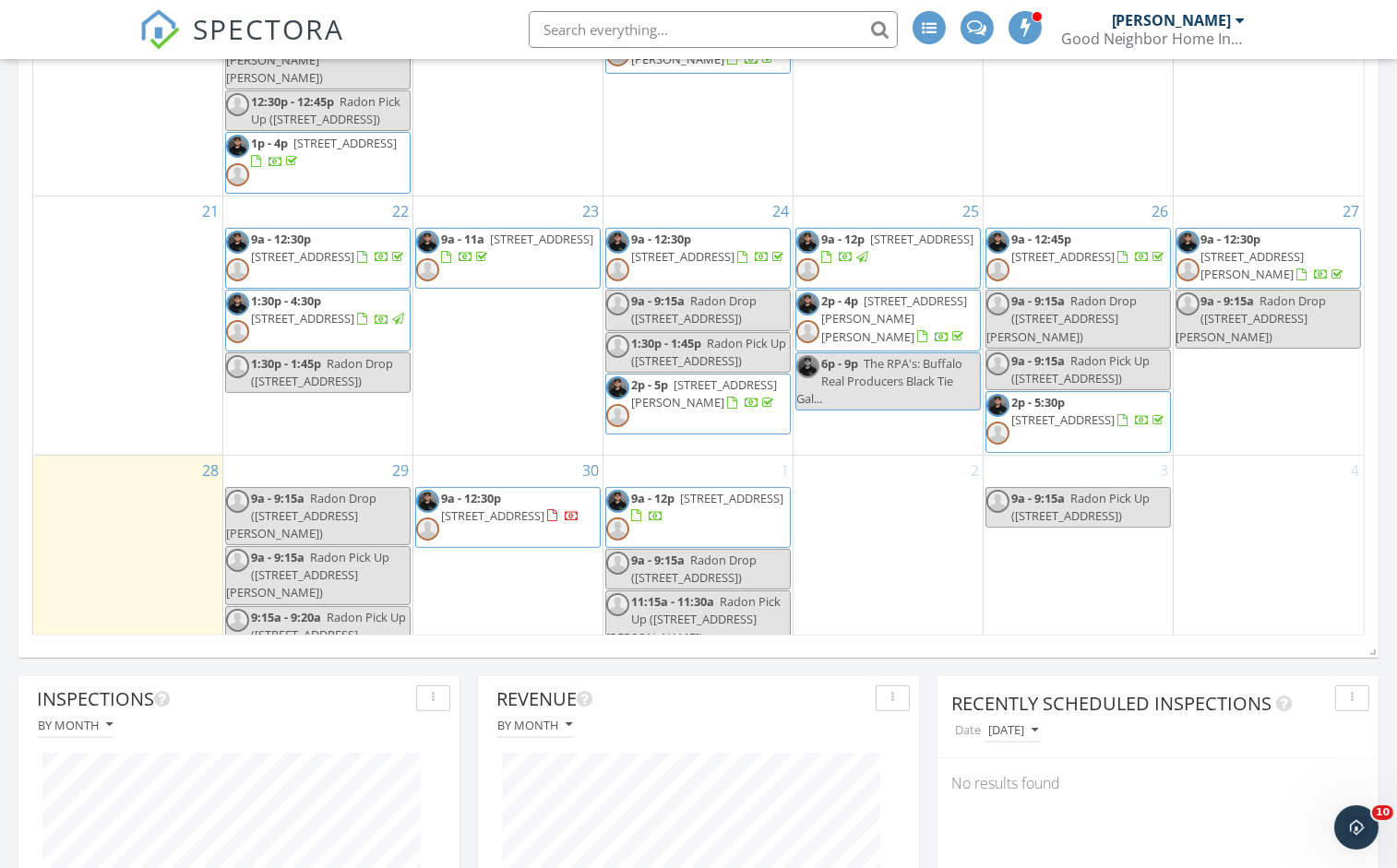
scroll to position [1298, 0]
click at [353, 748] on span "175 Garner Ave, Buffalo 14213" at bounding box center [303, 764] width 104 height 34
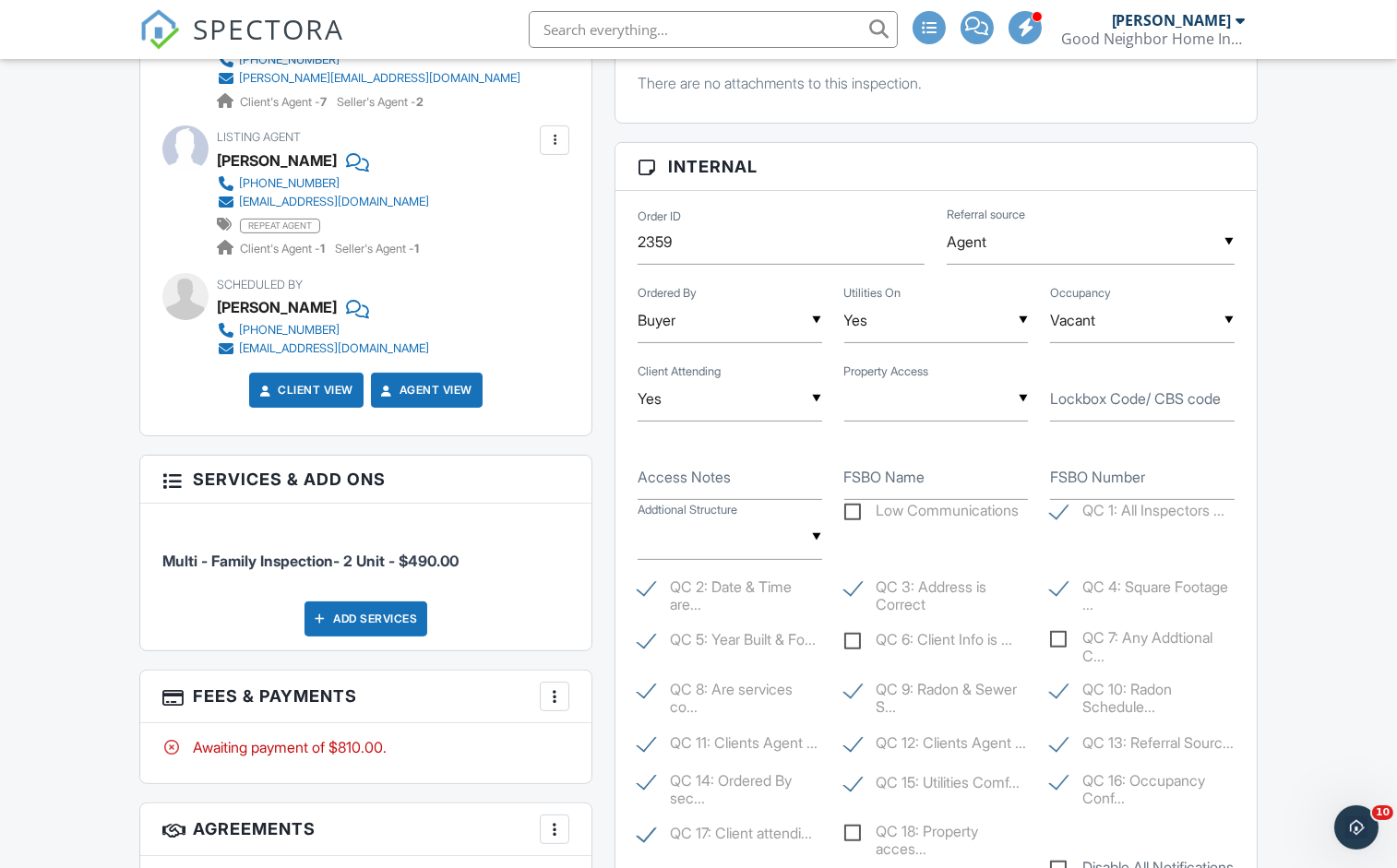
scroll to position [950, 0]
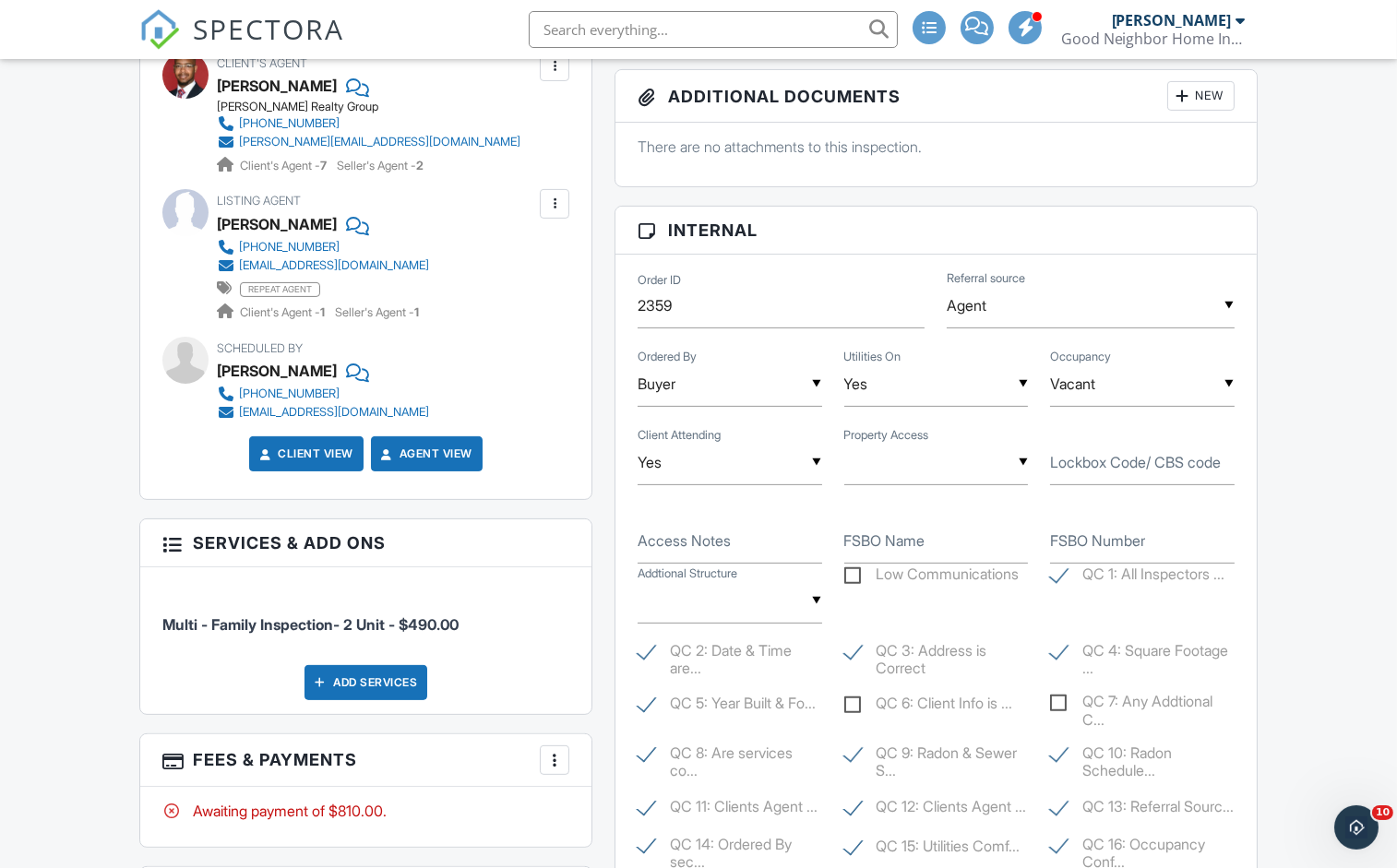
click at [889, 463] on input "text" at bounding box center [936, 462] width 184 height 45
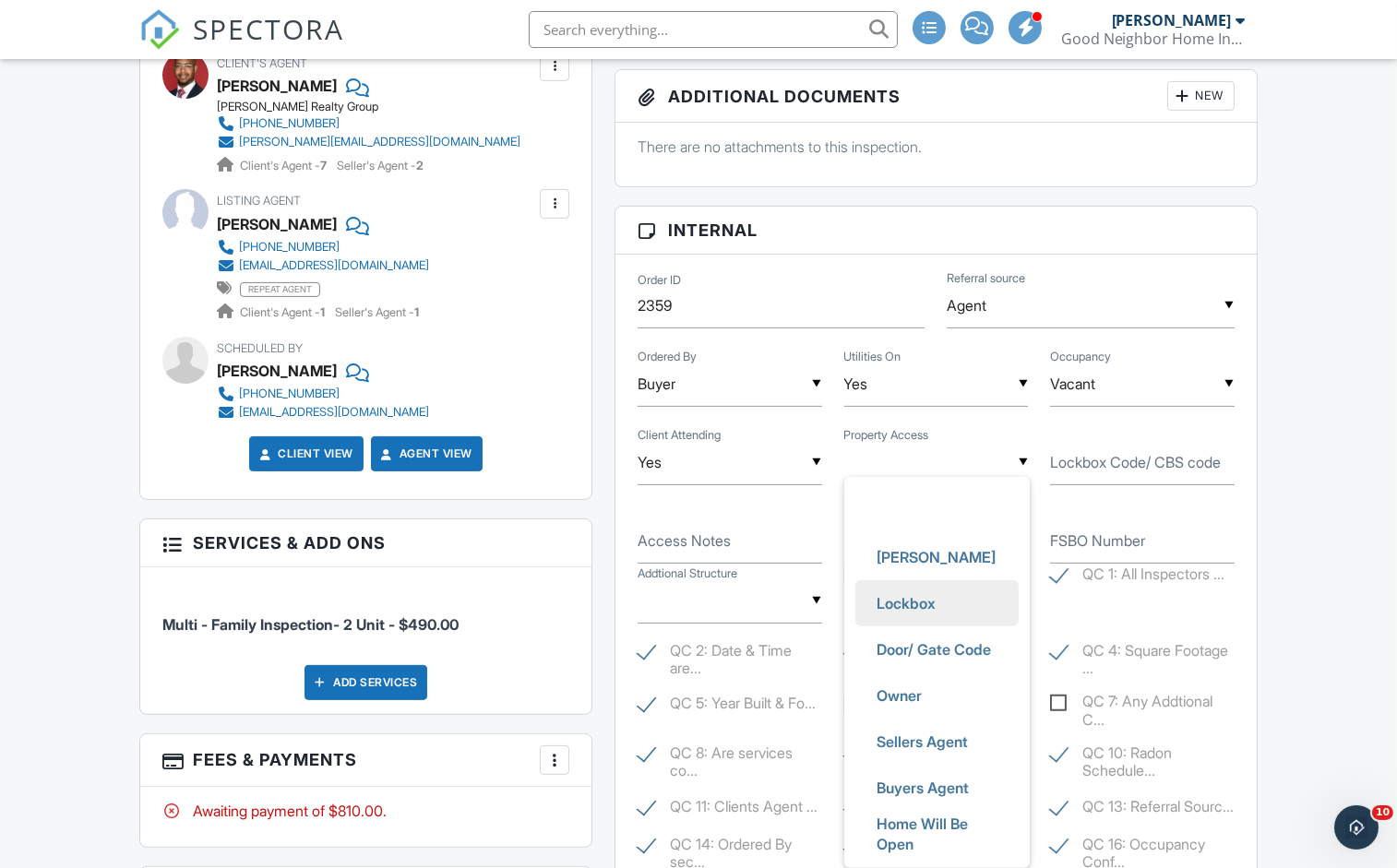
click at [906, 599] on span "Lockbox" at bounding box center [907, 603] width 89 height 46
type input "Lockbox"
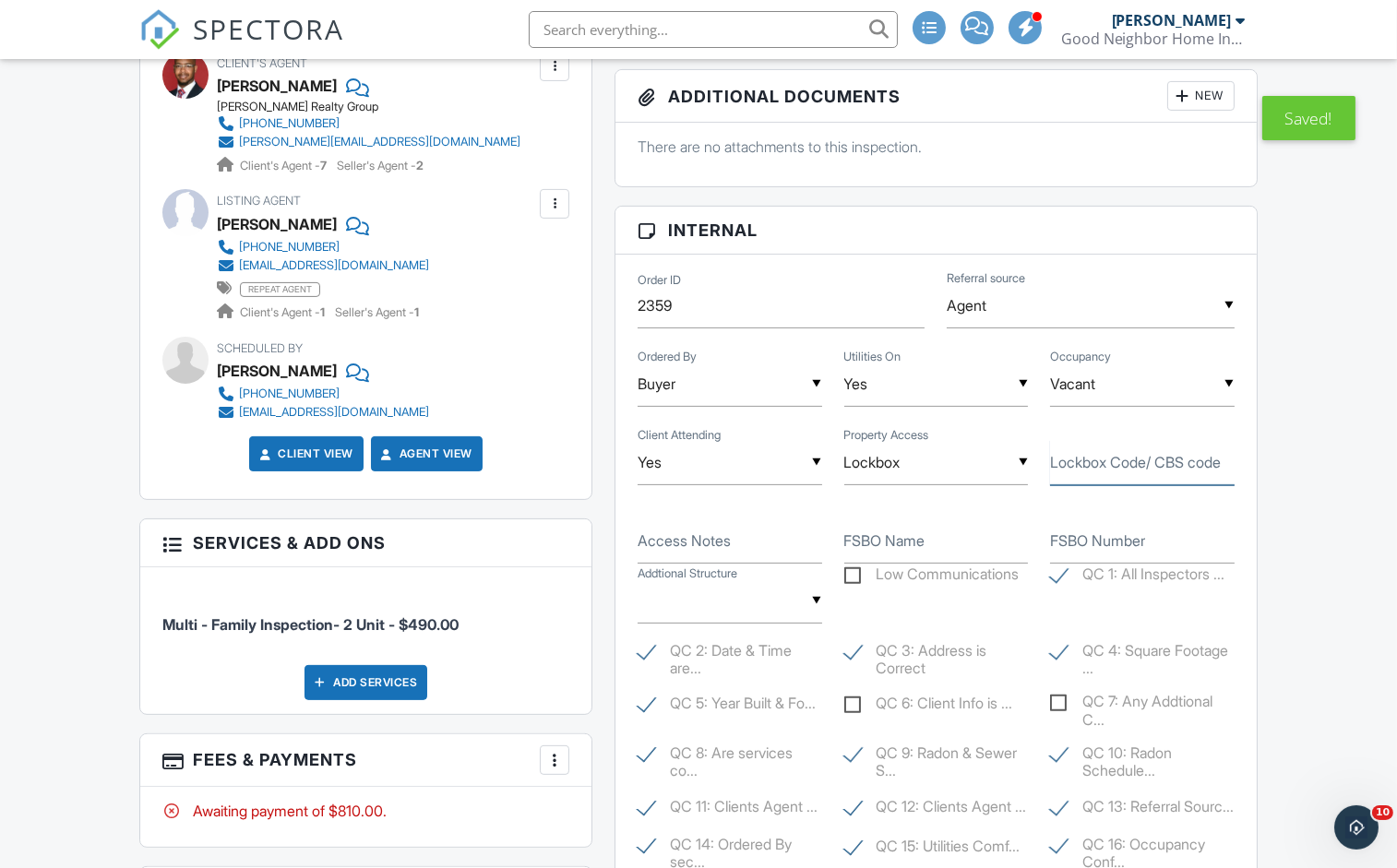
click at [1091, 470] on input "Lockbox Code/ CBS code" at bounding box center [1141, 462] width 184 height 45
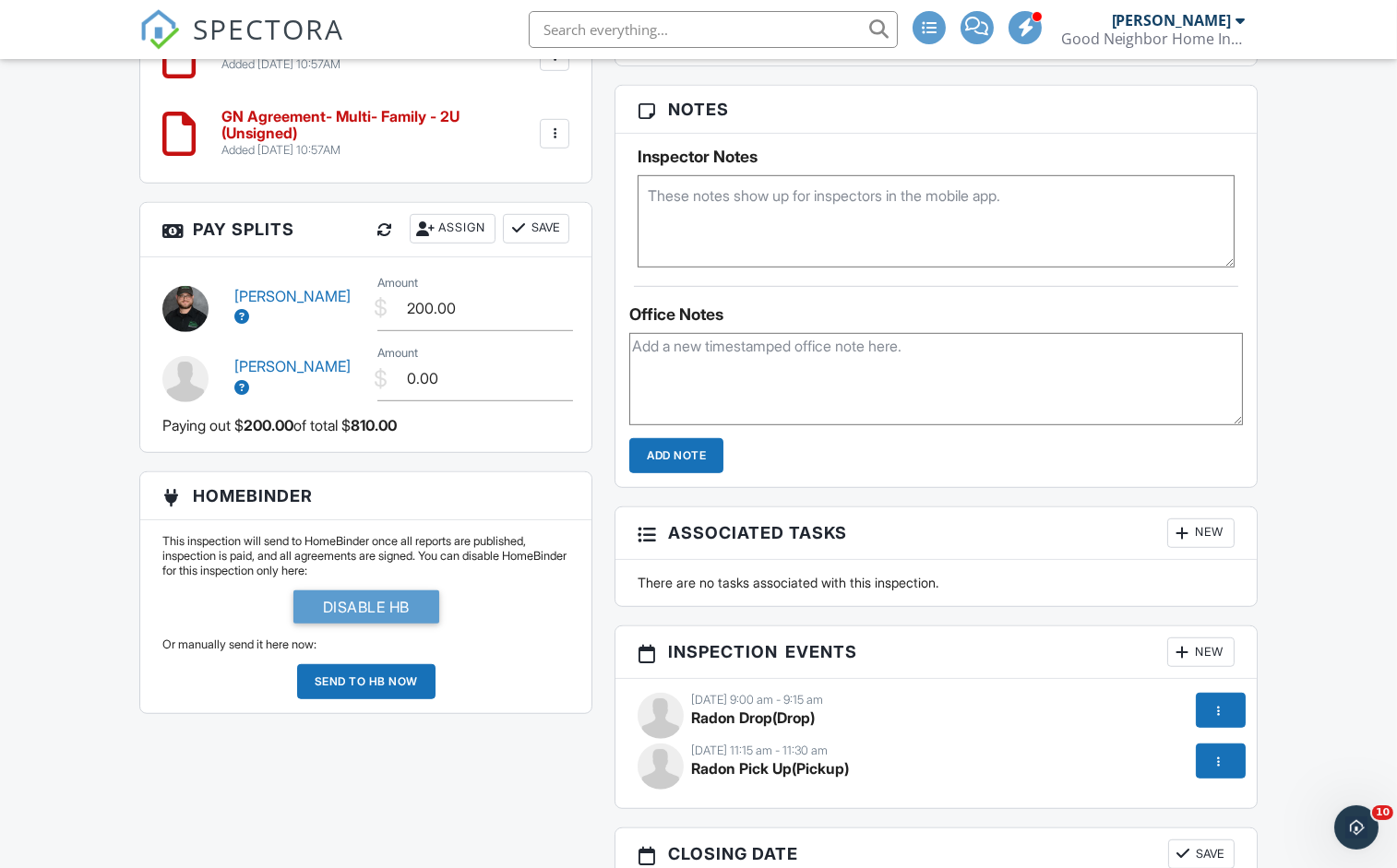
scroll to position [1920, 0]
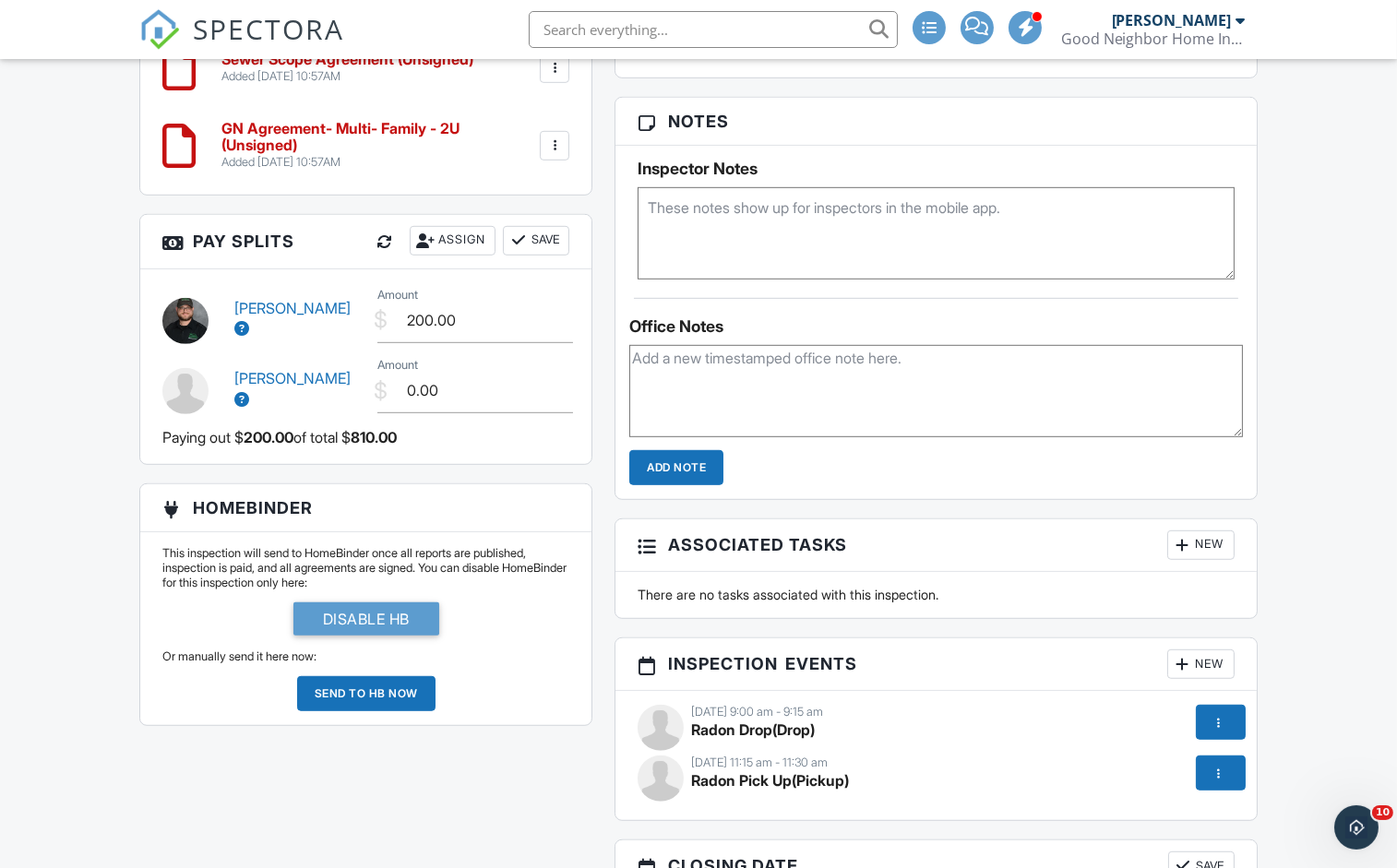
type input "1015"
click at [671, 395] on textarea at bounding box center [936, 391] width 614 height 93
type textarea "I"
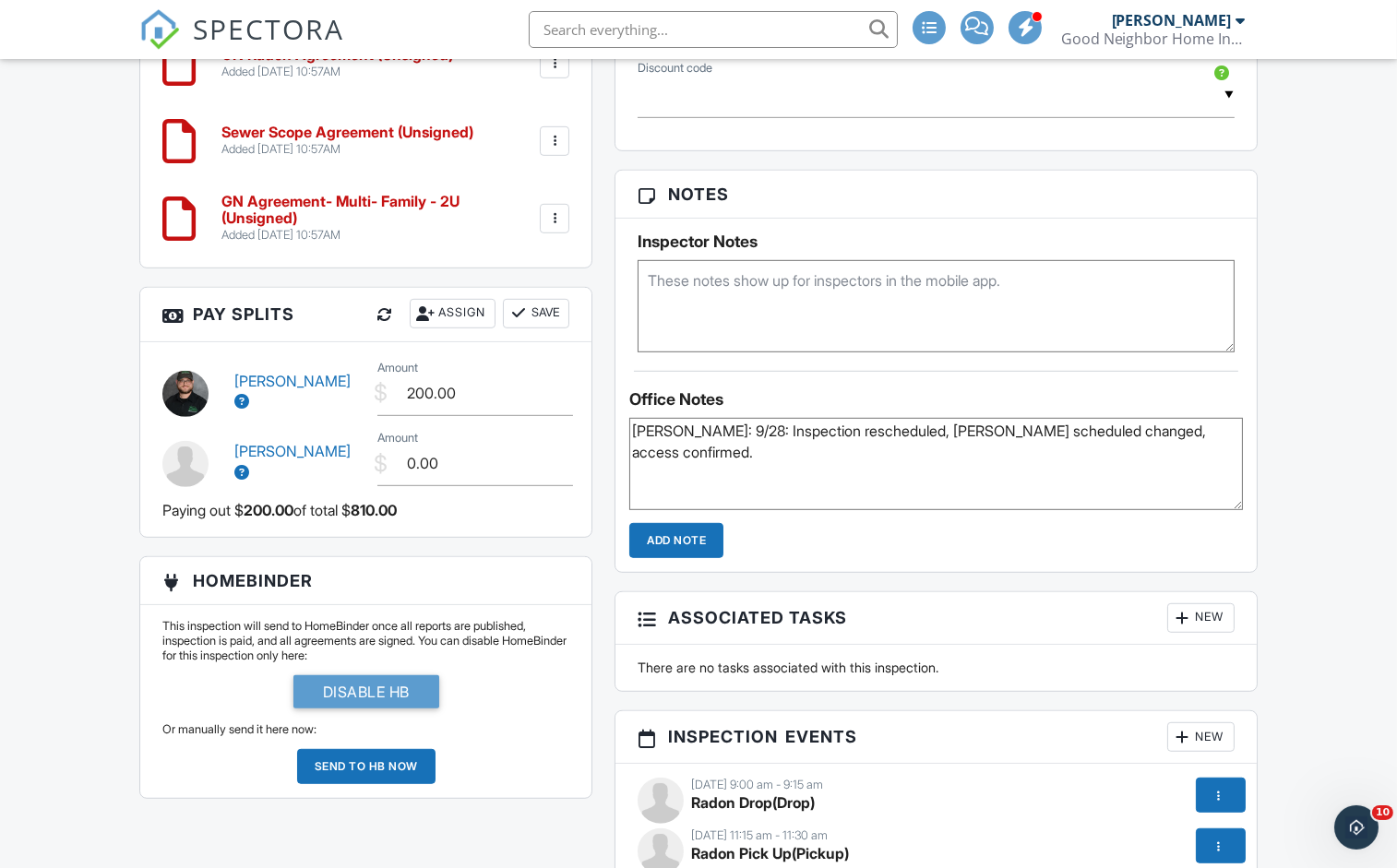
scroll to position [1877, 0]
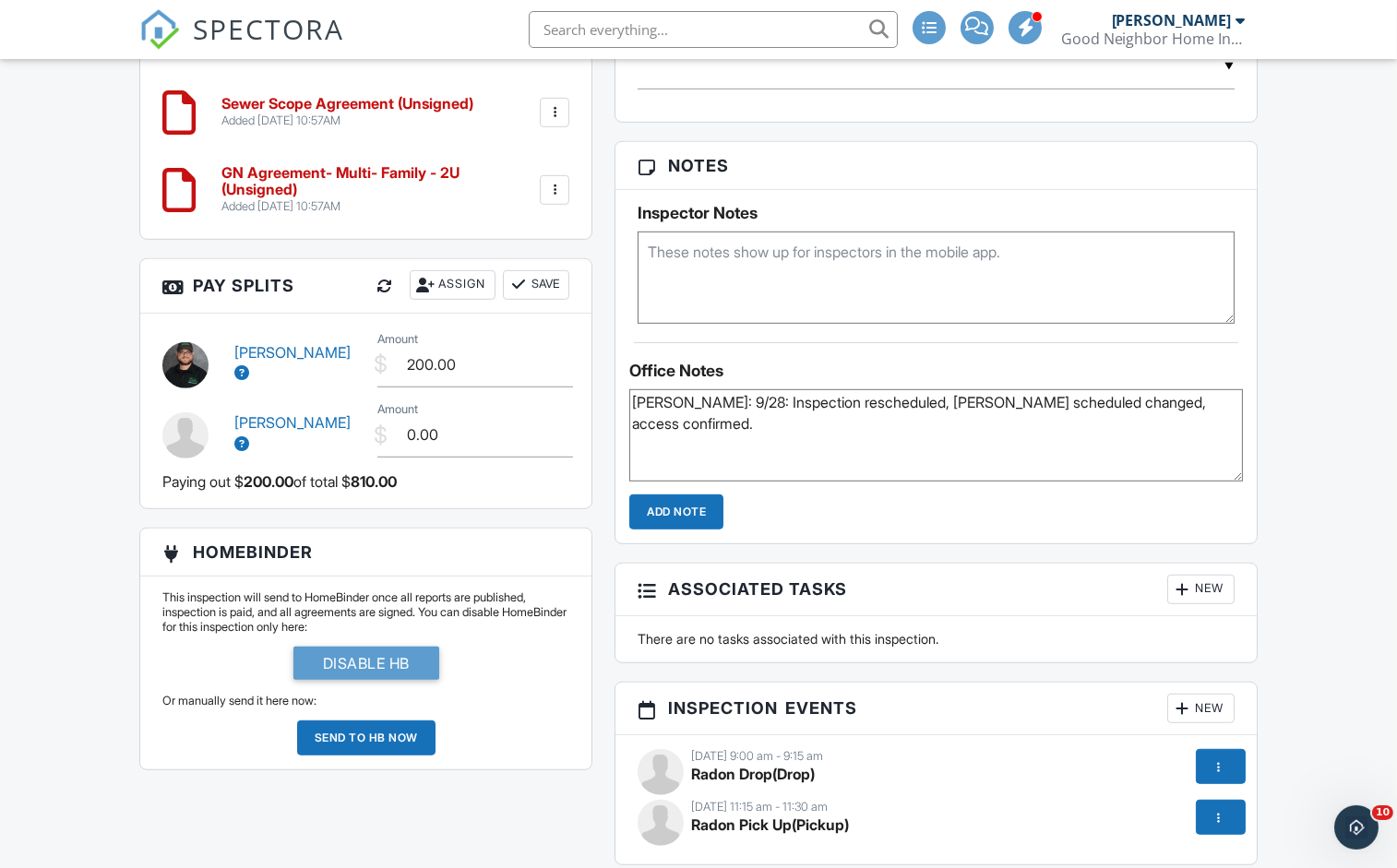
type textarea "Ryan Thomas: 9/28: Inspection rescheduled, Radon scheduled changed, access conf…"
click at [679, 529] on input "Add Note" at bounding box center [677, 512] width 94 height 35
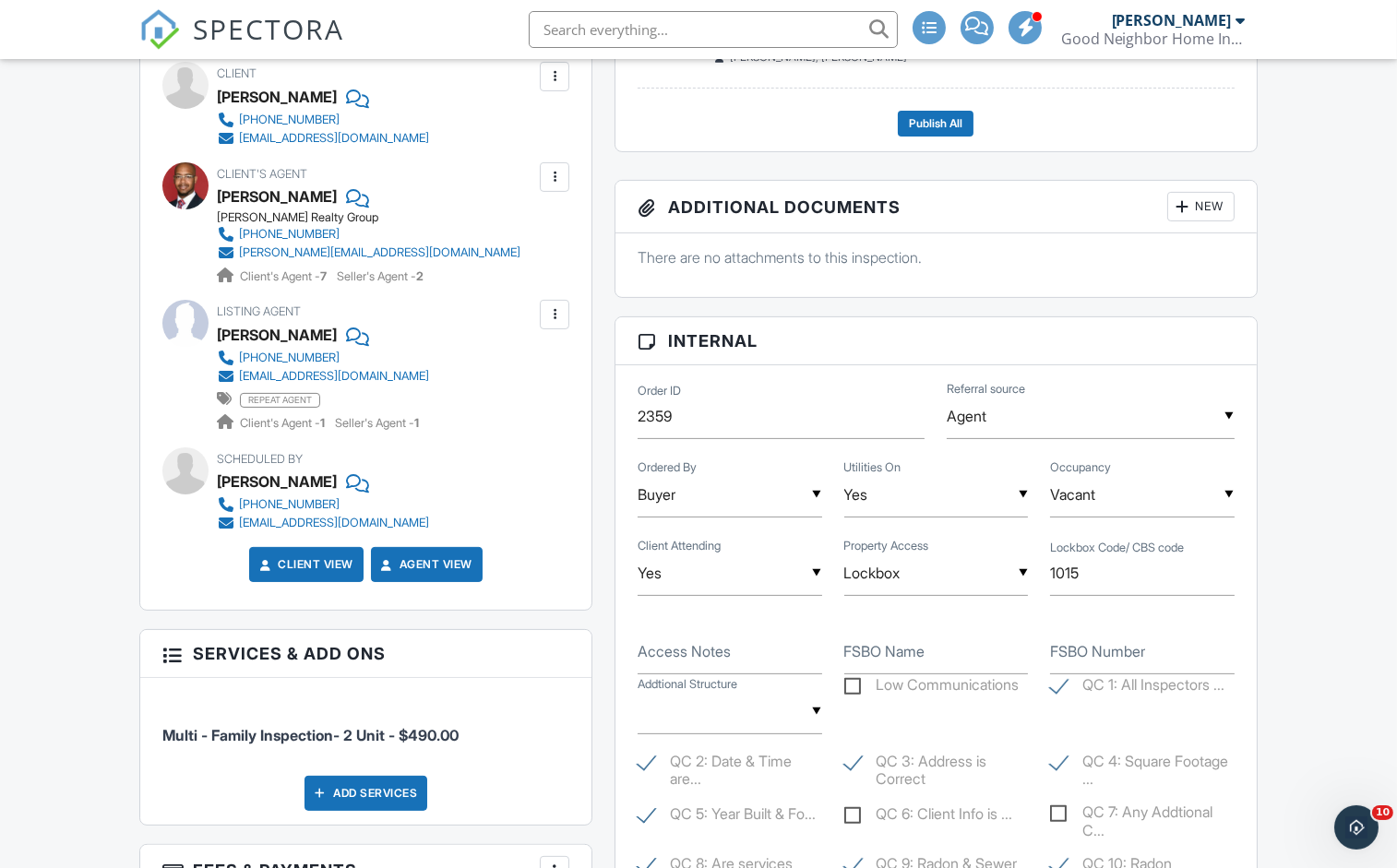
scroll to position [837, 0]
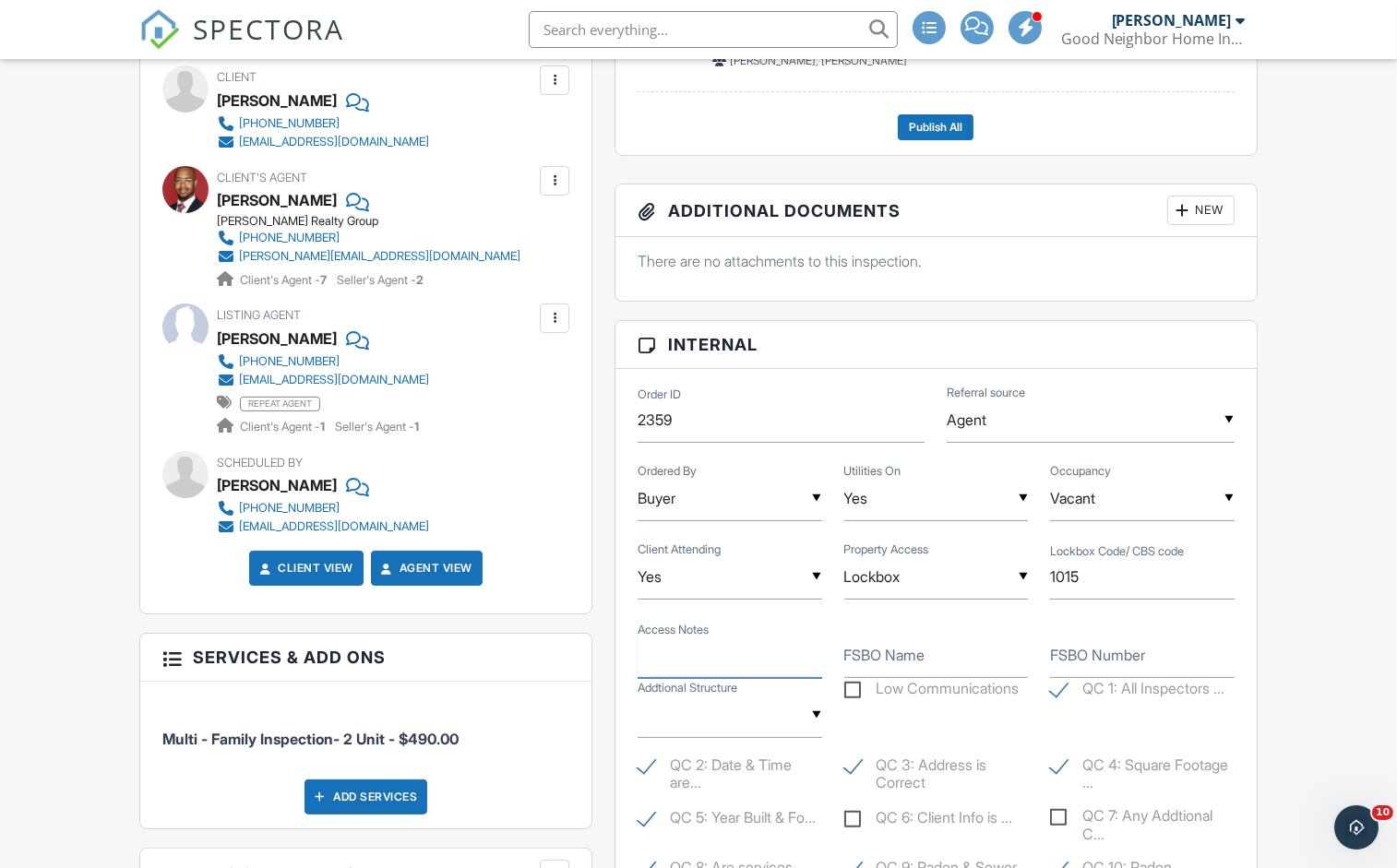
click at [690, 637] on div "Access Notes" at bounding box center [730, 655] width 206 height 45
type input "left side on gas meter"
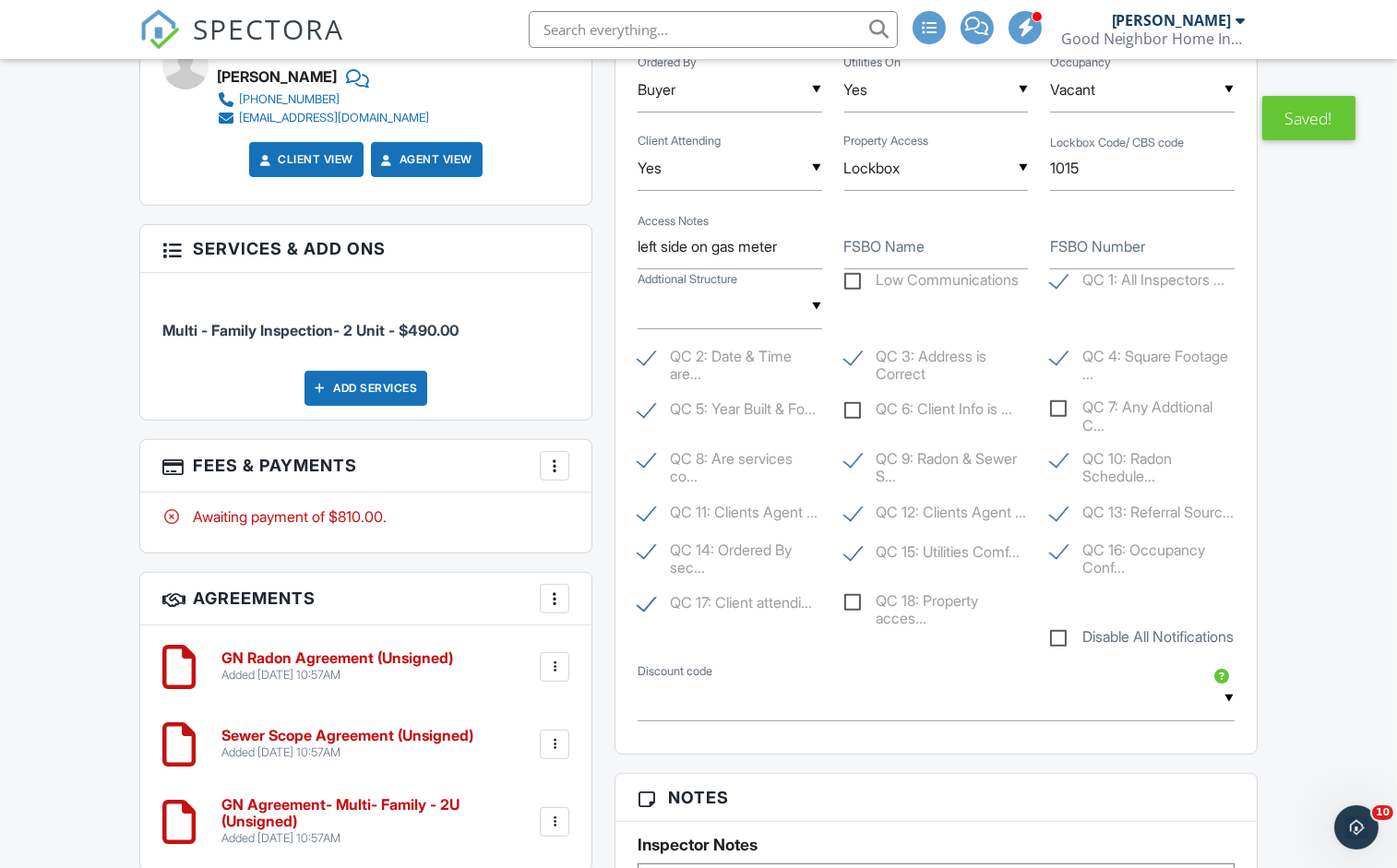
scroll to position [1251, 0]
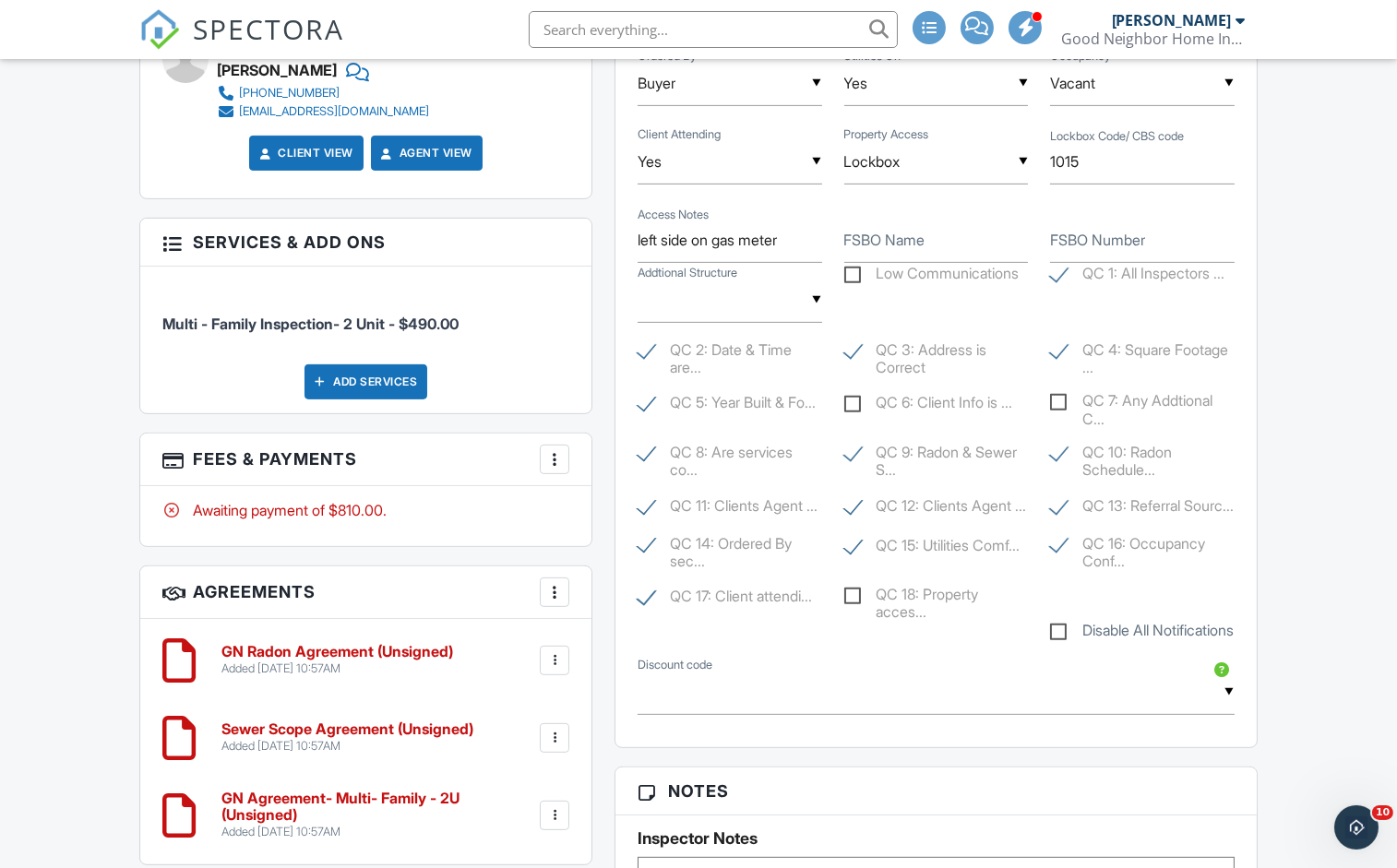
click at [865, 407] on label "QC 6: Client Info is ..." at bounding box center [929, 404] width 168 height 23
click at [856, 407] on input "QC 6: Client Info is ..." at bounding box center [850, 404] width 12 height 12
click at [859, 397] on label "QC 6: Client Info is ..." at bounding box center [929, 404] width 168 height 23
checkbox input "false"
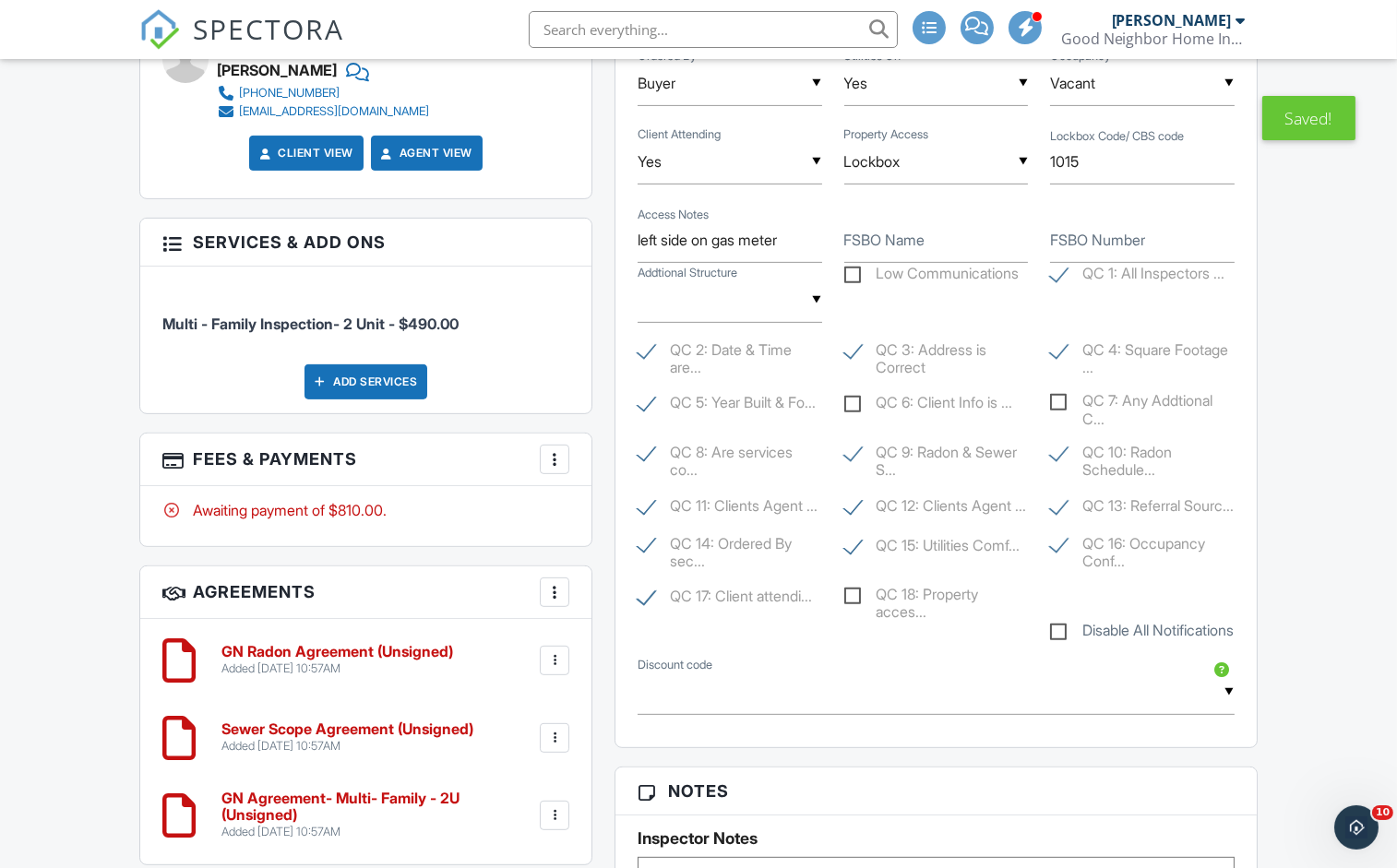
click at [862, 609] on label "QC 18: Property acces..." at bounding box center [936, 597] width 184 height 23
click at [856, 605] on input "QC 18: Property acces..." at bounding box center [850, 599] width 12 height 12
checkbox input "true"
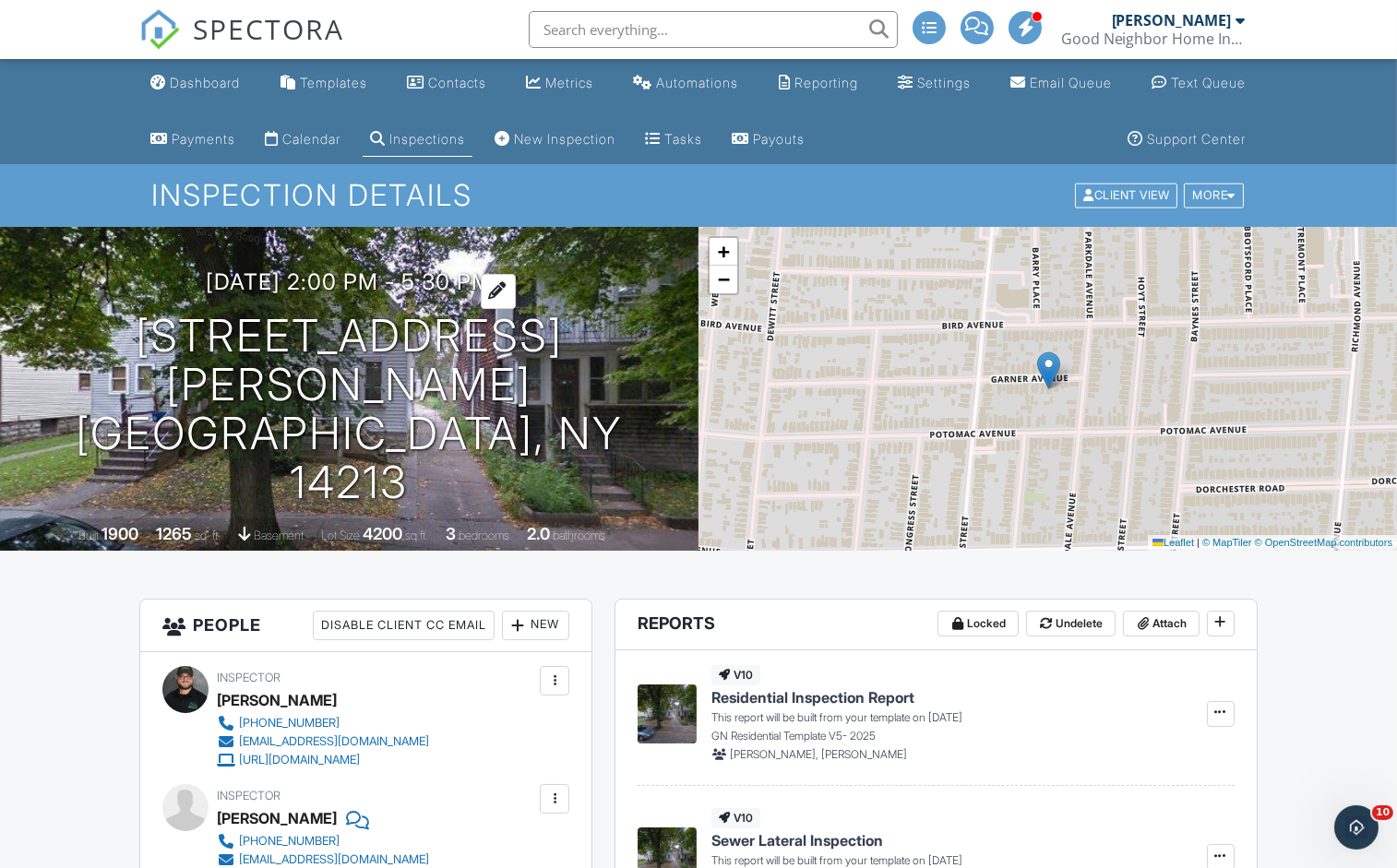
scroll to position [0, 0]
click at [181, 85] on div "Dashboard" at bounding box center [205, 82] width 70 height 16
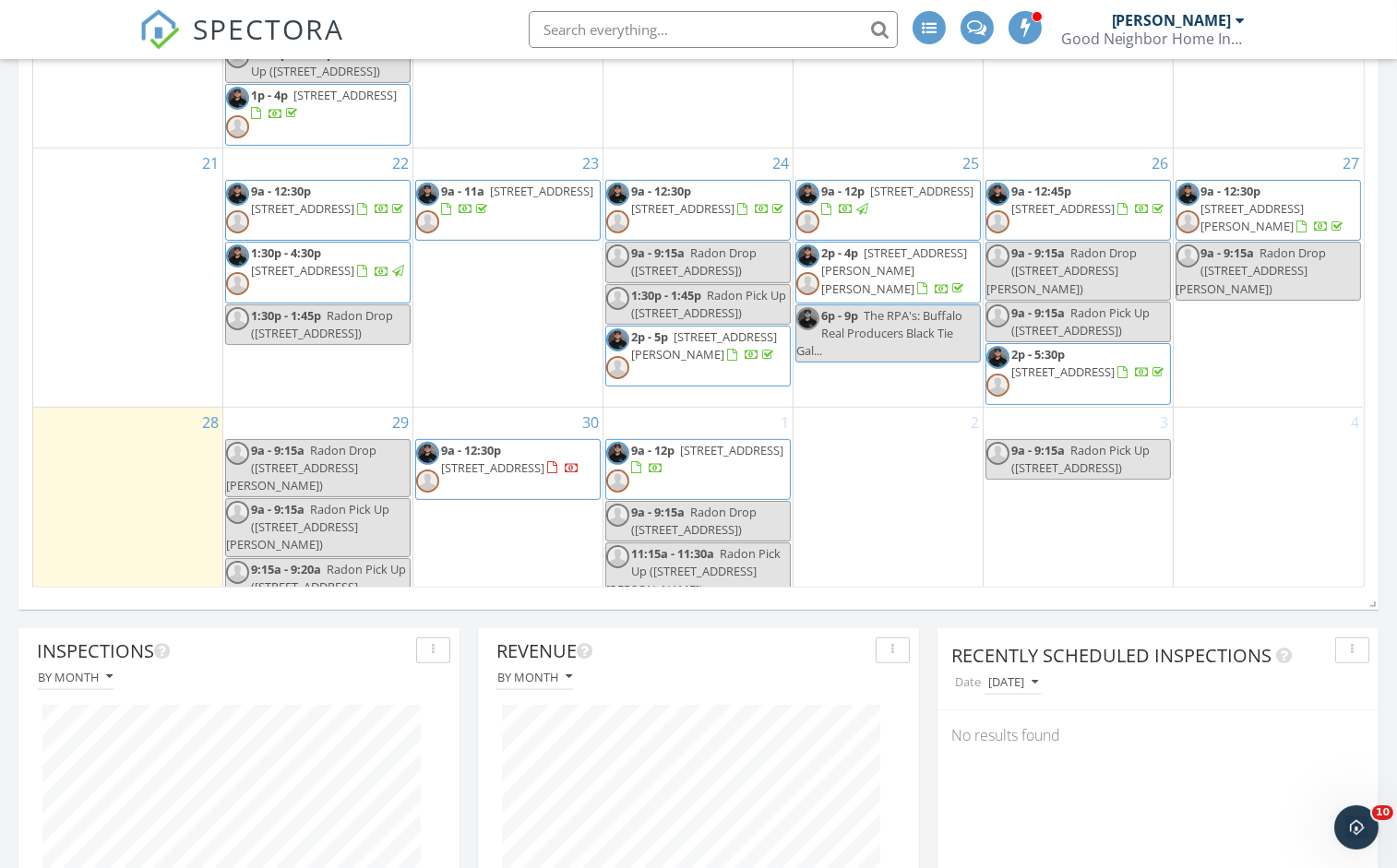
scroll to position [1347, 0]
click at [343, 500] on span "Radon Pick Up ([STREET_ADDRESS][PERSON_NAME])" at bounding box center [307, 526] width 163 height 52
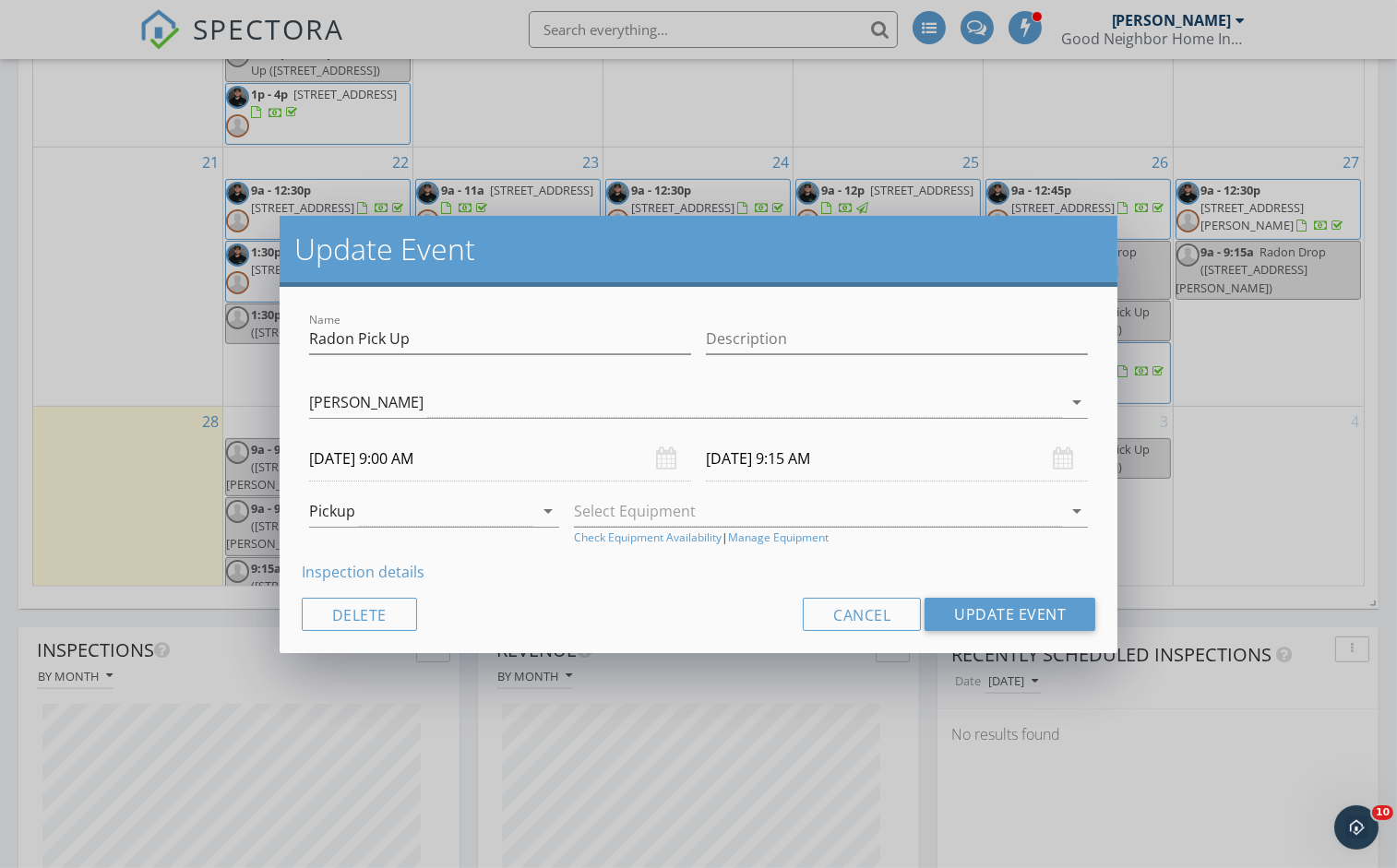
click at [345, 571] on link "Inspection details" at bounding box center [363, 572] width 123 height 20
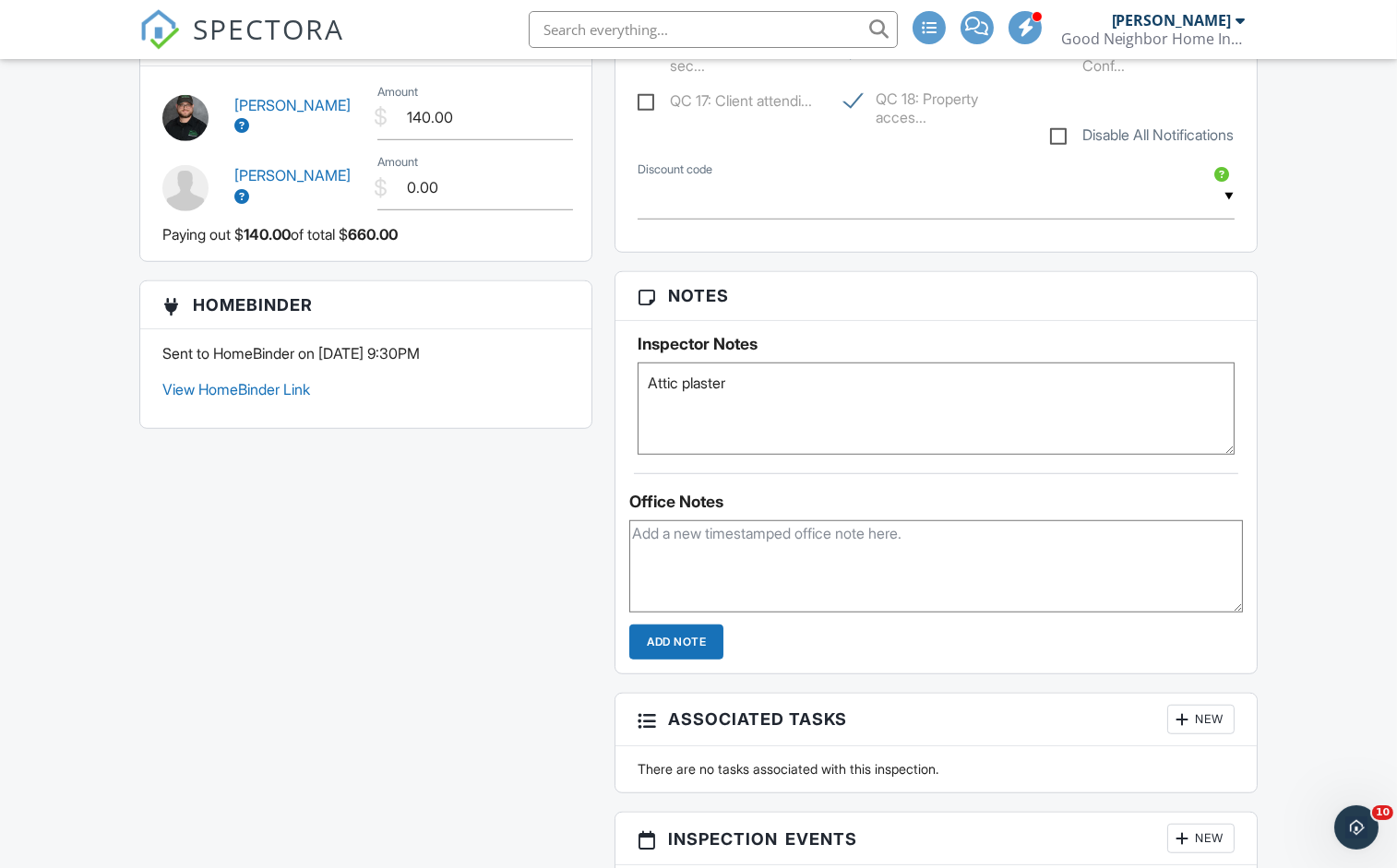
scroll to position [2296, 0]
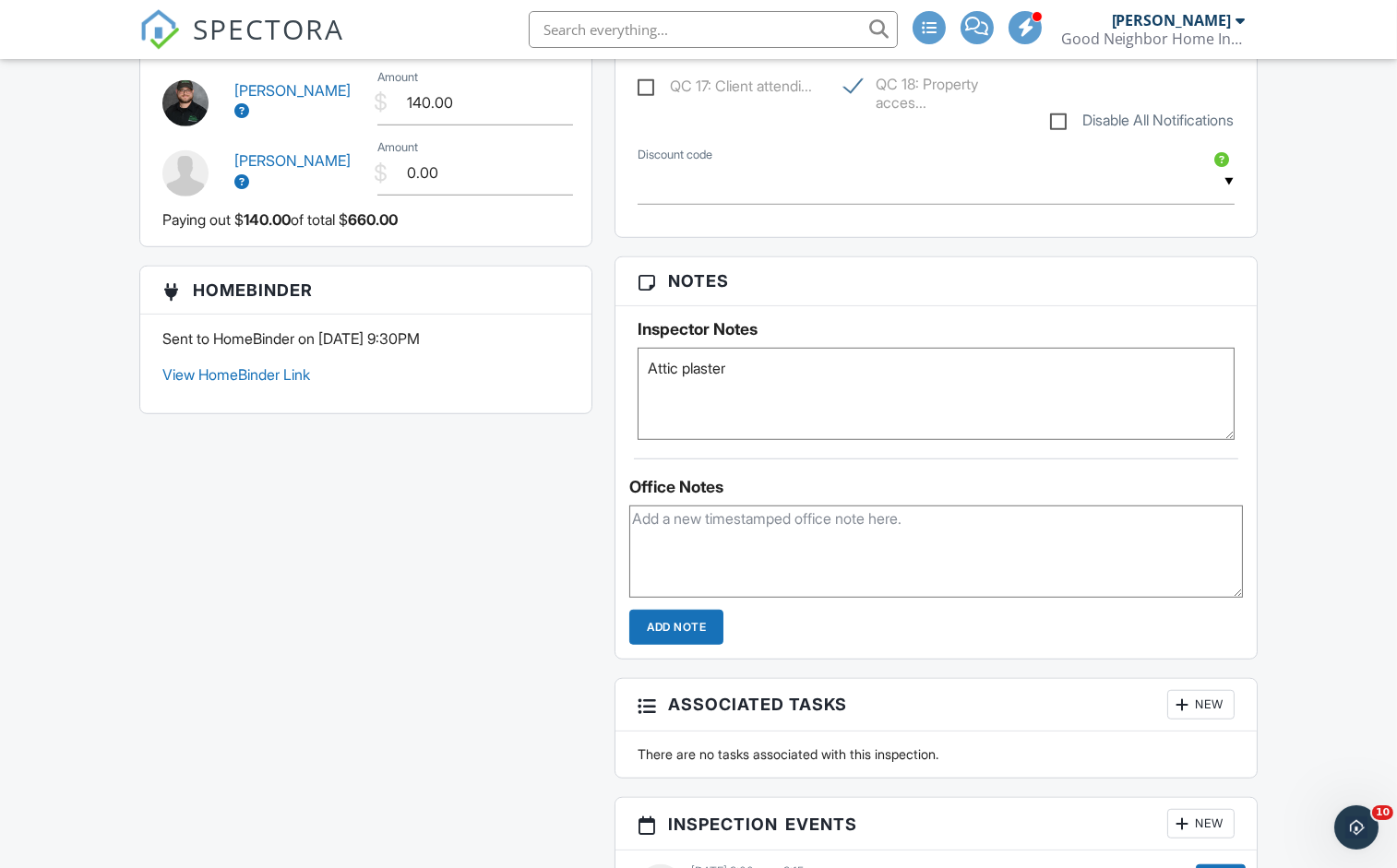
click at [672, 556] on textarea at bounding box center [936, 552] width 614 height 93
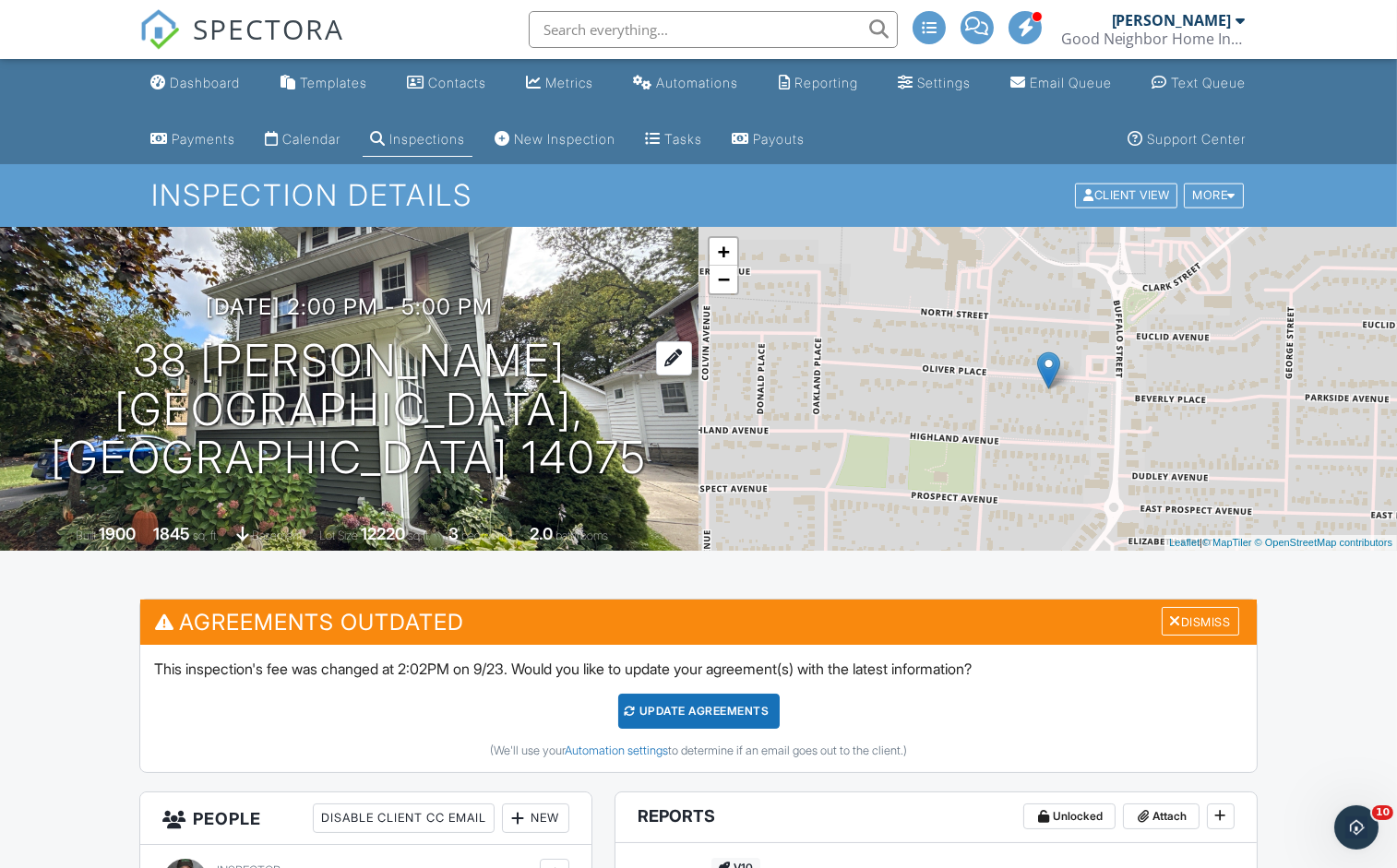
scroll to position [0, 0]
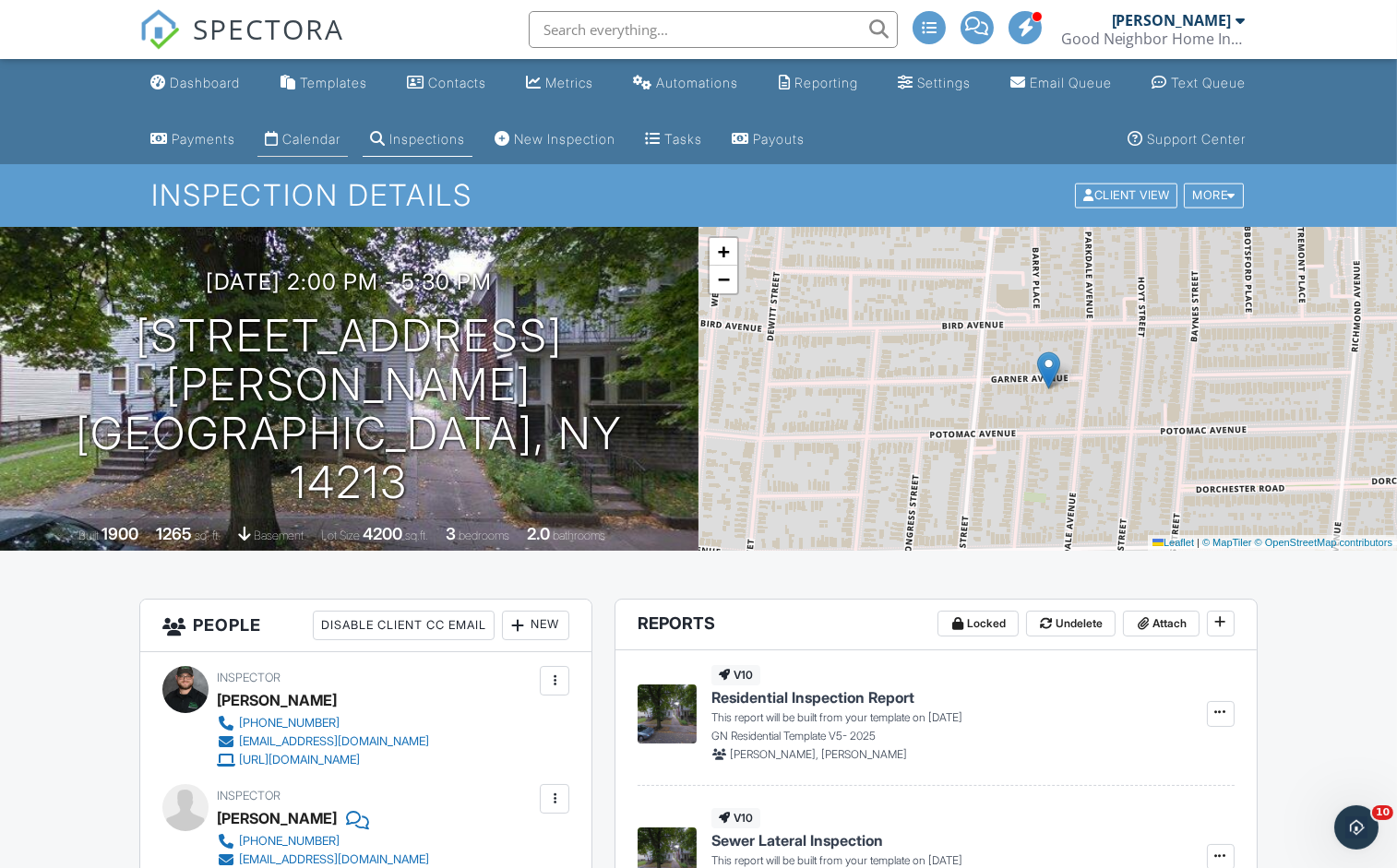
click at [321, 132] on div "Calendar" at bounding box center [311, 138] width 58 height 16
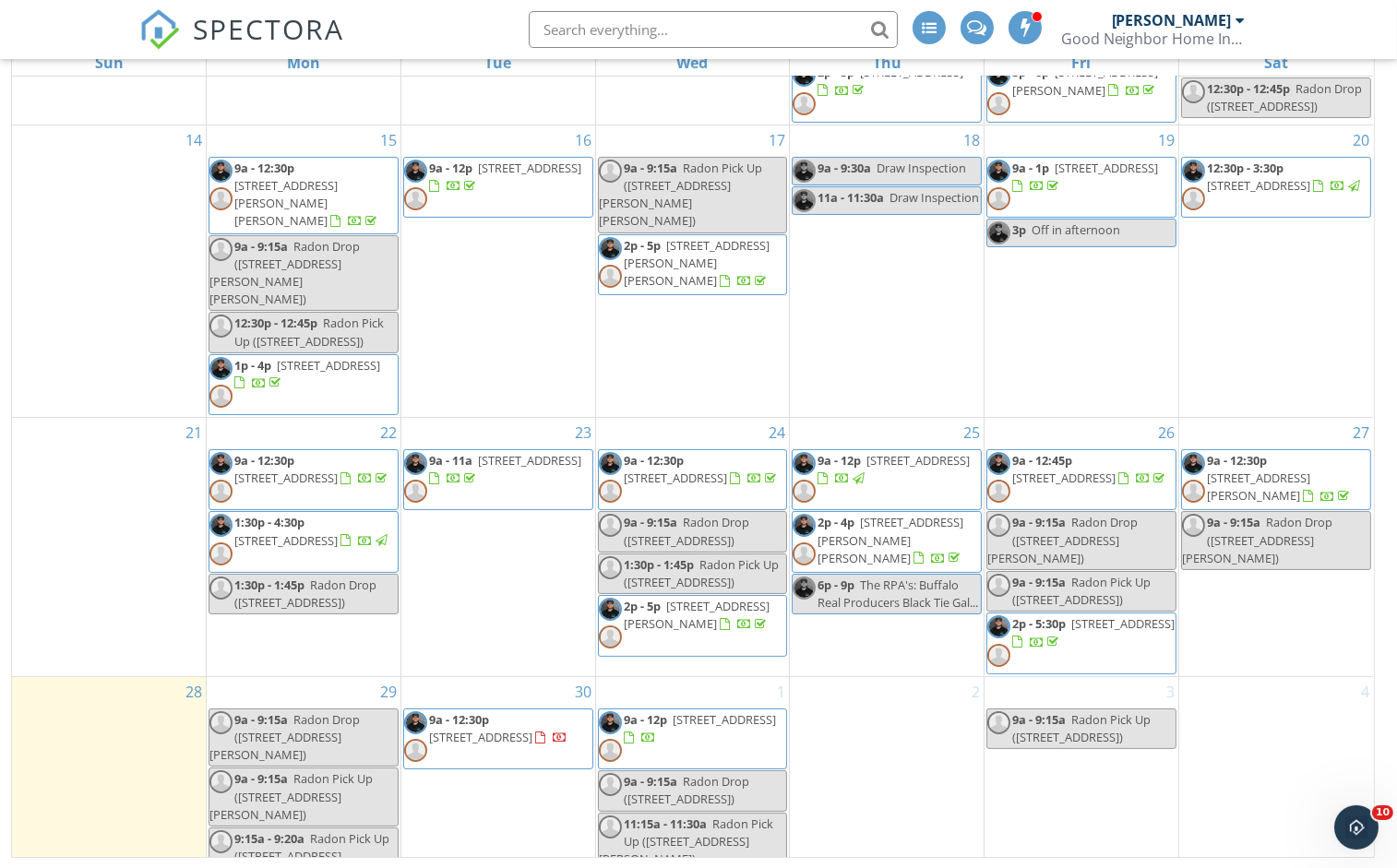
scroll to position [300, 0]
